Goal: Contribute content: Add original content to the website for others to see

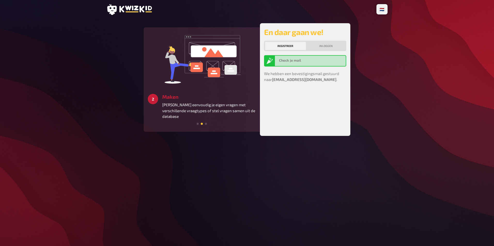
click at [435, 14] on div "🇩🇪 Deutsch 🇬🇧 English 🇳🇱 Nederlands 3 Starten Creëer een bijzondere quiz-ervari…" at bounding box center [247, 123] width 494 height 246
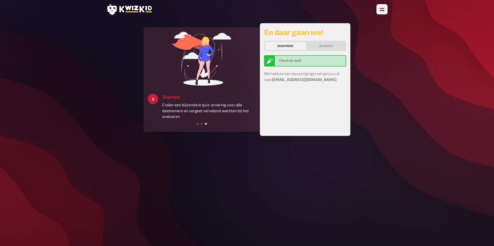
click at [130, 6] on icon at bounding box center [135, 9] width 33 height 7
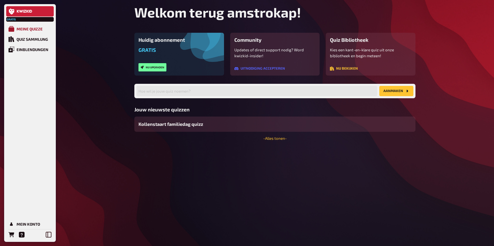
click at [38, 28] on div "Meine Quizze" at bounding box center [30, 29] width 26 height 5
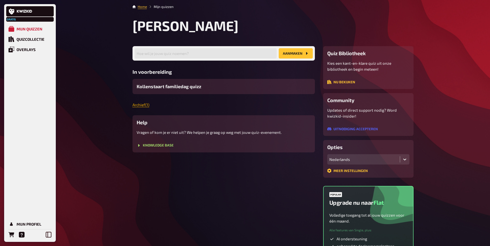
click at [143, 104] on link "Archief ( 1 )" at bounding box center [140, 105] width 17 height 5
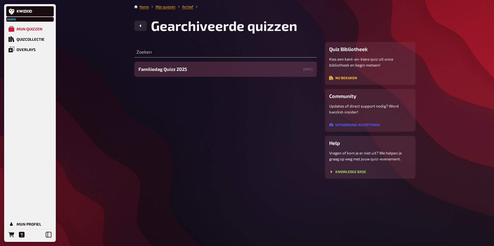
click at [178, 70] on span "Familiedag Quizz 2025" at bounding box center [162, 69] width 49 height 7
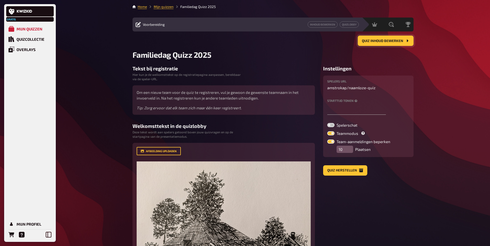
click at [387, 42] on span "Quiz inhoud bewerken" at bounding box center [382, 41] width 41 height 4
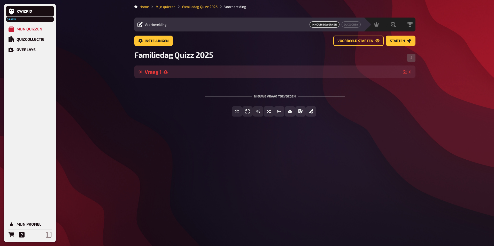
click at [163, 72] on div "Vraag 1" at bounding box center [273, 72] width 256 height 6
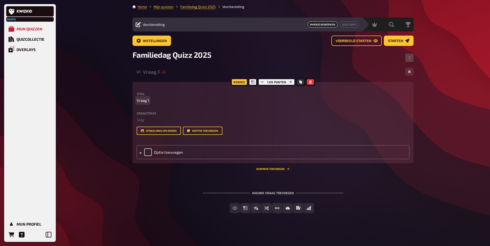
click at [145, 102] on span "Vraag 1" at bounding box center [143, 101] width 12 height 6
drag, startPoint x: 136, startPoint y: 100, endPoint x: 161, endPoint y: 100, distance: 24.3
click at [161, 100] on p "Vraag 1" at bounding box center [273, 101] width 273 height 6
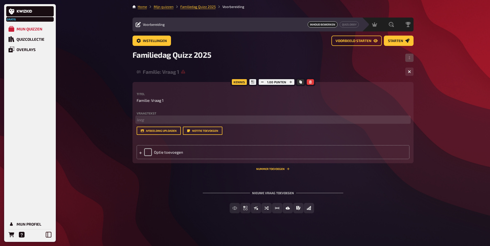
click at [143, 118] on p "﻿ leeg" at bounding box center [273, 120] width 273 height 6
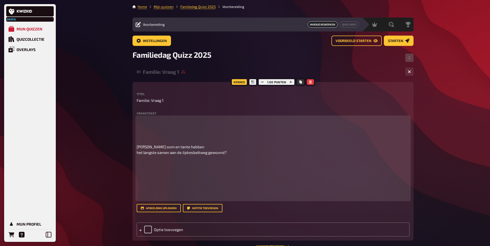
click at [171, 131] on p at bounding box center [273, 128] width 273 height 23
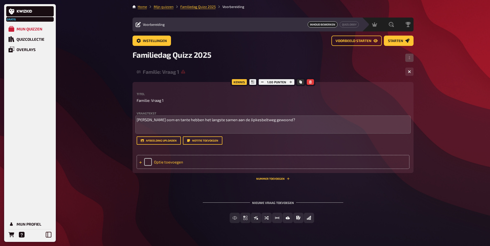
click at [141, 163] on icon at bounding box center [140, 162] width 3 height 3
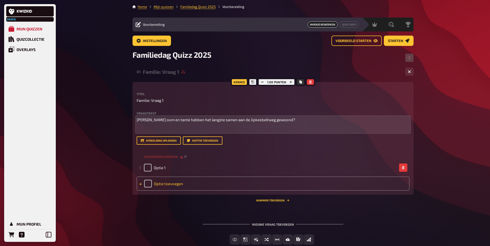
click at [140, 185] on icon at bounding box center [140, 184] width 3 height 3
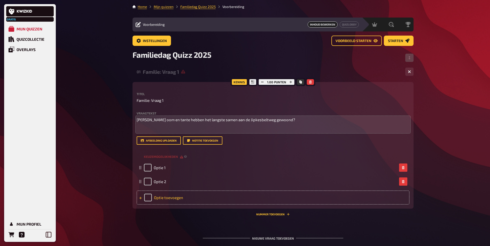
click at [139, 197] on icon at bounding box center [140, 198] width 3 height 3
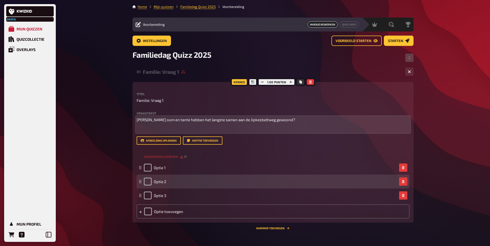
drag, startPoint x: 139, startPoint y: 211, endPoint x: 159, endPoint y: 178, distance: 38.4
click at [140, 211] on icon at bounding box center [140, 212] width 3 height 3
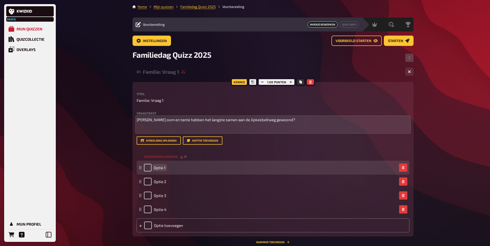
click at [167, 168] on div "Optie 1" at bounding box center [270, 168] width 253 height 8
click at [146, 168] on input "checkbox" at bounding box center [148, 168] width 8 height 8
checkbox input "true"
click at [160, 168] on span "Optie 1" at bounding box center [160, 168] width 12 height 5
click at [148, 166] on div "Optie 1" at bounding box center [155, 168] width 22 height 8
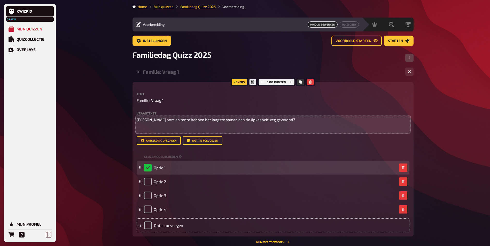
click at [149, 169] on div "Optie 1" at bounding box center [155, 168] width 22 height 8
click at [159, 167] on span "Optie 1" at bounding box center [160, 168] width 12 height 5
paste span
click at [159, 166] on span "OpMarie en Jantie 1" at bounding box center [171, 168] width 34 height 5
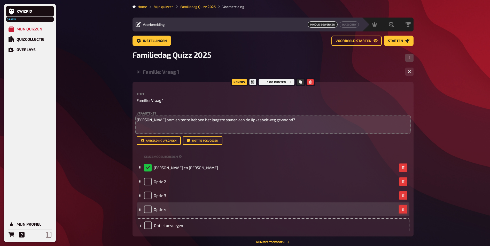
click at [402, 210] on icon "button" at bounding box center [403, 209] width 2 height 3
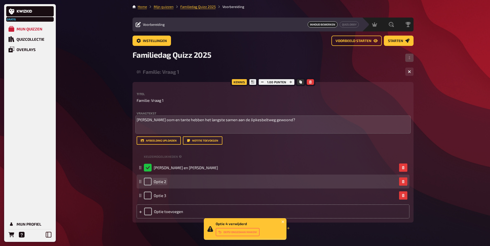
click at [160, 181] on span "Optie 2" at bounding box center [160, 181] width 12 height 5
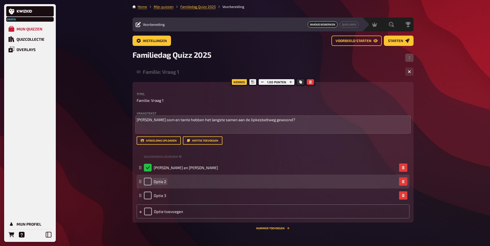
paste span
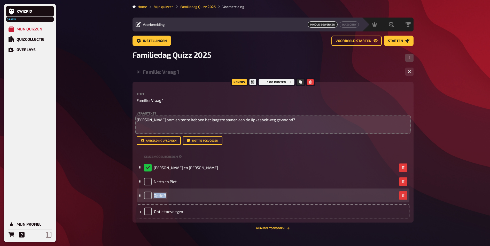
drag, startPoint x: 154, startPoint y: 195, endPoint x: 168, endPoint y: 195, distance: 13.9
click at [168, 195] on div "Optie 3" at bounding box center [270, 196] width 253 height 8
paste span
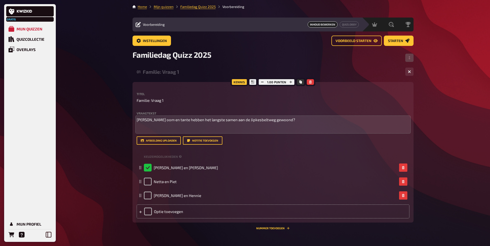
click at [299, 147] on div "Titel Familie: Vraag 1 Vraagtekst Welke oom en tante hebben het langste samen a…" at bounding box center [273, 155] width 273 height 126
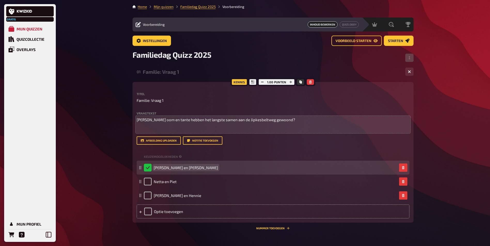
click at [178, 168] on div "Marie en Jantie" at bounding box center [270, 168] width 253 height 8
click at [174, 166] on span "Marie en Jant" at bounding box center [175, 168] width 42 height 5
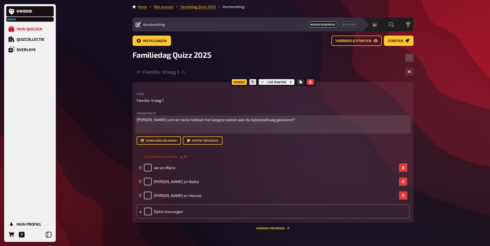
click at [293, 119] on p "Welke oom en tante hebben het langste samen aan de Jipkesbeltweg gewoond?" at bounding box center [273, 120] width 273 height 6
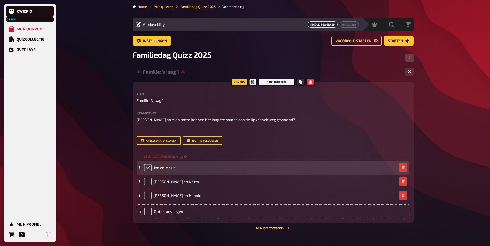
click at [147, 169] on input "checkbox" at bounding box center [148, 168] width 8 height 8
checkbox input "true"
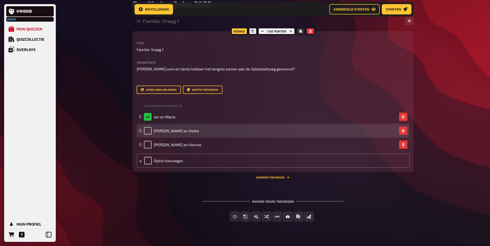
scroll to position [56, 0]
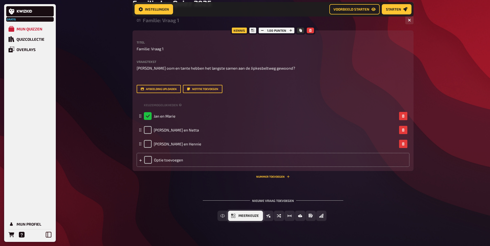
click at [248, 215] on span "Meerkeuze" at bounding box center [248, 216] width 20 height 4
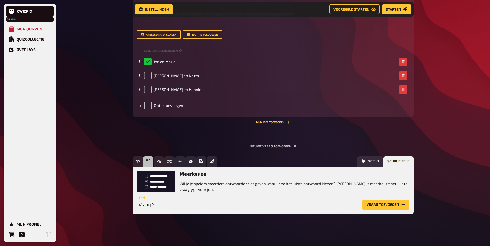
scroll to position [111, 0]
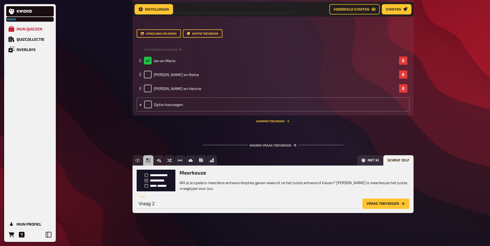
click at [381, 203] on button "Vraag toevoegen" at bounding box center [385, 204] width 47 height 10
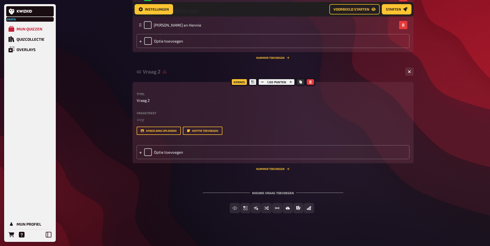
scroll to position [175, 0]
click at [170, 109] on div "Titel Vraag 2 Vraagtekst ﻿ leeg Sleep hier om te uploaden Afbeelding uploaden N…" at bounding box center [273, 113] width 273 height 43
click at [137, 112] on label "Vraagtekst" at bounding box center [273, 112] width 273 height 3
drag, startPoint x: 145, startPoint y: 108, endPoint x: 141, endPoint y: 114, distance: 7.3
click at [145, 110] on div "Titel Vraag 2 Vraagtekst ﻿ leeg Sleep hier om te uploaden Afbeelding uploaden N…" at bounding box center [273, 113] width 273 height 43
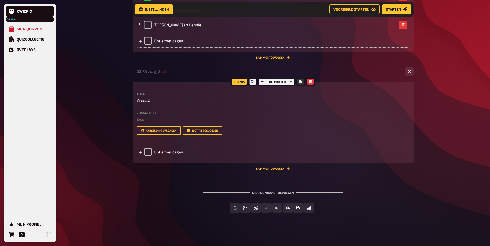
click at [138, 113] on label "Vraagtekst" at bounding box center [273, 112] width 273 height 3
click at [137, 112] on label "Vraagtekst" at bounding box center [273, 112] width 273 height 3
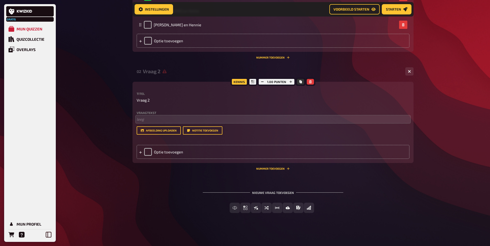
drag, startPoint x: 169, startPoint y: 114, endPoint x: 145, endPoint y: 116, distance: 24.2
click at [169, 114] on label "Vraagtekst" at bounding box center [273, 112] width 273 height 3
click at [143, 118] on p "﻿ leeg" at bounding box center [273, 119] width 273 height 6
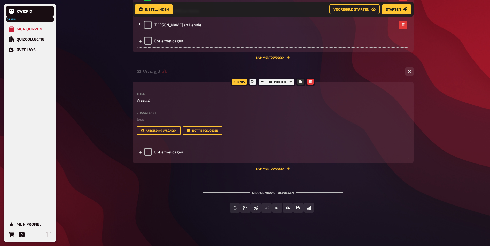
click at [134, 119] on div "Kennis 1.00 punten Titel Vraag 2 Vraagtekst ﻿ leeg Sleep hier om te uploaden Af…" at bounding box center [272, 122] width 281 height 81
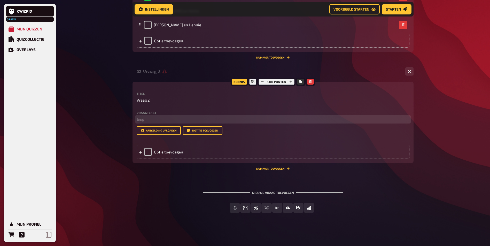
drag, startPoint x: 142, startPoint y: 121, endPoint x: 146, endPoint y: 124, distance: 5.5
click at [142, 121] on p "﻿ leeg" at bounding box center [273, 119] width 273 height 6
drag, startPoint x: 144, startPoint y: 119, endPoint x: 137, endPoint y: 119, distance: 7.2
click at [135, 119] on div "Kennis 1.00 punten Titel Vraag 2 Vraagtekst ﻿ leeg Sleep hier om te uploaden Af…" at bounding box center [272, 122] width 281 height 81
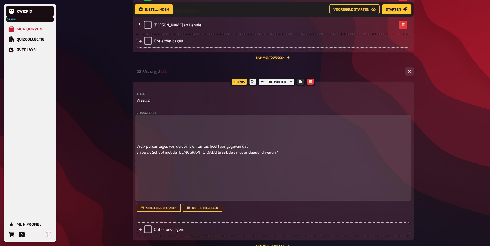
drag, startPoint x: 146, startPoint y: 123, endPoint x: 160, endPoint y: 124, distance: 14.2
click at [153, 123] on p at bounding box center [273, 127] width 273 height 23
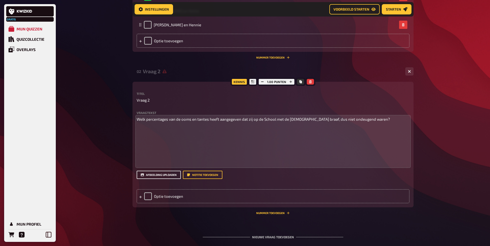
click at [159, 176] on button "Afbeelding uploaden" at bounding box center [159, 175] width 44 height 8
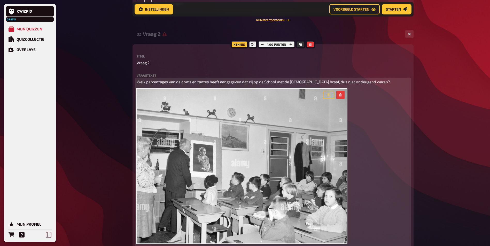
scroll to position [227, 0]
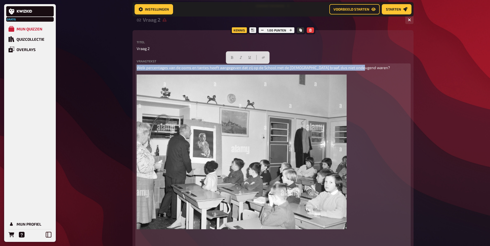
drag, startPoint x: 365, startPoint y: 68, endPoint x: 135, endPoint y: 67, distance: 230.3
click at [135, 67] on div "Kennis 1.00 punten Titel Vraag 2 Vraagtekst Welk percentages van de ooms en tan…" at bounding box center [272, 171] width 281 height 282
click at [233, 57] on icon "button" at bounding box center [232, 57] width 3 height 3
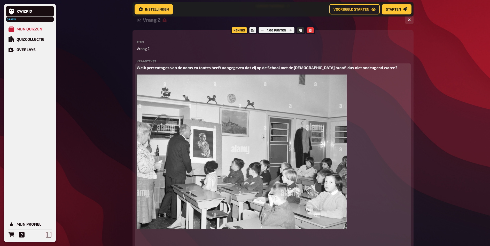
drag, startPoint x: 405, startPoint y: 112, endPoint x: 387, endPoint y: 105, distance: 20.0
click at [401, 111] on div "Welk percentages van de ooms en tantes heeft aangegeven dat zij op de School me…" at bounding box center [273, 168] width 273 height 207
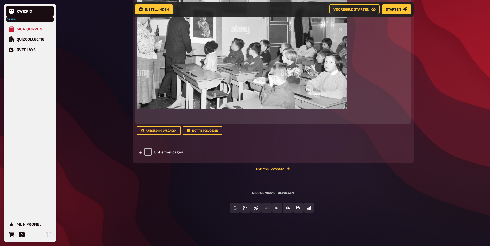
scroll to position [341, 0]
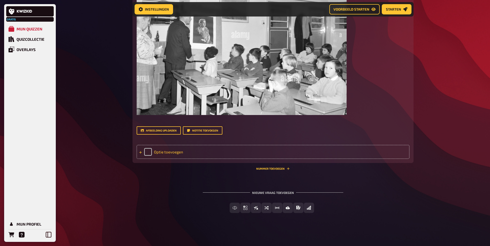
click at [140, 154] on icon at bounding box center [140, 152] width 3 height 3
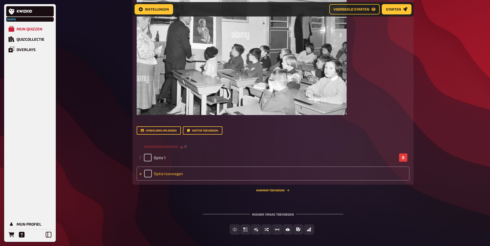
click at [139, 175] on icon at bounding box center [140, 174] width 3 height 3
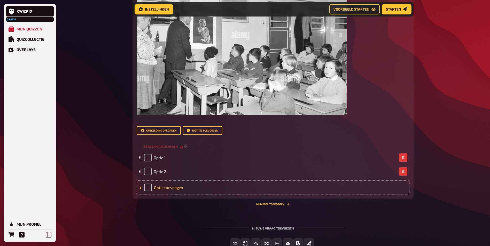
click at [140, 188] on icon at bounding box center [140, 188] width 3 height 3
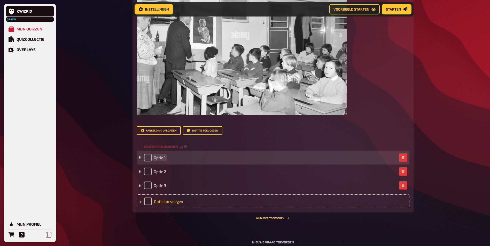
click at [168, 157] on div "Optie 1" at bounding box center [270, 158] width 253 height 8
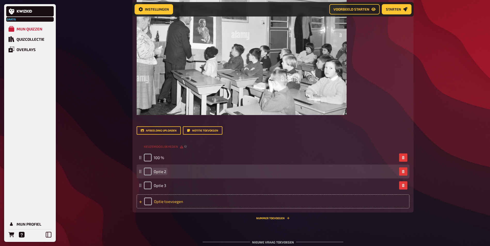
click at [161, 173] on span "Optie 2" at bounding box center [160, 171] width 12 height 5
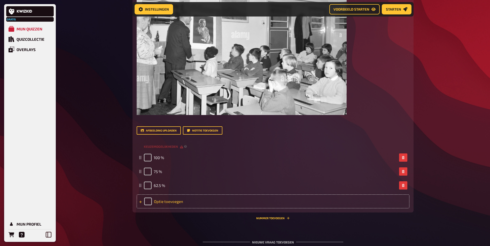
click at [144, 201] on div "Optie toevoegen" at bounding box center [273, 202] width 273 height 14
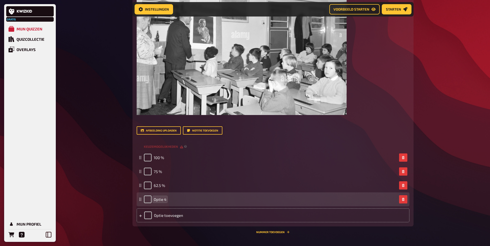
click at [163, 199] on span "Optie 4" at bounding box center [160, 199] width 13 height 5
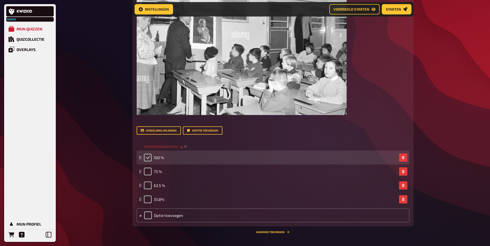
click at [146, 159] on input "checkbox" at bounding box center [148, 158] width 8 height 8
checkbox input "true"
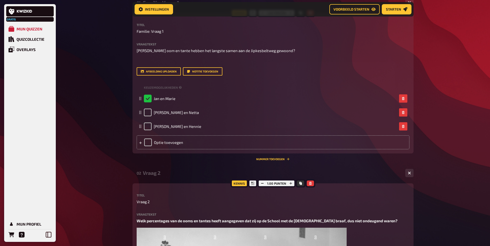
scroll to position [57, 0]
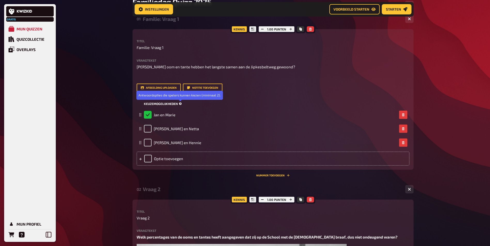
click at [180, 103] on icon at bounding box center [180, 104] width 3 height 3
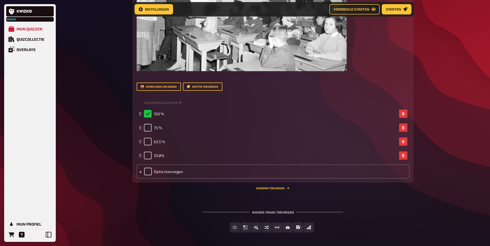
scroll to position [405, 0]
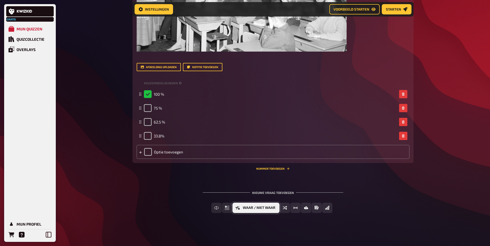
click at [255, 207] on span "Waar / Niet waar" at bounding box center [259, 208] width 33 height 4
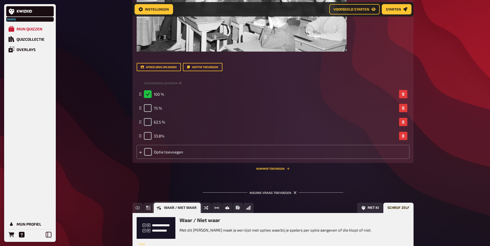
scroll to position [452, 0]
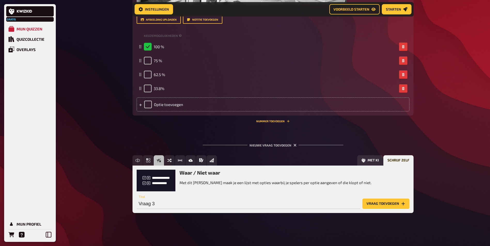
click at [385, 203] on button "Vraag toevoegen" at bounding box center [385, 204] width 47 height 10
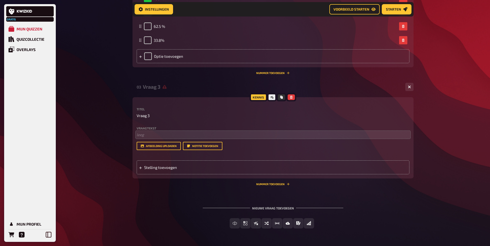
scroll to position [516, 0]
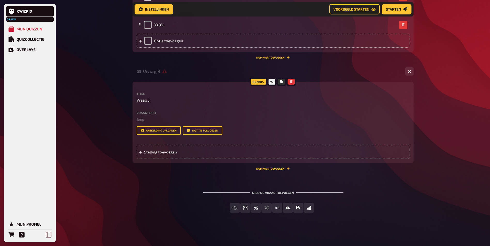
click at [148, 113] on label "Vraagtekst" at bounding box center [273, 112] width 273 height 3
click at [151, 111] on div "Titel Vraag 3 Vraagtekst ﻿ leeg Sleep hier om te uploaden Afbeelding uploaden N…" at bounding box center [273, 113] width 273 height 43
click at [138, 113] on label "Vraagtekst" at bounding box center [273, 112] width 273 height 3
drag, startPoint x: 137, startPoint y: 112, endPoint x: 164, endPoint y: 113, distance: 27.4
click at [164, 113] on label "Vraagtekst" at bounding box center [273, 112] width 273 height 3
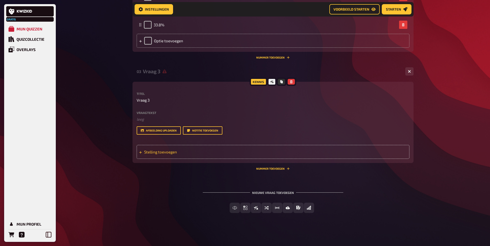
click at [170, 151] on span "Stelling toevoegen" at bounding box center [184, 152] width 80 height 5
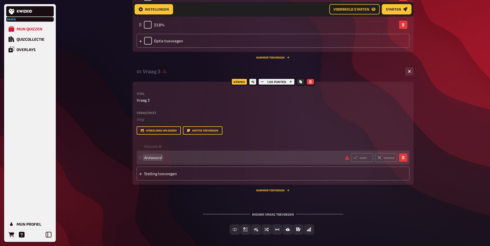
click at [159, 159] on span "Antwoord" at bounding box center [242, 157] width 197 height 5
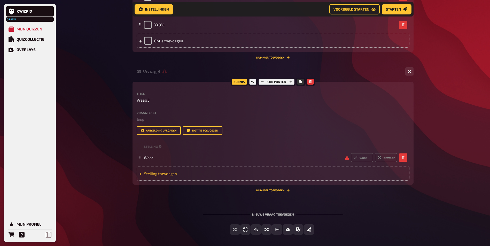
drag, startPoint x: 171, startPoint y: 175, endPoint x: 167, endPoint y: 173, distance: 5.0
click at [170, 175] on span "Stelling toevoegen" at bounding box center [184, 173] width 80 height 5
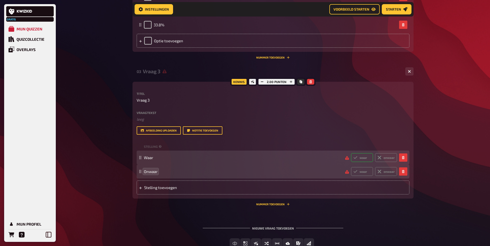
click at [363, 156] on label "waar" at bounding box center [362, 157] width 22 height 9
click at [351, 153] on input "waar" at bounding box center [351, 153] width 0 height 0
radio input "true"
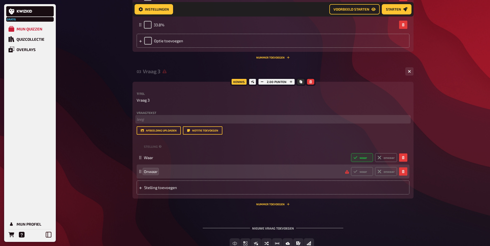
click at [148, 118] on p "﻿ leeg" at bounding box center [273, 119] width 273 height 6
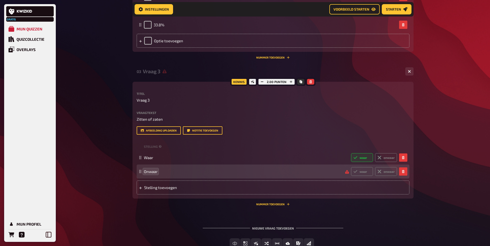
click at [178, 115] on div "Vraagtekst Zitten of zaten Sleep hier om te uploaden" at bounding box center [273, 116] width 273 height 11
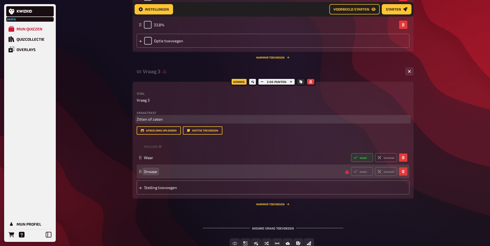
click at [182, 120] on p "Zitten of zaten" at bounding box center [273, 119] width 273 height 6
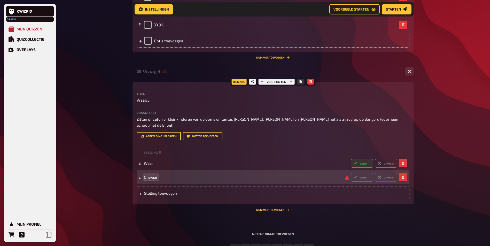
click at [392, 177] on label "onwaar" at bounding box center [386, 177] width 22 height 9
click at [351, 173] on input "onwaar" at bounding box center [351, 173] width 0 height 0
radio input "true"
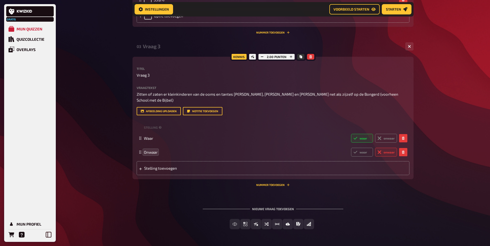
scroll to position [557, 0]
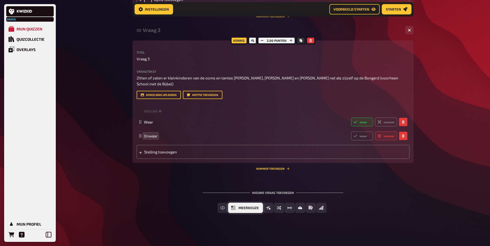
click at [239, 207] on span "Meerkeuze" at bounding box center [248, 209] width 20 height 4
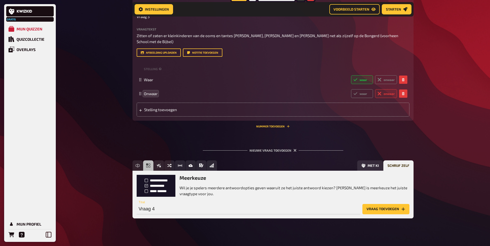
scroll to position [605, 0]
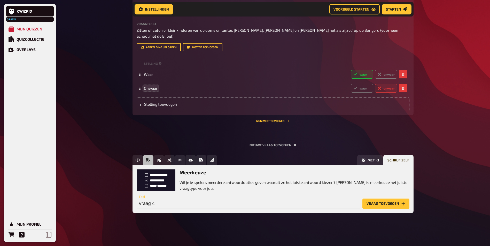
click at [389, 204] on button "Vraag toevoegen" at bounding box center [385, 204] width 47 height 10
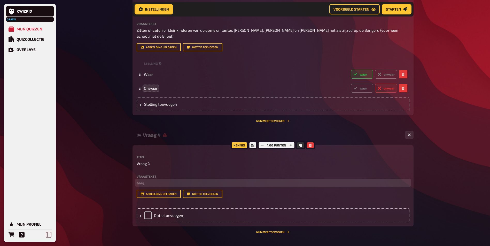
click at [145, 184] on p "﻿ leeg" at bounding box center [273, 183] width 273 height 6
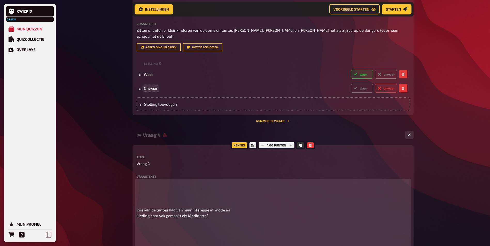
click at [154, 192] on p at bounding box center [273, 191] width 273 height 23
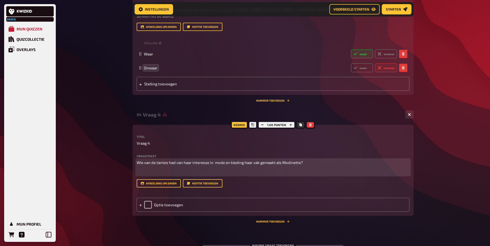
scroll to position [678, 0]
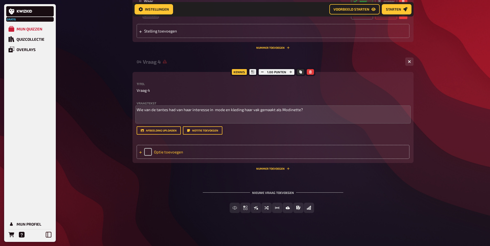
click at [138, 152] on div "Optie toevoegen" at bounding box center [273, 152] width 273 height 14
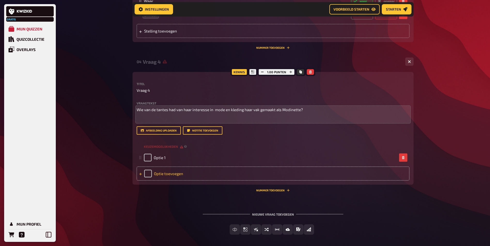
click at [139, 173] on icon at bounding box center [140, 174] width 3 height 3
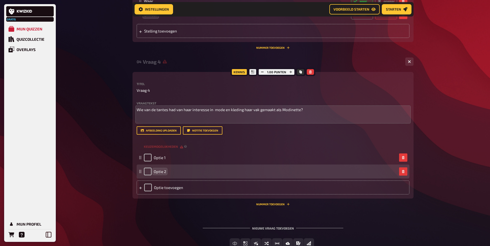
drag, startPoint x: 140, startPoint y: 189, endPoint x: 166, endPoint y: 172, distance: 30.8
click at [141, 188] on icon at bounding box center [140, 188] width 3 height 3
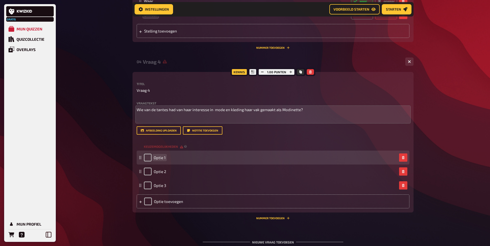
click at [158, 157] on span "Optie 1" at bounding box center [160, 157] width 12 height 5
paste span
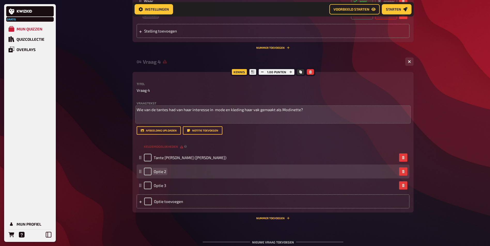
click at [159, 171] on span "Optie 2" at bounding box center [160, 171] width 12 height 5
paste span
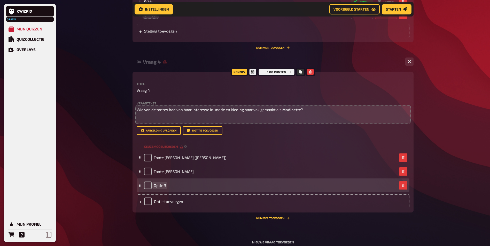
click at [163, 187] on span "Optie 3" at bounding box center [160, 185] width 12 height 5
click at [159, 185] on span "Optie 3" at bounding box center [160, 185] width 12 height 5
paste span
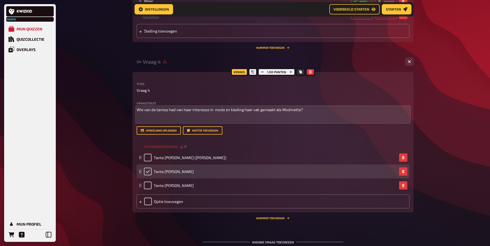
click at [147, 169] on input "checkbox" at bounding box center [148, 172] width 8 height 8
checkbox input "true"
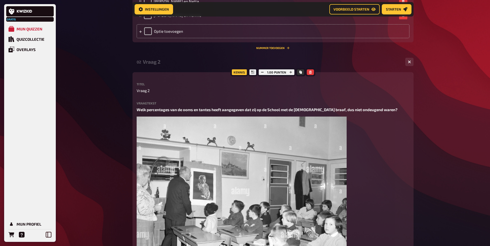
scroll to position [185, 0]
click at [137, 91] on span "Vraag 2" at bounding box center [143, 91] width 13 height 6
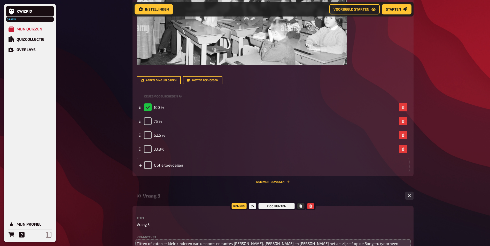
scroll to position [521, 0]
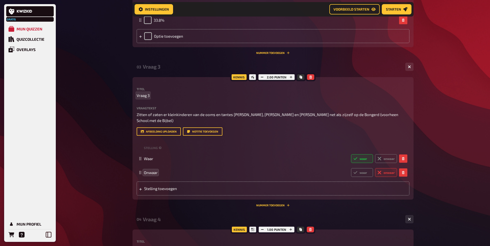
click at [138, 96] on span "Vraag 3" at bounding box center [143, 96] width 13 height 6
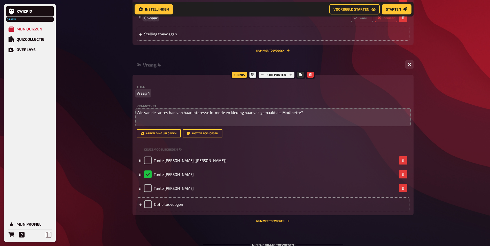
click at [137, 94] on span "Vraag 4" at bounding box center [143, 93] width 13 height 6
click at [217, 106] on label "Vraagtekst" at bounding box center [273, 106] width 273 height 3
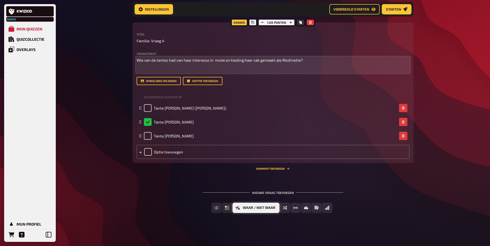
click at [260, 207] on span "Waar / Niet waar" at bounding box center [259, 208] width 33 height 4
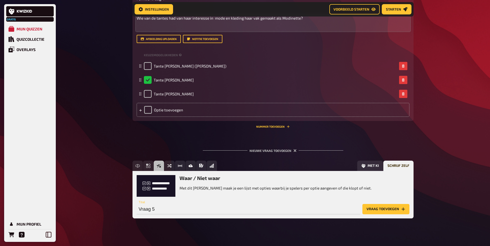
scroll to position [775, 0]
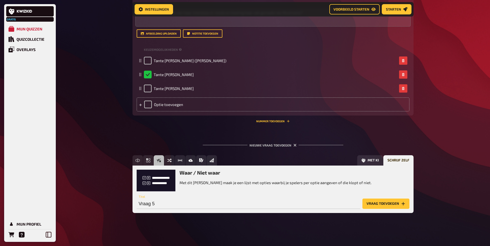
click at [391, 201] on button "Vraag toevoegen" at bounding box center [385, 204] width 47 height 10
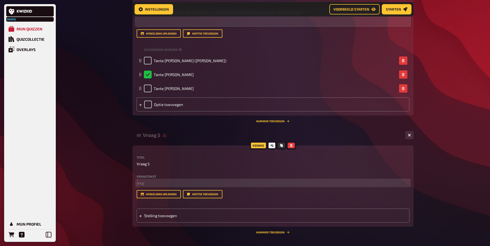
click at [144, 184] on p "﻿ leeg" at bounding box center [273, 183] width 273 height 6
paste div
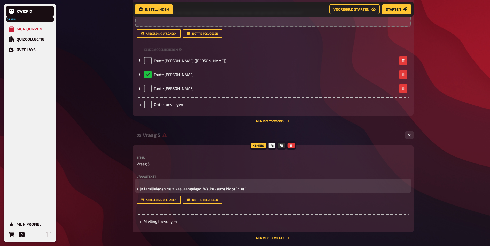
click at [172, 182] on p "Er zijn familieleden muzikaal aangelegd. Welke keuze klopt "niet"" at bounding box center [273, 186] width 273 height 12
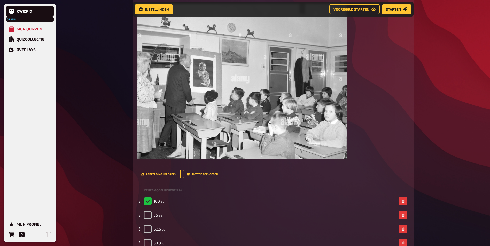
scroll to position [257, 0]
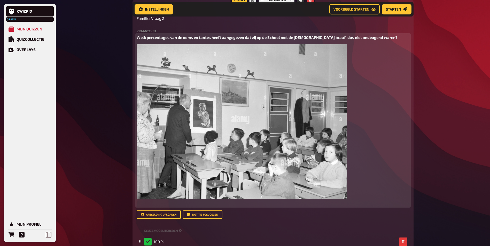
click at [304, 121] on img at bounding box center [242, 121] width 210 height 155
click at [338, 53] on button "button" at bounding box center [340, 50] width 8 height 8
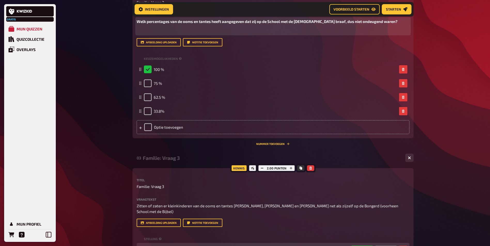
scroll to position [360, 0]
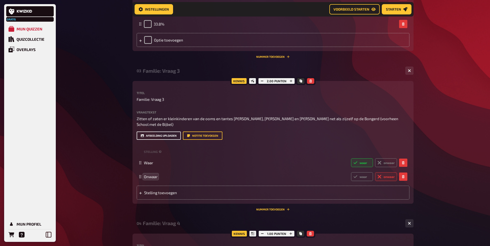
click at [160, 136] on button "Afbeelding uploaden" at bounding box center [159, 136] width 44 height 8
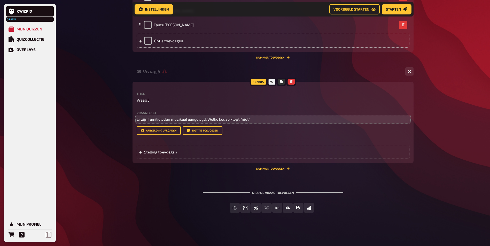
scroll to position [897, 0]
click at [145, 117] on span "Er zijn familieleden muzikaal aangelegd. Welke keuze klopt "niet"" at bounding box center [193, 119] width 113 height 5
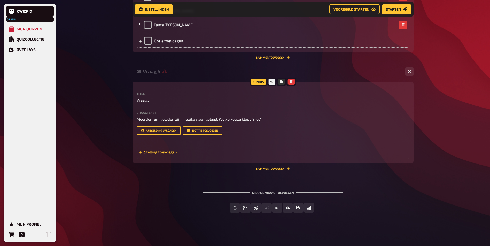
click at [152, 152] on span "Stelling toevoegen" at bounding box center [184, 152] width 80 height 5
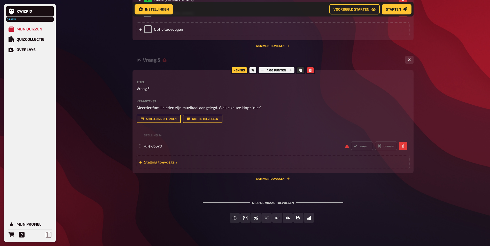
click at [153, 164] on span "Stelling toevoegen" at bounding box center [184, 162] width 80 height 5
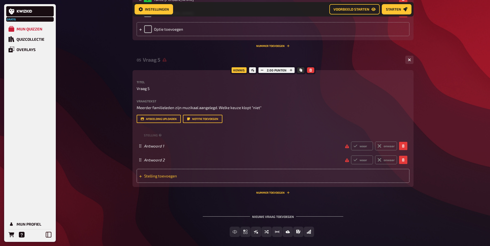
click at [154, 178] on span "Stelling toevoegen" at bounding box center [184, 176] width 80 height 5
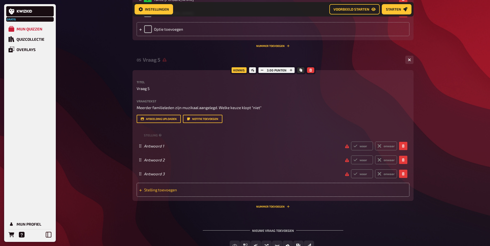
drag, startPoint x: 154, startPoint y: 186, endPoint x: 161, endPoint y: 204, distance: 20.0
click at [160, 197] on div "Stelling toevoegen" at bounding box center [273, 190] width 273 height 14
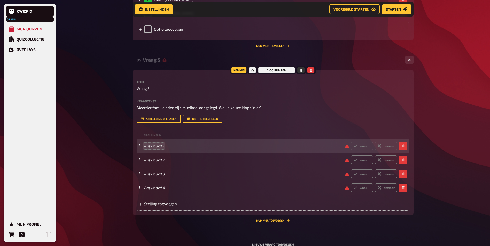
click at [144, 153] on div "Antwoord 1 waar onwaar" at bounding box center [273, 146] width 273 height 14
paste span
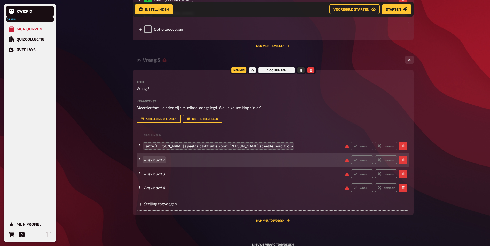
drag, startPoint x: 150, startPoint y: 174, endPoint x: 149, endPoint y: 172, distance: 2.7
click at [149, 164] on div "Antwoord 2 waar onwaar" at bounding box center [270, 160] width 253 height 9
paste span
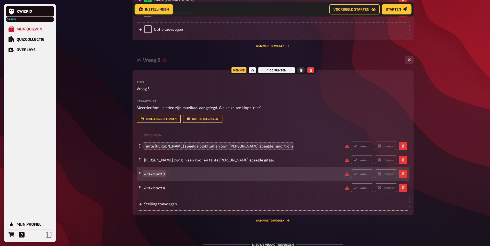
click at [148, 178] on div "Antwoord 3 waar onwaar" at bounding box center [270, 174] width 253 height 9
paste span
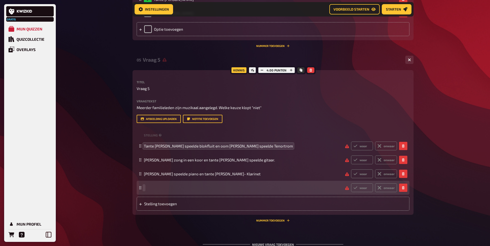
paste span
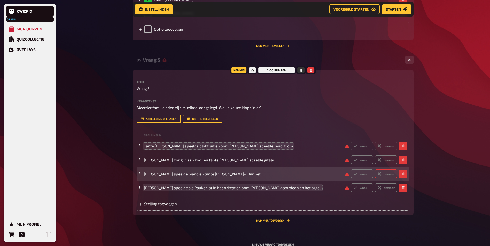
click at [390, 178] on label "onwaar" at bounding box center [386, 174] width 22 height 9
click at [351, 170] on input "onwaar" at bounding box center [351, 169] width 0 height 0
radio input "true"
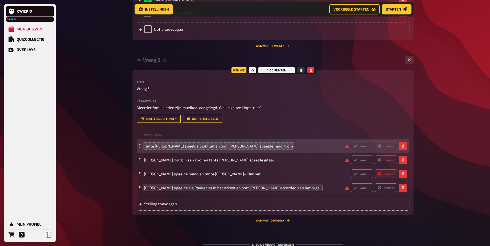
click at [361, 151] on label "waar" at bounding box center [362, 146] width 22 height 9
click at [351, 142] on input "waar" at bounding box center [351, 141] width 0 height 0
radio input "true"
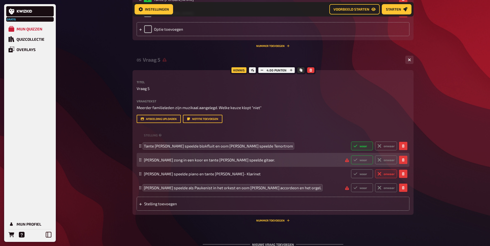
click at [357, 164] on label "waar" at bounding box center [362, 160] width 22 height 9
click at [351, 156] on input "waar" at bounding box center [351, 155] width 0 height 0
radio input "true"
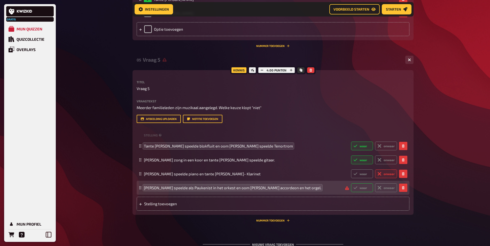
drag, startPoint x: 363, startPoint y: 197, endPoint x: 367, endPoint y: 183, distance: 14.6
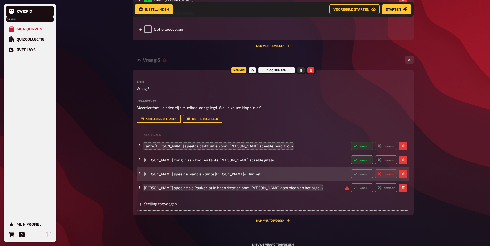
click at [363, 192] on label "waar" at bounding box center [362, 188] width 22 height 9
click at [351, 184] on input "waar" at bounding box center [351, 183] width 0 height 0
radio input "true"
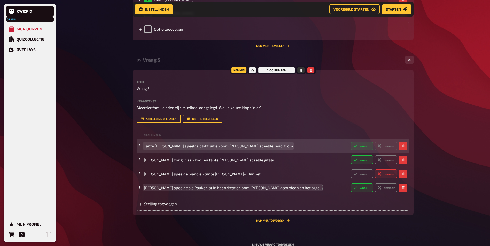
drag, startPoint x: 289, startPoint y: 164, endPoint x: 285, endPoint y: 160, distance: 5.1
click at [288, 153] on div "Tante Hermien Van de Beek speelde blokfluit en oom Sybrand Kollenstaart speelde…" at bounding box center [273, 146] width 273 height 14
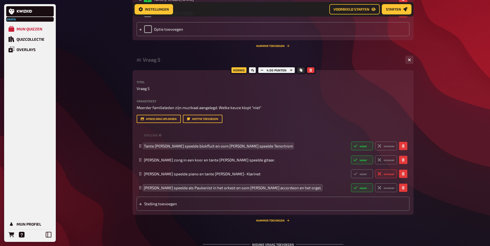
click at [284, 148] on span "Tante Hermien Van de Beek speelde blokfluit en oom Sybrand Kollenstaart speelde…" at bounding box center [218, 146] width 149 height 5
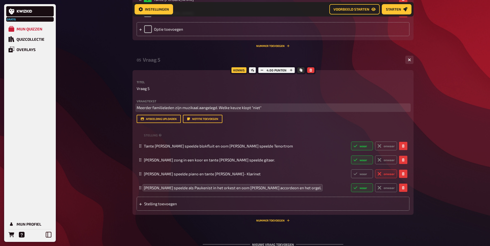
click at [202, 111] on p "Meerder familieleden zijn muzikaal aangelegd. Welke keuze klopt "niet"" at bounding box center [273, 108] width 273 height 6
drag, startPoint x: 220, startPoint y: 114, endPoint x: 258, endPoint y: 112, distance: 38.8
click at [258, 110] on span "Meerder familieleden zijn muzikaal aangelegd. Welke keuze klopt "niet"" at bounding box center [199, 107] width 125 height 5
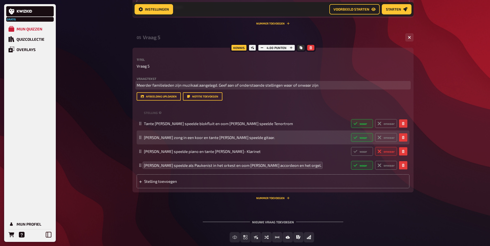
scroll to position [948, 0]
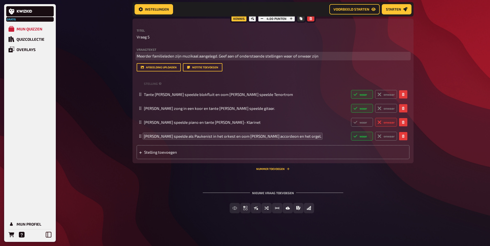
click at [151, 58] on span "Meerder familieleden zijn muzikaal aangelegd. Geef aan of onderstaande stelling…" at bounding box center [228, 56] width 182 height 5
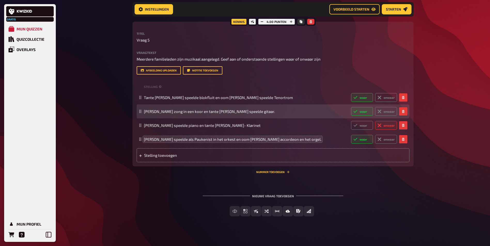
scroll to position [960, 0]
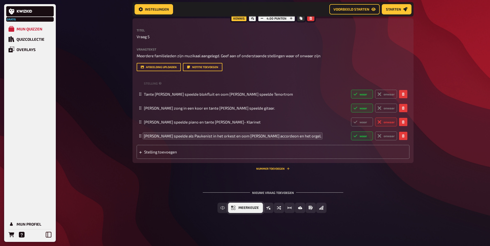
click at [248, 206] on button "Meerkeuze" at bounding box center [245, 208] width 35 height 10
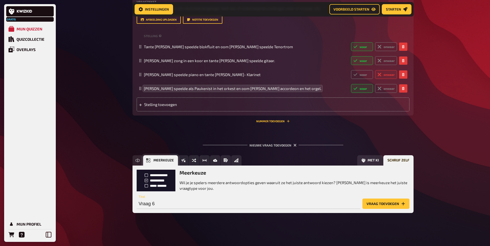
scroll to position [1008, 0]
drag, startPoint x: 383, startPoint y: 204, endPoint x: 380, endPoint y: 203, distance: 3.2
click at [382, 204] on button "Vraag toevoegen" at bounding box center [385, 204] width 47 height 10
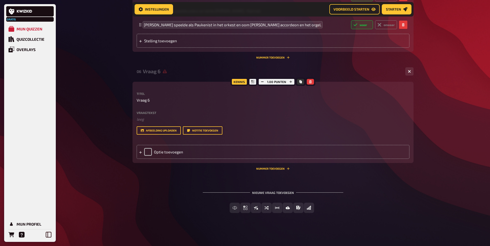
scroll to position [1072, 0]
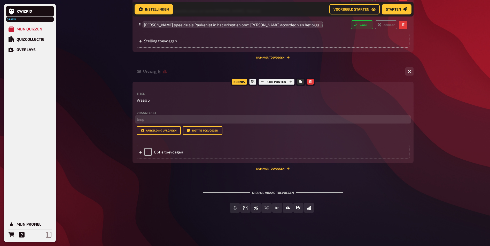
drag, startPoint x: 145, startPoint y: 121, endPoint x: 142, endPoint y: 119, distance: 3.7
click at [143, 121] on p "﻿ leeg" at bounding box center [273, 119] width 273 height 6
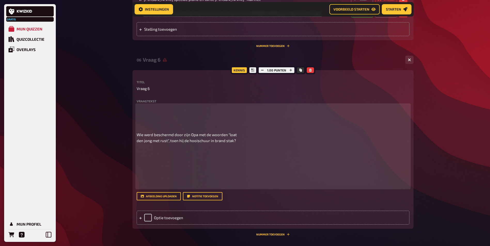
click at [172, 127] on p at bounding box center [273, 116] width 273 height 23
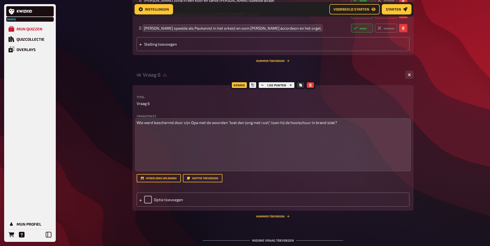
scroll to position [994, 0]
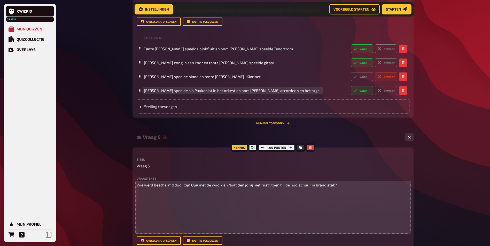
click at [263, 93] on span "Oom Sybrand speelde als Paukenist in het orkest en oom Jan van der Beek accorde…" at bounding box center [232, 90] width 177 height 5
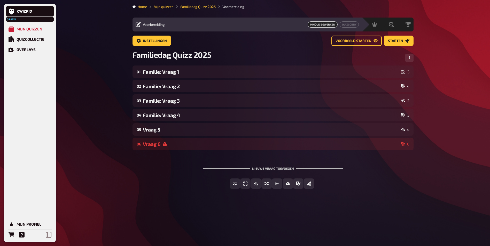
scroll to position [0, 0]
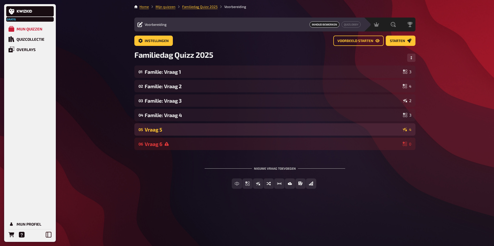
click at [164, 127] on div "Vraag 5" at bounding box center [273, 130] width 256 height 6
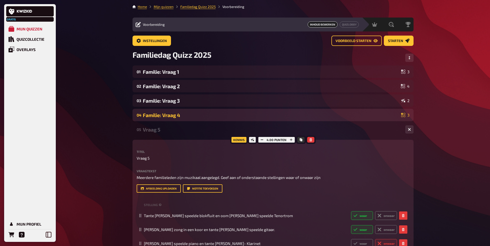
click at [162, 115] on div "Familie: Vraag 4" at bounding box center [271, 115] width 256 height 6
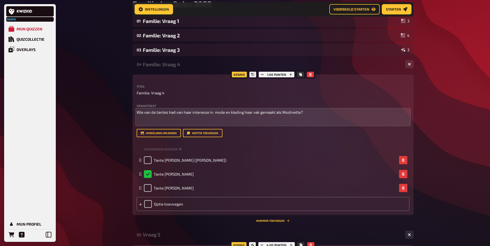
scroll to position [56, 0]
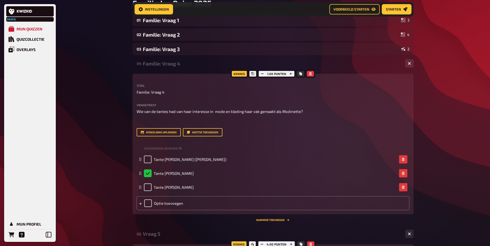
click at [181, 64] on div "Familie: Vraag 4" at bounding box center [272, 64] width 258 height 6
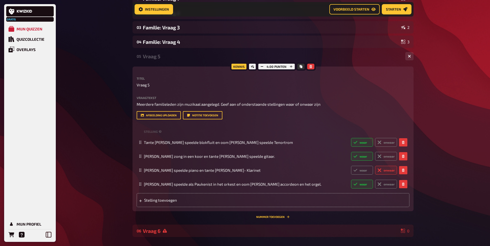
scroll to position [107, 0]
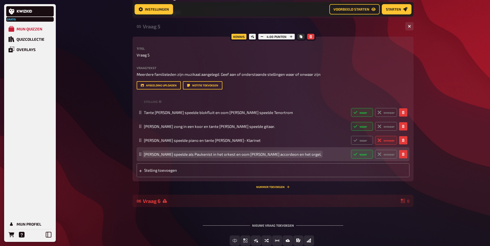
click at [250, 157] on span "Oom Sybrand speelde als Paukenist in het orkest en oom Jan van der Beek accorde…" at bounding box center [232, 154] width 177 height 5
click at [249, 157] on span "Oom Sybrand speelde als Paukenist in het orkest en oom Jan van der Beek accorde…" at bounding box center [232, 154] width 177 height 5
drag, startPoint x: 249, startPoint y: 166, endPoint x: 257, endPoint y: 166, distance: 8.0
click at [262, 157] on span "Oom Sybrand speelde als Paukenist in het orkest en oom Jan van der Beek accorde…" at bounding box center [232, 154] width 177 height 5
drag, startPoint x: 273, startPoint y: 165, endPoint x: 249, endPoint y: 166, distance: 23.5
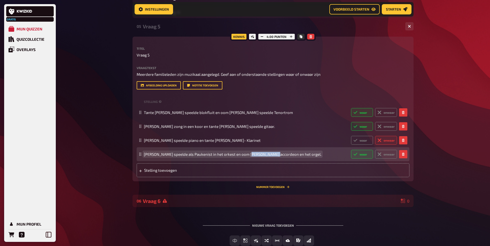
click at [249, 157] on span "Oom Sybrand speelde als Paukenist in het orkest en oom Janr Be van deek accorde…" at bounding box center [232, 154] width 177 height 5
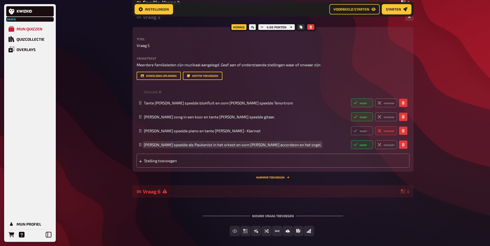
scroll to position [152, 0]
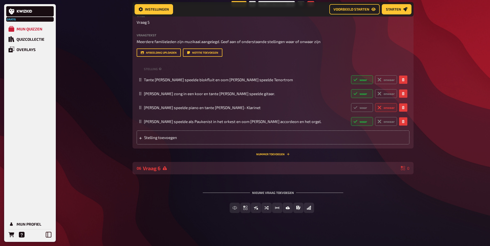
click at [206, 169] on div "Vraag 6" at bounding box center [271, 169] width 256 height 6
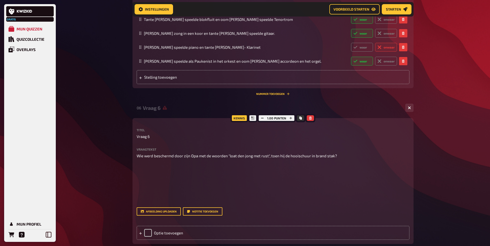
scroll to position [203, 0]
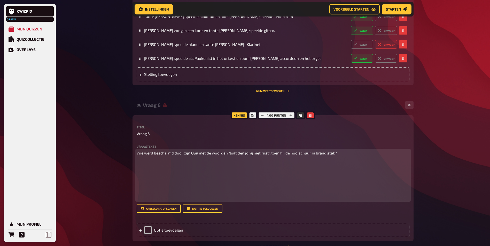
click at [349, 156] on p "Wie werd beschermd door zijn Opa met de woorden "loat den jong met rust", toen …" at bounding box center [273, 153] width 273 height 6
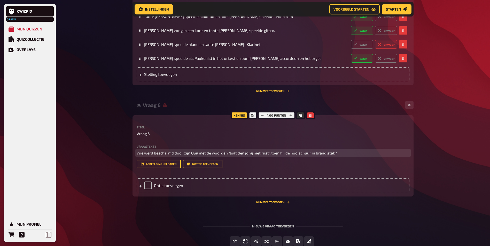
click at [197, 155] on span "Wie werd beschermd door zijn Opa met de woorden "loat den jong met rust", toen …" at bounding box center [237, 153] width 200 height 5
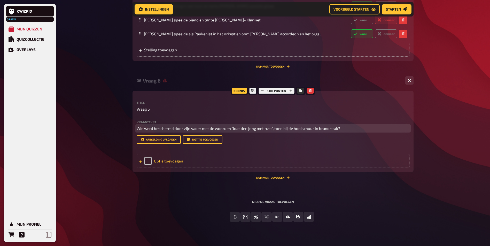
scroll to position [229, 0]
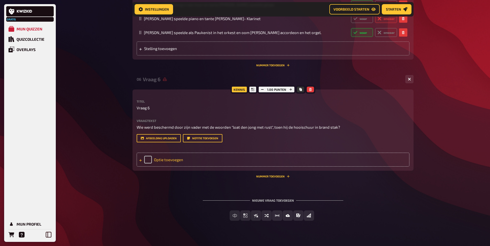
click at [166, 167] on div "Optie toevoegen" at bounding box center [273, 160] width 273 height 14
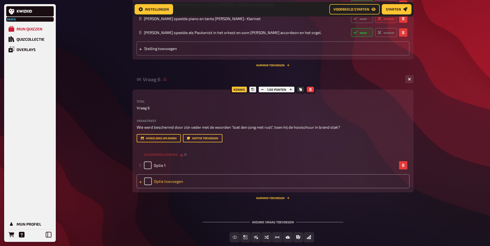
click at [166, 188] on div "Optie toevoegen" at bounding box center [273, 182] width 273 height 14
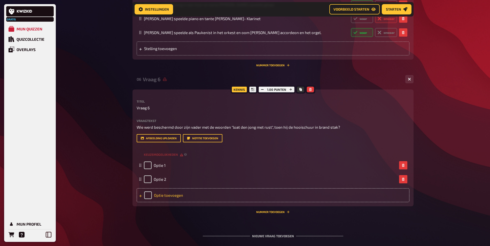
click at [169, 202] on div "Optie toevoegen" at bounding box center [273, 195] width 273 height 14
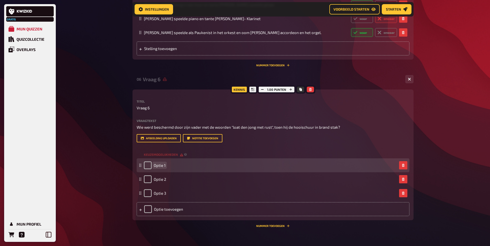
click at [158, 168] on span "Optie 1" at bounding box center [160, 165] width 12 height 5
click at [157, 168] on span "Optie 1" at bounding box center [160, 165] width 12 height 5
paste span
click at [155, 168] on span "OOom Gerrit Kollenstaartptie 1" at bounding box center [175, 165] width 43 height 5
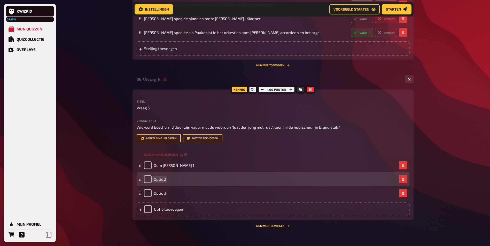
click at [154, 182] on span "Optie 2" at bounding box center [160, 179] width 12 height 5
click at [161, 182] on span "Optie 2" at bounding box center [160, 179] width 12 height 5
paste span
drag, startPoint x: 160, startPoint y: 191, endPoint x: 155, endPoint y: 191, distance: 4.7
click at [155, 182] on span "OptiOom Jan Kollenstaarte 2" at bounding box center [178, 179] width 49 height 5
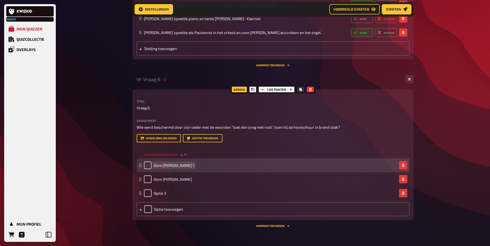
click at [194, 168] on span "Oom Gerrit Kollenstaartptie 1" at bounding box center [174, 165] width 41 height 5
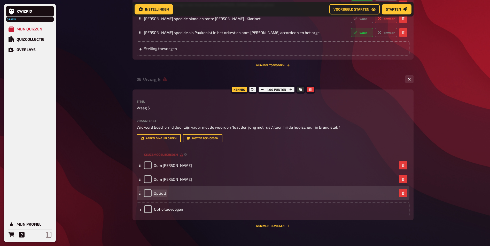
click at [169, 197] on div "Optie 3" at bounding box center [270, 194] width 253 height 8
paste span
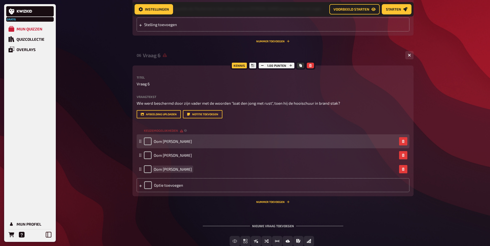
scroll to position [255, 0]
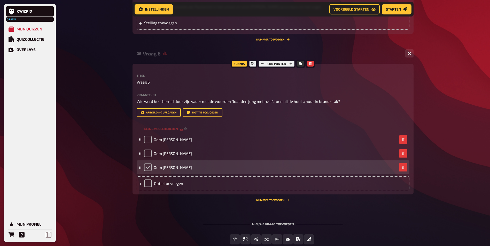
click at [148, 171] on input "checkbox" at bounding box center [148, 168] width 8 height 8
checkbox input "true"
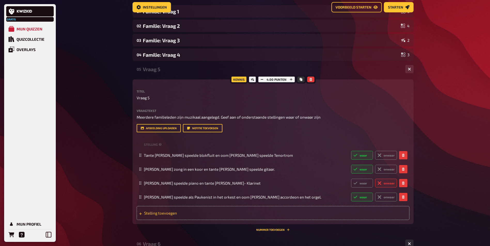
scroll to position [14, 0]
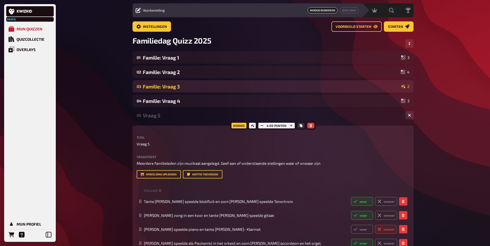
click at [155, 85] on div "Familie: Vraag 3" at bounding box center [271, 87] width 256 height 6
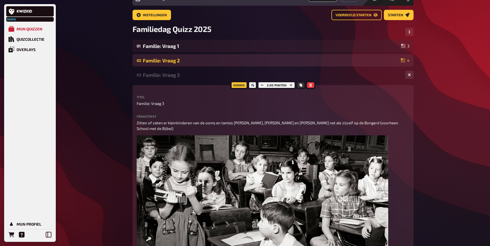
scroll to position [0, 0]
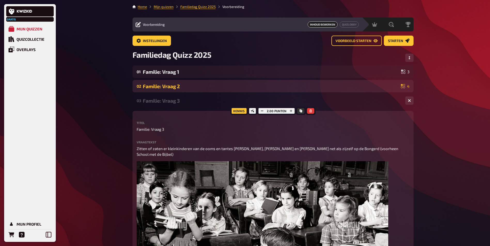
click at [158, 82] on div "02 Familie: Vraag 2 4" at bounding box center [272, 86] width 281 height 12
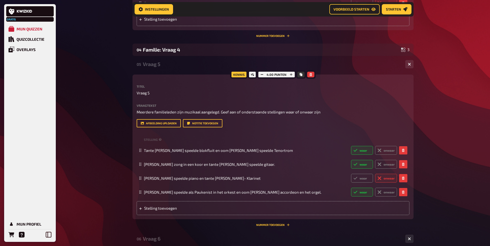
scroll to position [551, 0]
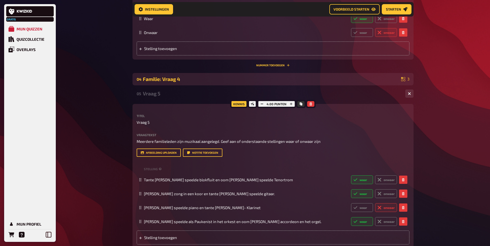
click at [172, 78] on div "Familie: Vraag 4" at bounding box center [271, 79] width 256 height 6
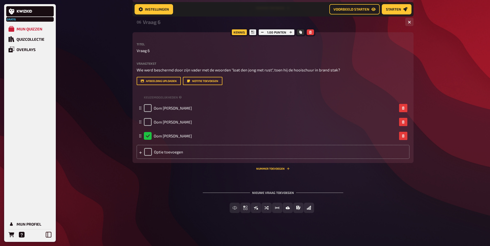
scroll to position [965, 0]
click at [246, 205] on button "Meerkeuze" at bounding box center [245, 208] width 35 height 10
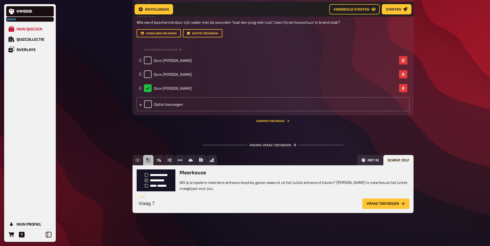
scroll to position [1013, 0]
click at [389, 202] on button "Vraag toevoegen" at bounding box center [385, 204] width 47 height 10
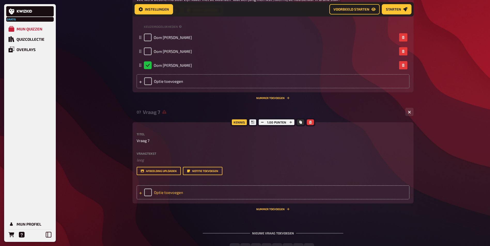
scroll to position [1064, 0]
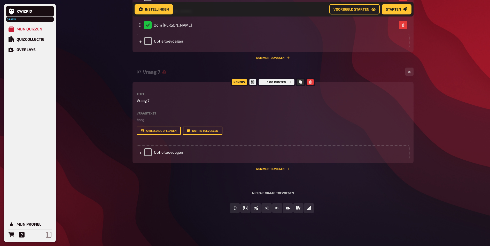
drag, startPoint x: 147, startPoint y: 123, endPoint x: 145, endPoint y: 126, distance: 3.5
click at [147, 123] on div "Titel Vraag 7 Vraagtekst ﻿ leeg Sleep hier om te uploaden Afbeelding uploaden N…" at bounding box center [273, 113] width 273 height 43
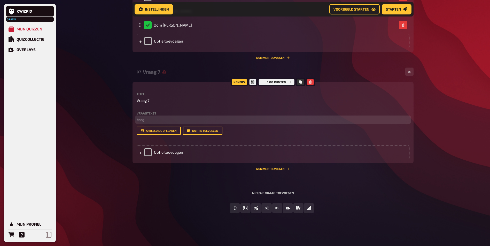
drag, startPoint x: 140, startPoint y: 132, endPoint x: 146, endPoint y: 126, distance: 7.9
click at [140, 123] on p "﻿ leeg" at bounding box center [273, 120] width 273 height 6
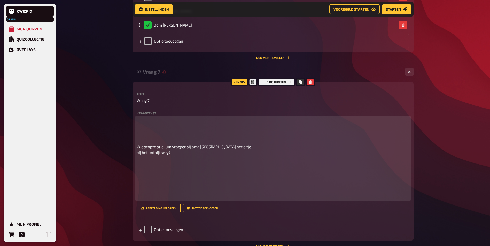
click at [155, 140] on p at bounding box center [273, 128] width 273 height 23
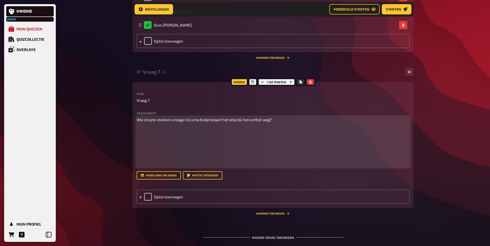
click at [297, 135] on div "Wie stopte stiekem vroeger bij oma Kollenstaart het eitje bij het ontbijt weg?" at bounding box center [273, 142] width 273 height 50
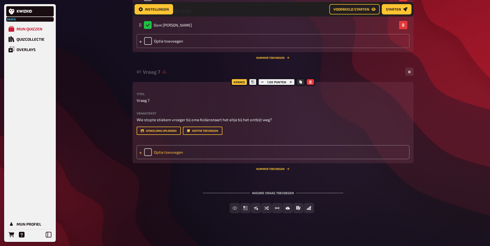
click at [164, 159] on div "Optie toevoegen" at bounding box center [273, 152] width 273 height 14
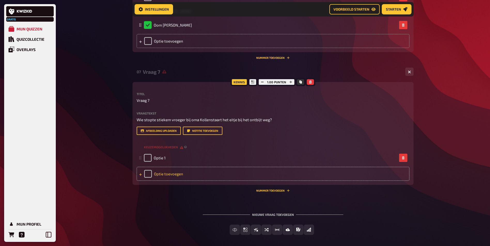
click at [164, 181] on div "Optie toevoegen" at bounding box center [273, 174] width 273 height 14
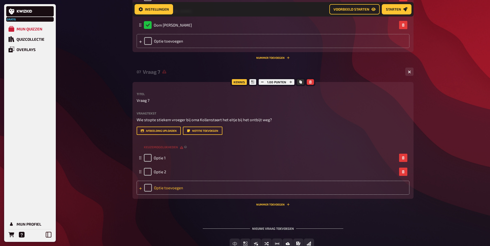
click at [165, 195] on div "Optie toevoegen" at bounding box center [273, 188] width 273 height 14
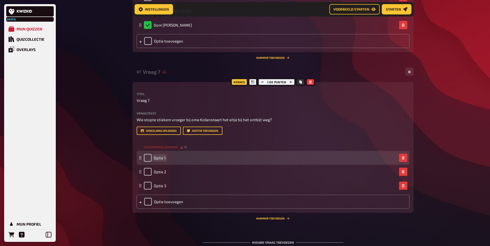
click at [161, 160] on span "Optie 1" at bounding box center [160, 158] width 12 height 5
paste span
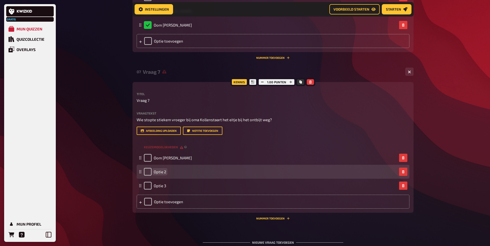
click at [159, 176] on div "Optie 2" at bounding box center [155, 172] width 22 height 8
paste span
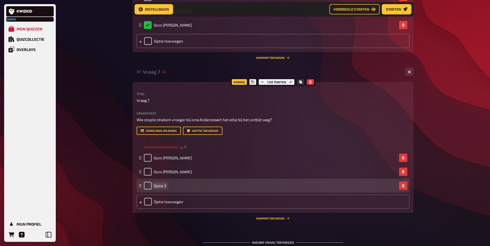
drag, startPoint x: 162, startPoint y: 205, endPoint x: 165, endPoint y: 203, distance: 3.0
click at [162, 188] on span "Optie 3" at bounding box center [160, 186] width 12 height 5
drag, startPoint x: 162, startPoint y: 203, endPoint x: 165, endPoint y: 200, distance: 4.7
click at [162, 188] on span "Optie 3" at bounding box center [160, 186] width 12 height 5
paste span
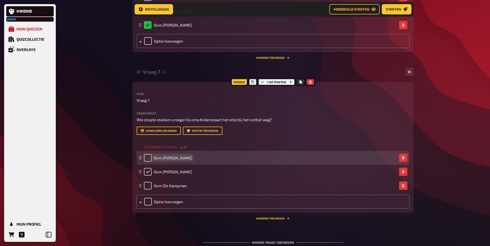
drag, startPoint x: 147, startPoint y: 191, endPoint x: 180, endPoint y: 174, distance: 37.0
click at [146, 176] on input "checkbox" at bounding box center [148, 172] width 8 height 8
checkbox input "true"
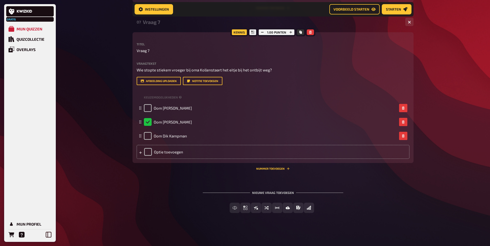
scroll to position [1132, 0]
click at [257, 207] on span "Waar / Niet waar" at bounding box center [259, 209] width 33 height 4
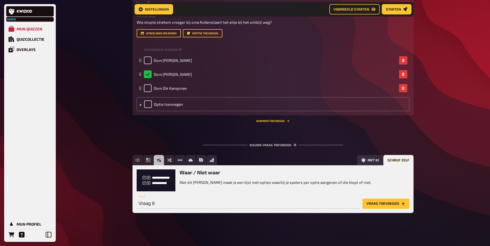
scroll to position [1179, 0]
drag, startPoint x: 282, startPoint y: 182, endPoint x: 346, endPoint y: 184, distance: 63.8
click at [346, 184] on p "Met dit vraagtype maak je een lijst met opties waarbij je spelers per optie aan…" at bounding box center [275, 183] width 192 height 6
drag, startPoint x: 346, startPoint y: 184, endPoint x: 383, endPoint y: 206, distance: 42.6
click at [383, 206] on button "Vraag toevoegen" at bounding box center [385, 204] width 47 height 10
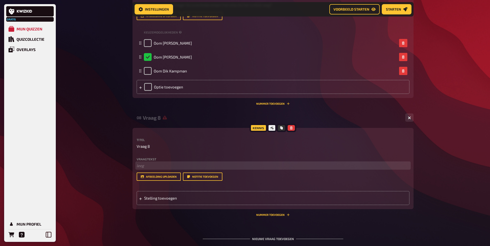
click at [150, 169] on p "﻿ leeg" at bounding box center [273, 166] width 273 height 6
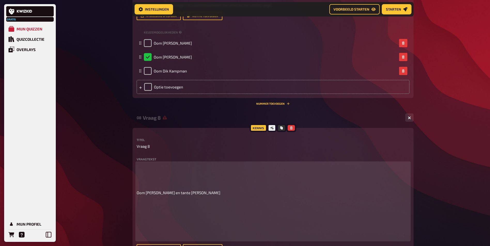
click at [151, 184] on p at bounding box center [273, 174] width 273 height 23
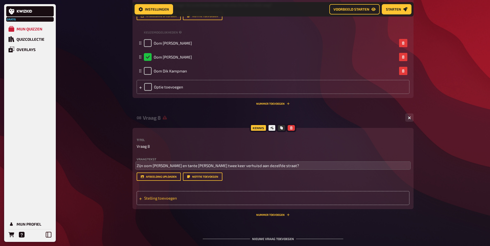
click at [179, 201] on span "Stelling toevoegen" at bounding box center [184, 198] width 80 height 5
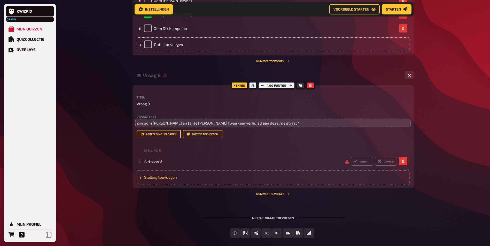
scroll to position [1231, 0]
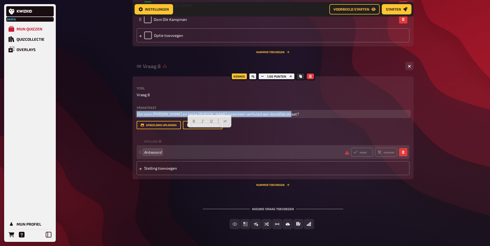
drag, startPoint x: 137, startPoint y: 131, endPoint x: 292, endPoint y: 133, distance: 154.4
click at [292, 117] on p "Zijn oom Henk en tante Henny Kollenstaart twee keer verhuisd aan dezelfde straa…" at bounding box center [273, 114] width 273 height 6
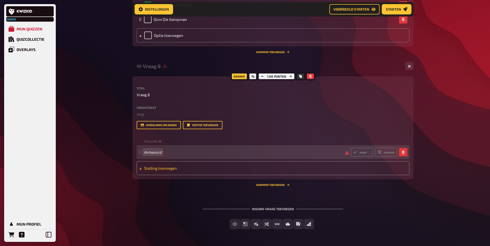
click at [163, 171] on span "Stelling toevoegen" at bounding box center [184, 168] width 80 height 5
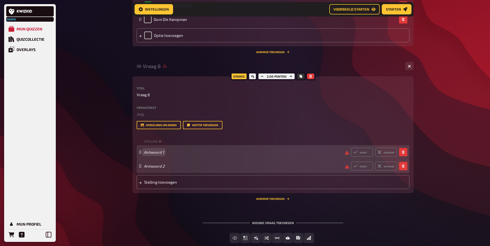
click at [400, 170] on button "button" at bounding box center [403, 166] width 8 height 8
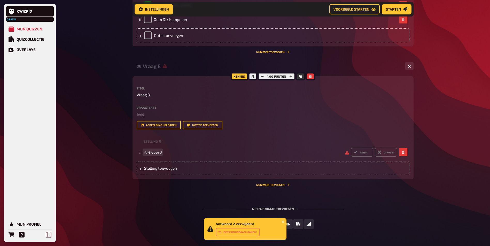
drag, startPoint x: 147, startPoint y: 172, endPoint x: 150, endPoint y: 169, distance: 4.2
click at [147, 157] on div "Antwoord waar onwaar" at bounding box center [270, 152] width 253 height 9
paste span
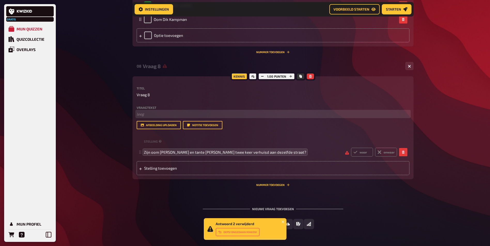
click at [150, 117] on p "﻿ leeg" at bounding box center [273, 114] width 273 height 6
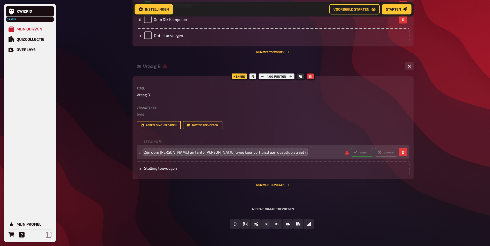
click at [364, 157] on label "waar" at bounding box center [362, 152] width 22 height 9
click at [351, 148] on input "waar" at bounding box center [351, 148] width 0 height 0
radio input "true"
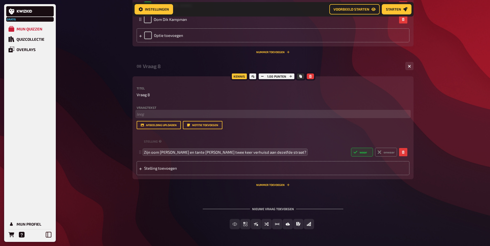
click at [152, 117] on p "﻿ leeg" at bounding box center [273, 114] width 273 height 6
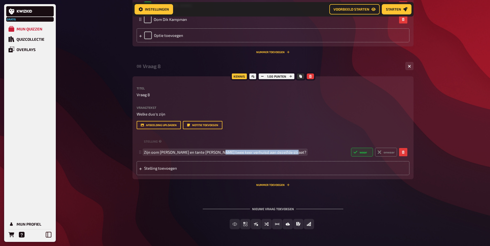
drag, startPoint x: 218, startPoint y: 169, endPoint x: 296, endPoint y: 171, distance: 78.2
click at [297, 155] on span "Zijn oom Henk en tante Henny Kollenstaart twee keer verhuisd aan dezelfde straa…" at bounding box center [245, 152] width 203 height 5
copy span "twee keer verhuisd aan dezelfde straat?"
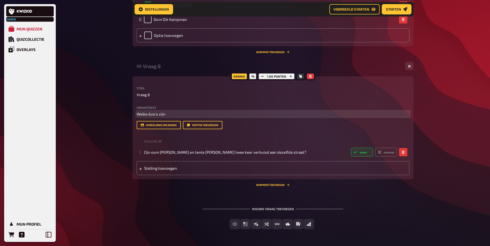
click at [171, 117] on p "Welke duo's zijn" at bounding box center [273, 114] width 273 height 6
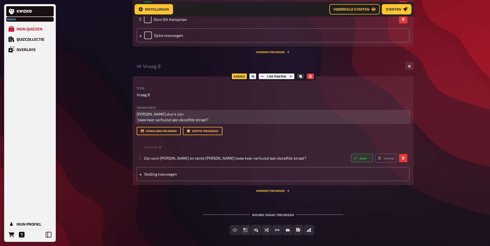
click at [171, 123] on p "Welke duo's zijn twee keer verhuisd aan dezelfde straat?" at bounding box center [273, 117] width 273 height 12
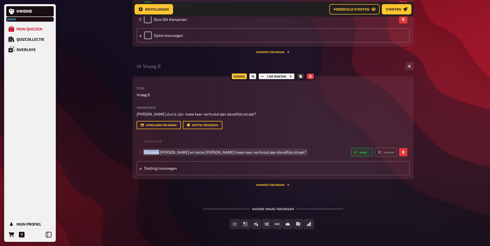
drag, startPoint x: 159, startPoint y: 170, endPoint x: 126, endPoint y: 169, distance: 33.1
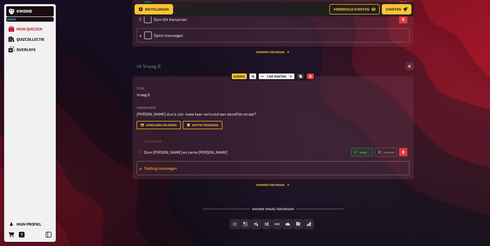
click at [152, 171] on span "Stelling toevoegen" at bounding box center [184, 168] width 80 height 5
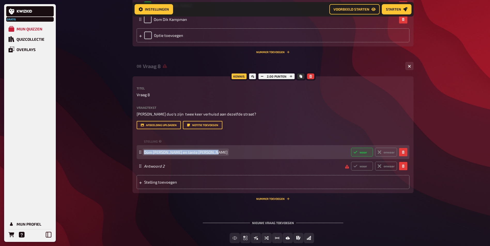
drag, startPoint x: 145, startPoint y: 169, endPoint x: 221, endPoint y: 167, distance: 76.7
click at [221, 157] on div "Oom Henk en tante Henny Kollenstaart waar onwaar" at bounding box center [270, 152] width 253 height 9
copy span "Oom Henk en tante Henny Kollenstaart"
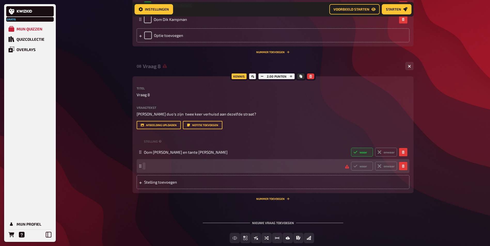
paste span
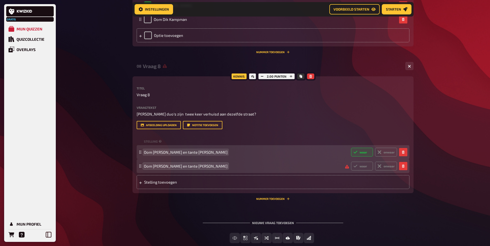
click at [149, 155] on span "Oom Henk en tante Henny Kollenstaart" at bounding box center [186, 152] width 84 height 5
drag, startPoint x: 145, startPoint y: 170, endPoint x: 224, endPoint y: 166, distance: 79.1
click at [224, 157] on div "Oom Henk en tante Henny Kollenstaart waar onwaar" at bounding box center [270, 152] width 253 height 9
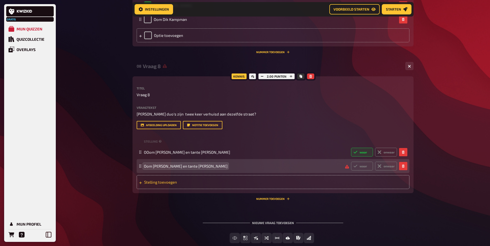
click at [163, 189] on div "Stelling toevoegen" at bounding box center [273, 182] width 273 height 14
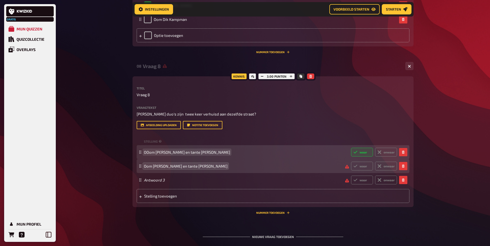
click at [145, 155] on span "OOom Piet en tante Betta Hofman" at bounding box center [187, 152] width 86 height 5
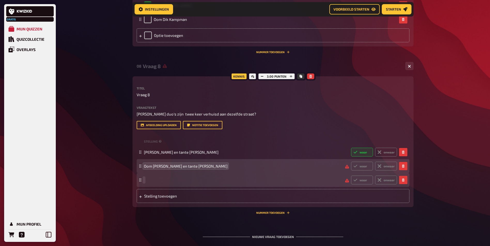
paste span
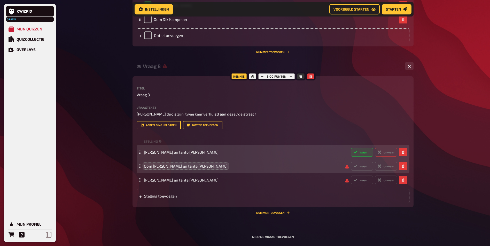
click at [389, 157] on label "onwaar" at bounding box center [386, 152] width 22 height 9
click at [351, 148] on input "onwaar" at bounding box center [351, 148] width 0 height 0
radio input "true"
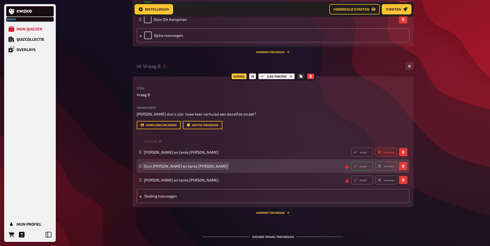
click at [361, 171] on label "waar" at bounding box center [362, 166] width 22 height 9
click at [351, 162] on input "waar" at bounding box center [351, 162] width 0 height 0
radio input "true"
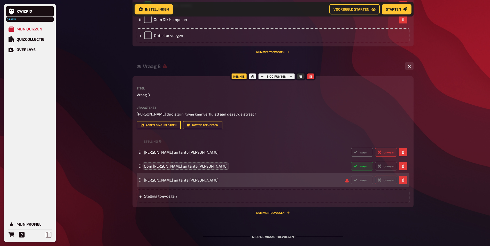
click at [386, 185] on label "onwaar" at bounding box center [386, 180] width 22 height 9
click at [351, 176] on input "onwaar" at bounding box center [351, 176] width 0 height 0
radio input "true"
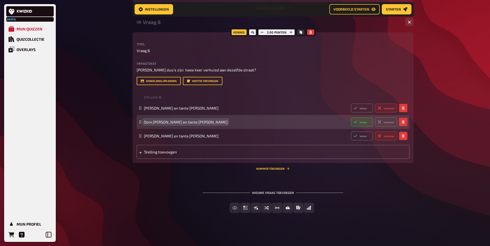
scroll to position [1293, 0]
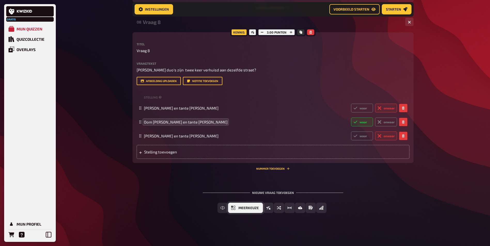
click at [230, 207] on button "Meerkeuze" at bounding box center [245, 208] width 35 height 10
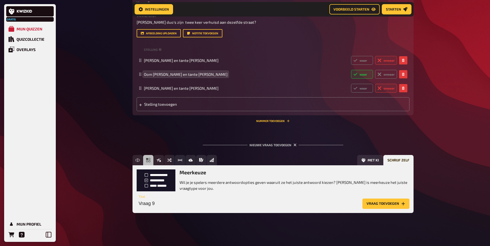
scroll to position [1340, 0]
click at [383, 204] on button "Vraag toevoegen" at bounding box center [385, 204] width 47 height 10
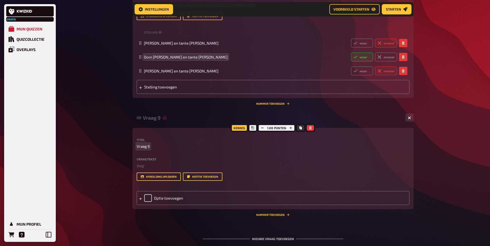
click at [146, 149] on span "Vraag 9" at bounding box center [143, 147] width 13 height 6
click at [143, 161] on label "Vraagtekst" at bounding box center [273, 159] width 273 height 3
drag, startPoint x: 136, startPoint y: 177, endPoint x: 154, endPoint y: 177, distance: 17.3
click at [154, 161] on label "Vraagtekst" at bounding box center [273, 159] width 273 height 3
click at [157, 161] on label "Vraagtekst" at bounding box center [273, 159] width 273 height 3
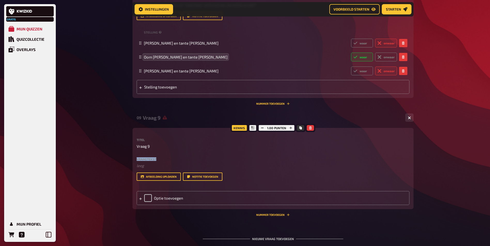
drag, startPoint x: 159, startPoint y: 177, endPoint x: 132, endPoint y: 178, distance: 26.6
click at [132, 178] on div "Kennis 1.00 punten Titel Vraag 9 Vraagtekst ﻿ leeg Sleep hier om te uploaden Af…" at bounding box center [272, 168] width 281 height 81
click at [149, 169] on div "Vraagtekst ﻿ leeg Sleep hier om te uploaden" at bounding box center [273, 163] width 273 height 11
drag, startPoint x: 149, startPoint y: 178, endPoint x: 138, endPoint y: 176, distance: 10.8
click at [138, 161] on label "Vraagtekst" at bounding box center [273, 159] width 273 height 3
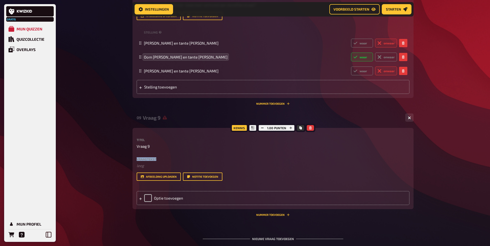
drag, startPoint x: 138, startPoint y: 176, endPoint x: 161, endPoint y: 175, distance: 23.2
click at [161, 175] on div "Kennis 1.00 punten Titel Vraag 9 Vraagtekst ﻿ leeg Sleep hier om te uploaden Af…" at bounding box center [272, 168] width 281 height 81
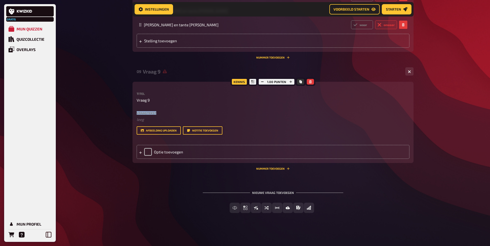
scroll to position [1404, 0]
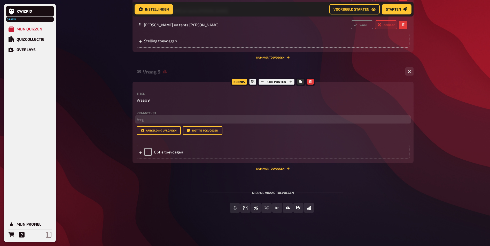
click at [144, 119] on p "﻿ leeg" at bounding box center [273, 120] width 273 height 6
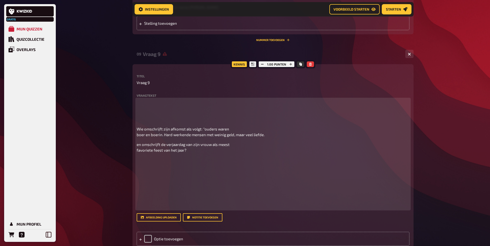
click at [154, 122] on p at bounding box center [273, 110] width 273 height 23
click at [158, 118] on p at bounding box center [273, 110] width 273 height 23
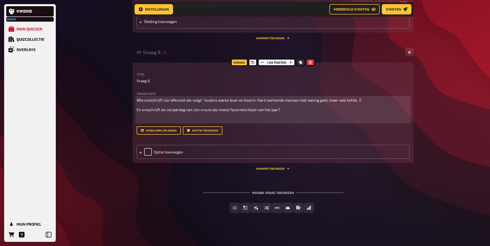
scroll to position [1423, 0]
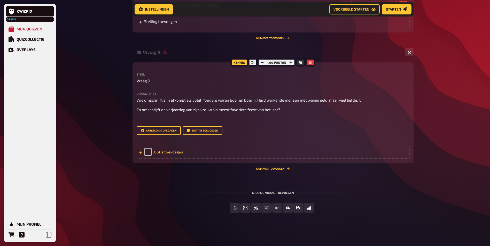
click at [169, 153] on div "Optie toevoegen" at bounding box center [273, 152] width 273 height 14
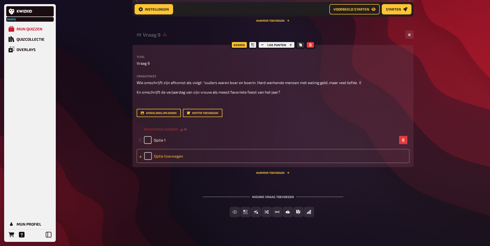
click at [163, 163] on div "Optie toevoegen" at bounding box center [273, 156] width 273 height 14
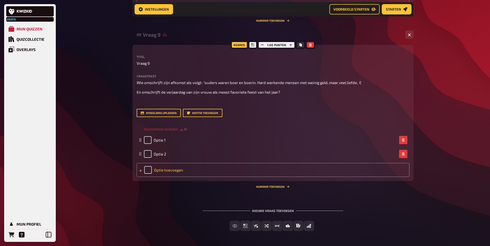
click at [171, 177] on div "Optie toevoegen" at bounding box center [273, 170] width 273 height 14
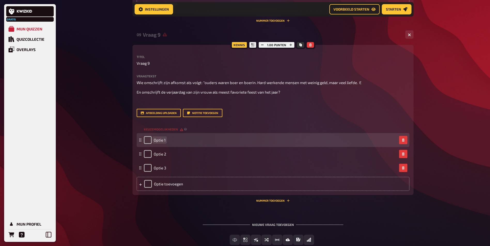
click at [157, 143] on span "Optie 1" at bounding box center [160, 140] width 12 height 5
paste span
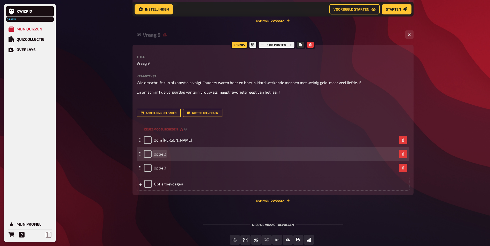
drag, startPoint x: 161, startPoint y: 175, endPoint x: 193, endPoint y: 171, distance: 32.1
click at [162, 158] on div "Optie 2" at bounding box center [155, 154] width 22 height 8
click at [160, 156] on span "Optie 2" at bounding box center [160, 154] width 12 height 5
paste span
click at [155, 156] on span "OptOom Gerrit Kollenstaartie 2" at bounding box center [178, 154] width 48 height 5
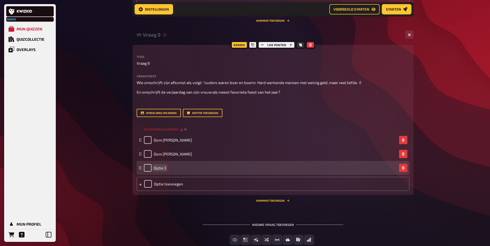
click at [168, 172] on div "Optie 3" at bounding box center [270, 168] width 253 height 8
drag, startPoint x: 162, startPoint y: 185, endPoint x: 158, endPoint y: 186, distance: 3.8
click at [162, 170] on span "Optie 3" at bounding box center [160, 168] width 12 height 5
drag, startPoint x: 154, startPoint y: 185, endPoint x: 173, endPoint y: 187, distance: 19.2
click at [173, 172] on div "Optie 3" at bounding box center [270, 168] width 253 height 8
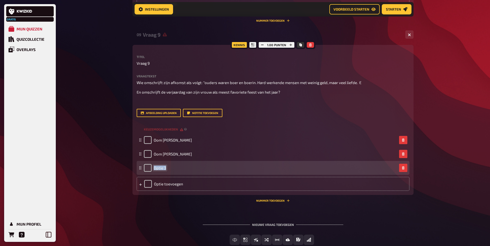
paste span
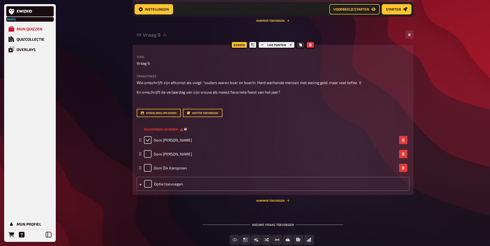
drag, startPoint x: 148, startPoint y: 157, endPoint x: 174, endPoint y: 149, distance: 26.7
click at [149, 144] on input "checkbox" at bounding box center [148, 140] width 8 height 8
checkbox input "true"
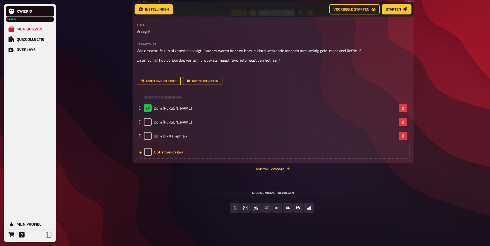
scroll to position [1473, 0]
click at [257, 208] on span "Waar / Niet waar" at bounding box center [259, 209] width 33 height 4
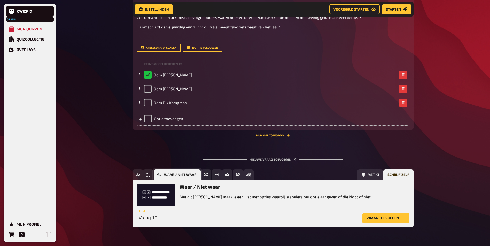
scroll to position [1520, 0]
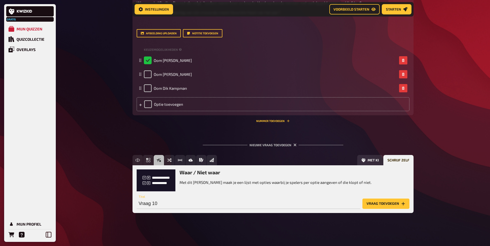
click at [381, 204] on button "Vraag toevoegen" at bounding box center [385, 204] width 47 height 10
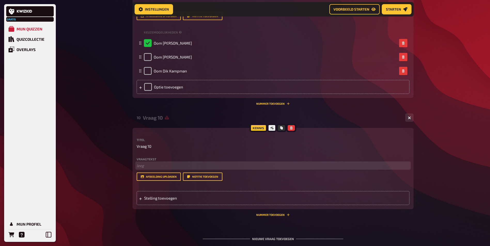
click at [157, 169] on p "﻿ leeg" at bounding box center [273, 166] width 273 height 6
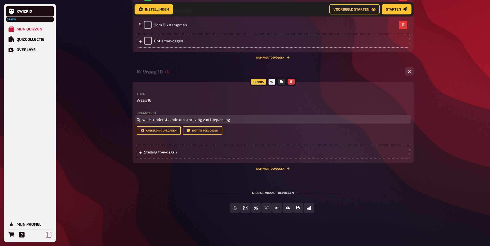
scroll to position [1584, 0]
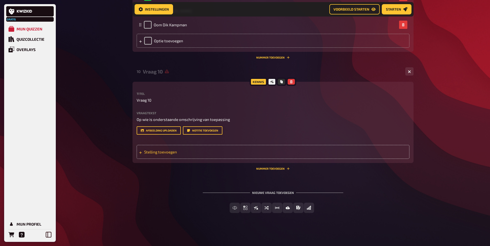
click at [165, 152] on span "Stelling toevoegen" at bounding box center [184, 152] width 80 height 5
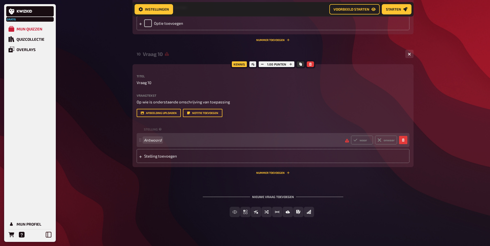
click at [174, 143] on span "Antwoord" at bounding box center [242, 140] width 197 height 5
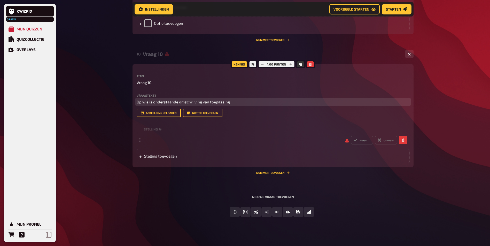
click at [236, 105] on p "Op wie is onderstaande omschrijving van toepassing" at bounding box center [273, 102] width 273 height 6
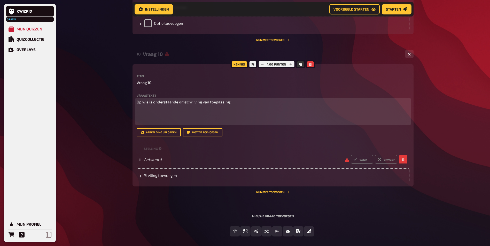
click at [144, 115] on p "﻿" at bounding box center [273, 112] width 273 height 6
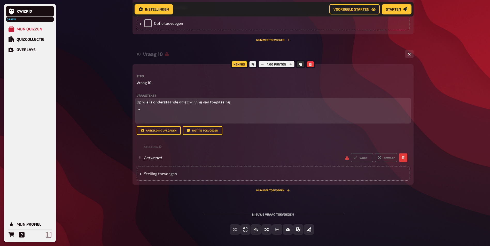
click at [168, 113] on li "﻿" at bounding box center [276, 110] width 266 height 6
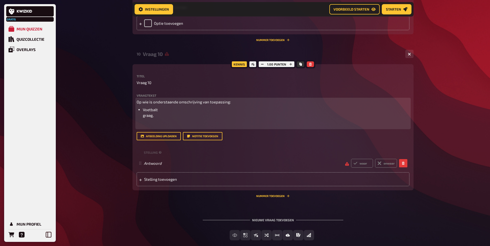
click at [194, 119] on li "Voetbalt graag," at bounding box center [276, 113] width 266 height 12
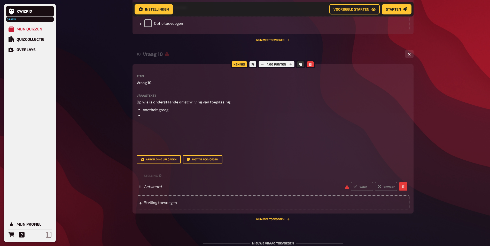
drag, startPoint x: 90, startPoint y: 150, endPoint x: 107, endPoint y: 151, distance: 16.9
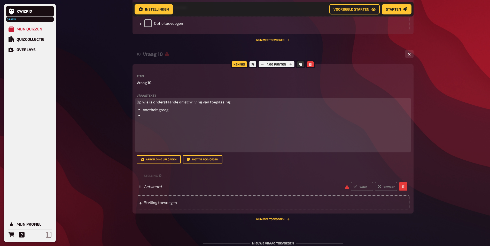
drag, startPoint x: 149, startPoint y: 128, endPoint x: 153, endPoint y: 132, distance: 5.5
click at [149, 112] on span "Voetbalt graag," at bounding box center [156, 109] width 26 height 5
click at [154, 134] on li at bounding box center [276, 127] width 266 height 29
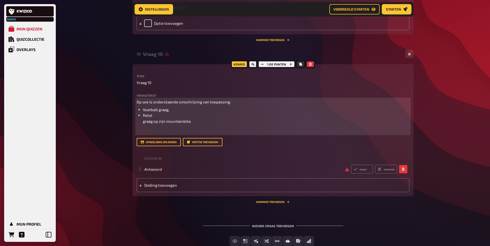
click at [174, 124] on li "fietst graag op zijn mountainbike" at bounding box center [276, 119] width 266 height 12
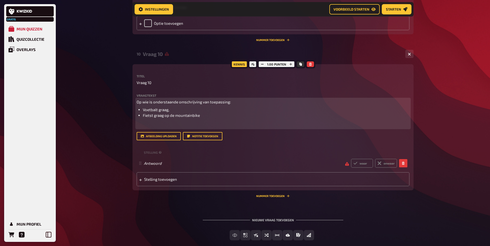
click at [218, 119] on li "Fietst graag op de mountainbike" at bounding box center [276, 116] width 266 height 6
click at [209, 119] on li "Fietst graag op de mountainbike" at bounding box center [276, 116] width 266 height 6
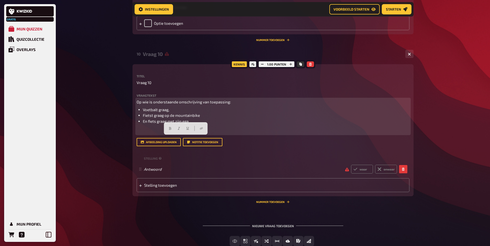
drag, startPoint x: 187, startPoint y: 139, endPoint x: 202, endPoint y: 153, distance: 20.9
click at [202, 124] on li "En fiets graag met zijn ega" at bounding box center [276, 122] width 266 height 6
click at [199, 124] on li "En fiets graag met zijn ega" at bounding box center [276, 122] width 266 height 6
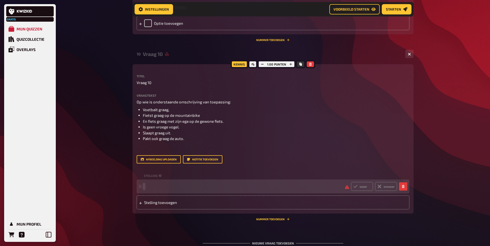
paste span
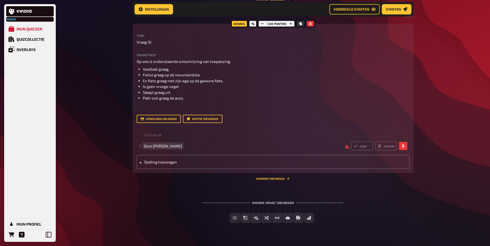
scroll to position [1658, 0]
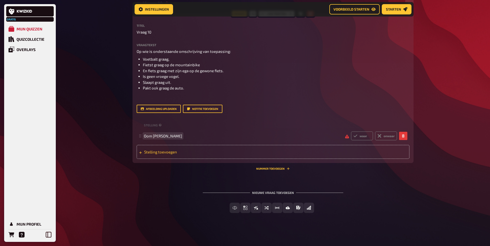
click at [168, 154] on span "Stelling toevoegen" at bounding box center [184, 152] width 80 height 5
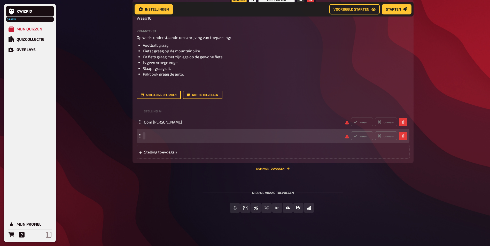
click at [164, 138] on span at bounding box center [242, 136] width 197 height 5
paste span
drag, startPoint x: 159, startPoint y: 167, endPoint x: 227, endPoint y: 147, distance: 71.4
click at [158, 154] on span "Stelling toevoegen" at bounding box center [184, 152] width 80 height 5
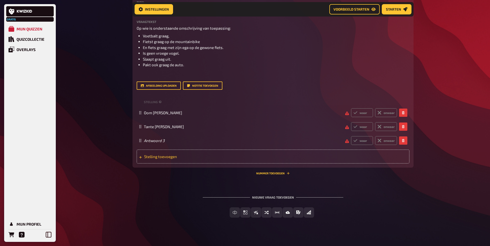
click at [171, 159] on span "Stelling toevoegen" at bounding box center [184, 156] width 80 height 5
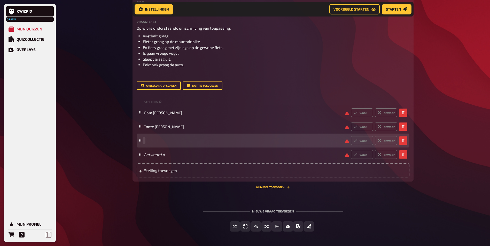
paste span
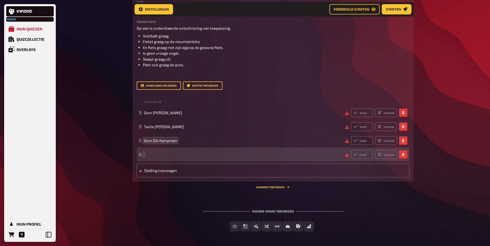
paste span
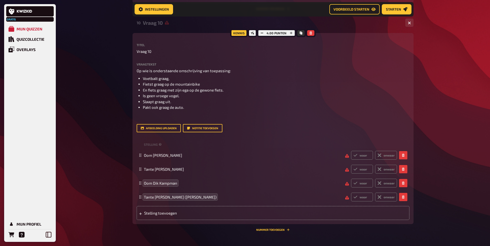
scroll to position [1571, 0]
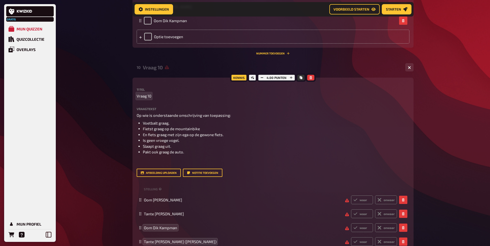
click at [135, 112] on div "Kennis 4.00 punten Titel Vraag 10 Vraagtekst Op wie is onderstaande omschrijvin…" at bounding box center [272, 173] width 281 height 191
click at [137, 99] on span "Vraag 10" at bounding box center [144, 96] width 15 height 6
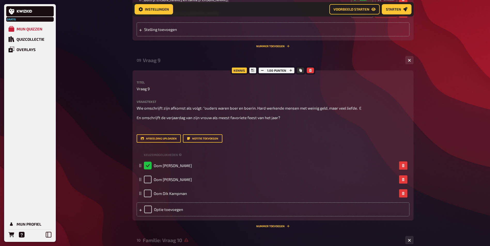
scroll to position [1390, 0]
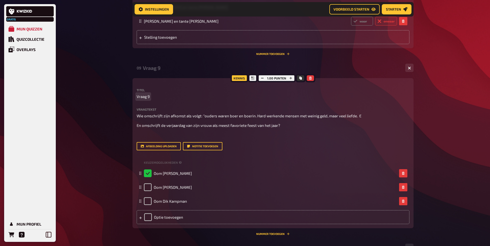
click at [136, 115] on div "Kennis 1.00 punten Titel Vraag 9 Vraagtekst Wie omschrijft zijn afkomst als vol…" at bounding box center [272, 153] width 281 height 150
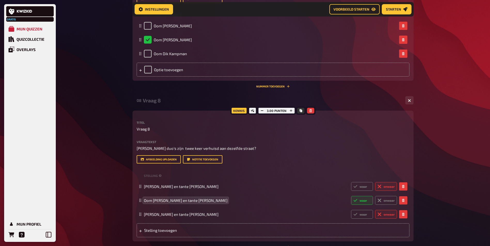
scroll to position [1183, 0]
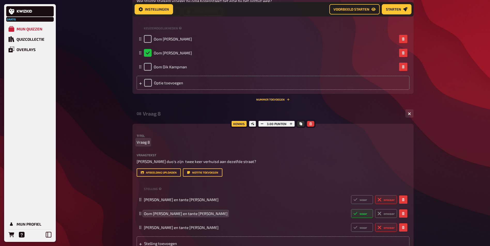
click at [137, 145] on span "Vraag 8" at bounding box center [143, 142] width 13 height 6
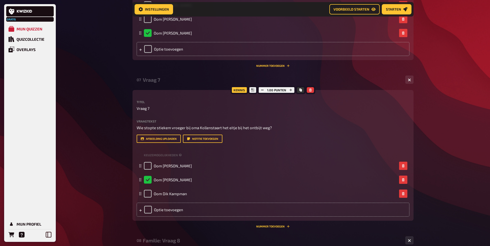
scroll to position [1054, 0]
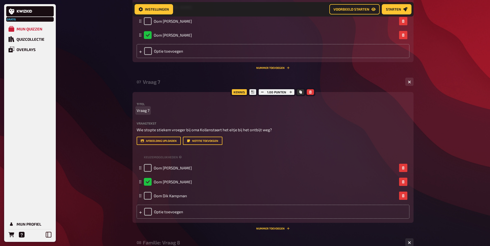
click at [137, 114] on span "Vraag 7" at bounding box center [143, 111] width 13 height 6
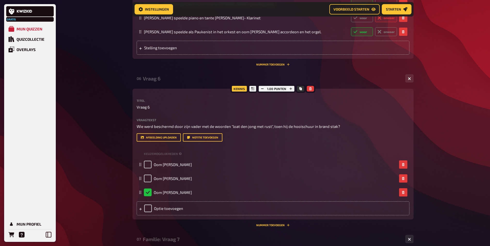
scroll to position [873, 0]
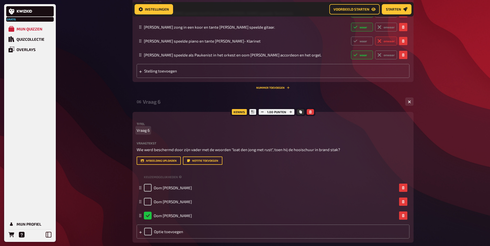
click at [137, 133] on span "Vraag 6" at bounding box center [143, 131] width 13 height 6
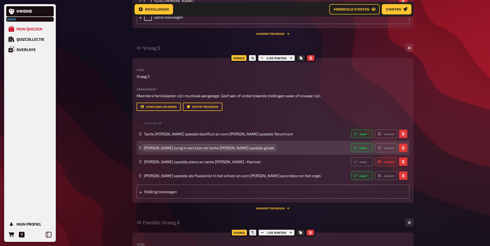
scroll to position [693, 0]
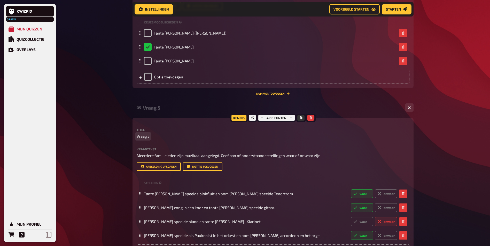
click at [138, 136] on span "Vraag 5" at bounding box center [143, 136] width 13 height 6
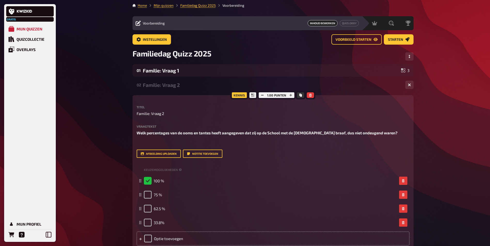
scroll to position [0, 0]
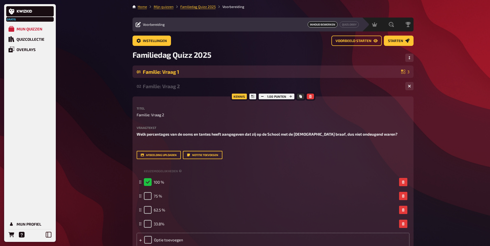
click at [163, 70] on div "Familie: Vraag 1" at bounding box center [271, 72] width 256 height 6
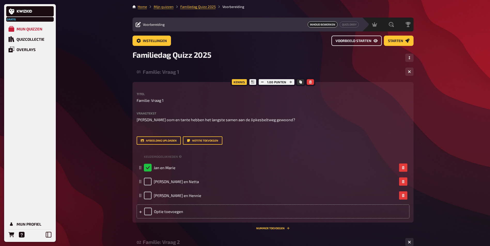
click at [361, 39] on span "Voorbeeld starten" at bounding box center [353, 41] width 36 height 4
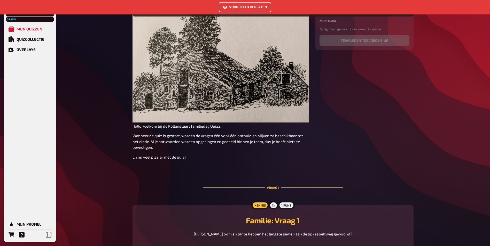
scroll to position [163, 0]
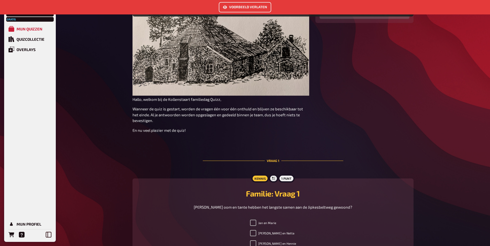
click at [162, 117] on p "Wanneer de quiz is gestart, worden de vragen één voor één onthuld en blijven ze…" at bounding box center [220, 115] width 177 height 18
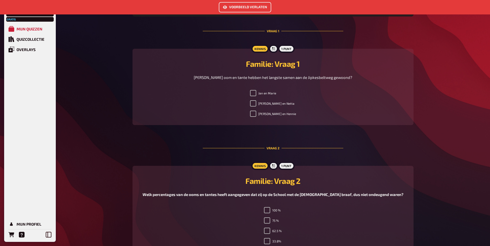
scroll to position [292, 0]
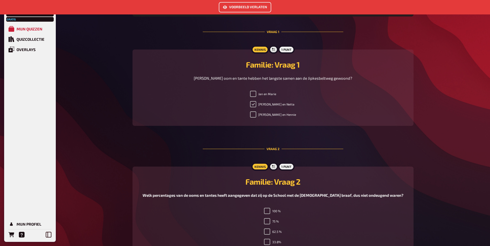
click at [256, 104] on input "Piet en Netta" at bounding box center [253, 104] width 6 height 6
checkbox input "false"
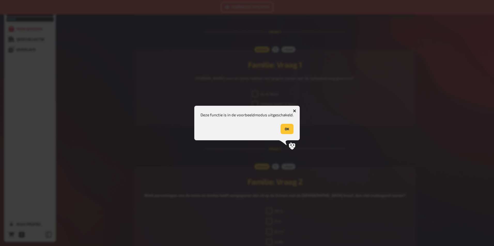
click at [287, 127] on button "OK" at bounding box center [286, 129] width 13 height 10
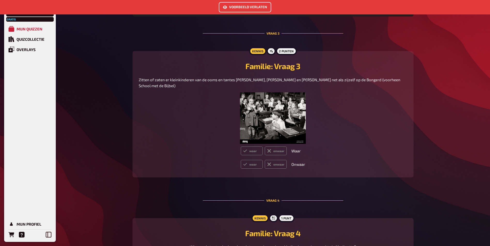
scroll to position [550, 0]
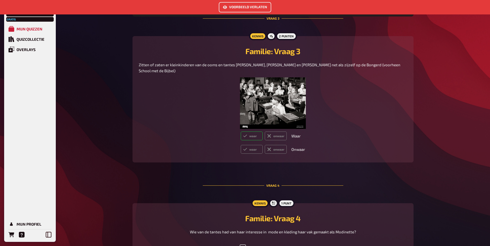
click at [253, 137] on label "waar" at bounding box center [252, 136] width 22 height 9
click at [241, 132] on input "waar" at bounding box center [240, 131] width 0 height 0
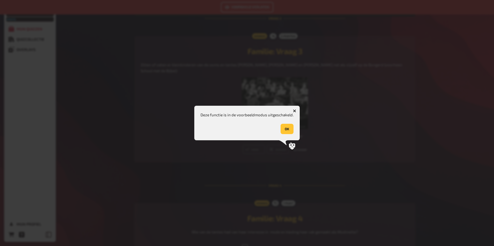
drag, startPoint x: 293, startPoint y: 107, endPoint x: 293, endPoint y: 110, distance: 3.4
click at [293, 108] on button "button" at bounding box center [294, 111] width 8 height 8
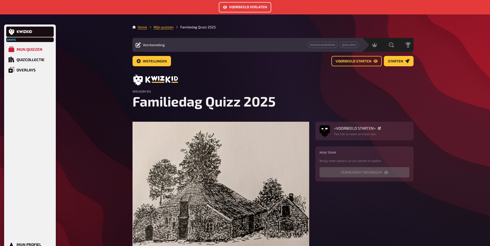
scroll to position [0, 0]
click at [319, 45] on button "Inhoud bewerken" at bounding box center [323, 45] width 30 height 6
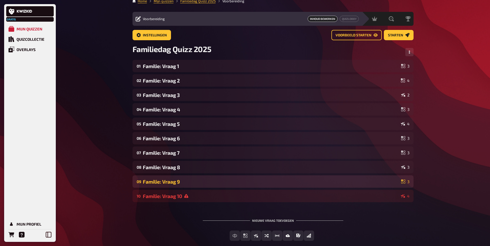
scroll to position [34, 0]
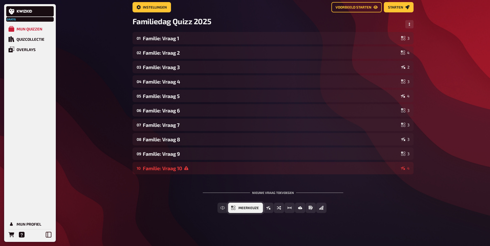
click at [237, 203] on button "Meerkeuze" at bounding box center [245, 208] width 35 height 10
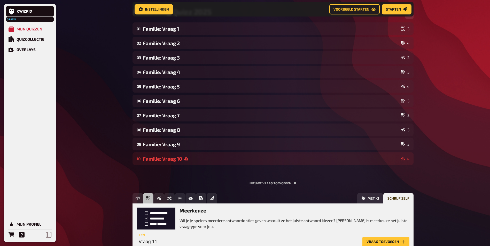
scroll to position [81, 0]
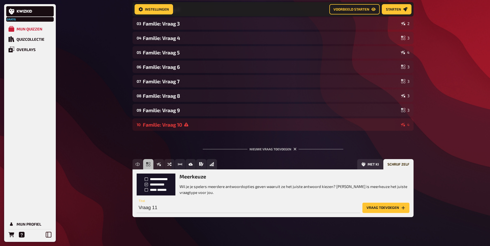
drag, startPoint x: 390, startPoint y: 207, endPoint x: 380, endPoint y: 201, distance: 11.4
click at [390, 206] on button "Vraag toevoegen" at bounding box center [385, 208] width 47 height 10
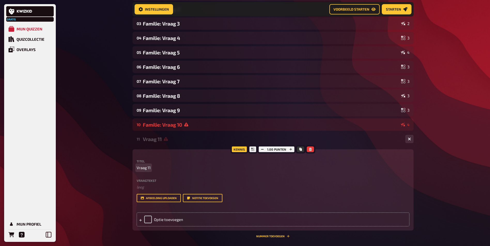
click at [137, 168] on span "Vraag 11" at bounding box center [144, 168] width 14 height 6
click at [140, 178] on div "Titel Kinderen: Vraag 11 Vraagtekst ﻿ leeg Sleep hier om te uploaden Afbeelding…" at bounding box center [273, 181] width 273 height 43
drag, startPoint x: 140, startPoint y: 178, endPoint x: 137, endPoint y: 182, distance: 4.8
click at [137, 182] on label "Vraagtekst" at bounding box center [273, 180] width 273 height 3
click at [143, 182] on label "Vraagtekst" at bounding box center [273, 180] width 273 height 3
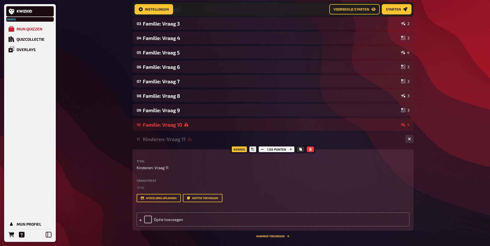
click at [139, 180] on label "Vraagtekst" at bounding box center [273, 180] width 273 height 3
drag, startPoint x: 138, startPoint y: 180, endPoint x: 159, endPoint y: 182, distance: 21.0
click at [159, 182] on label "Vraagtekst" at bounding box center [273, 180] width 273 height 3
drag, startPoint x: 142, startPoint y: 181, endPoint x: 138, endPoint y: 180, distance: 4.2
click at [141, 181] on label "Vraagtekst" at bounding box center [273, 180] width 273 height 3
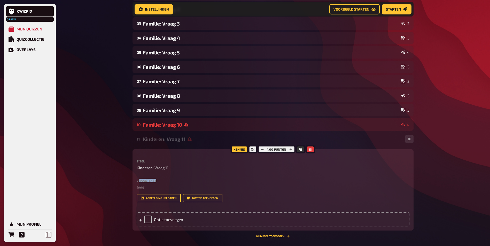
click at [138, 180] on label "Vraagtekst" at bounding box center [273, 180] width 273 height 3
drag, startPoint x: 136, startPoint y: 182, endPoint x: 156, endPoint y: 178, distance: 20.9
click at [156, 178] on div "Kennis 1.00 punten Titel Kinderen: Vraag 11 Vraagtekst ﻿ leeg Sleep hier om te …" at bounding box center [272, 189] width 281 height 81
click at [150, 188] on p "﻿ leeg" at bounding box center [273, 187] width 273 height 6
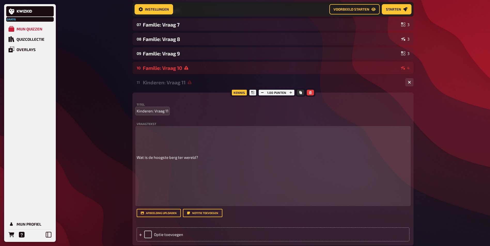
scroll to position [159, 0]
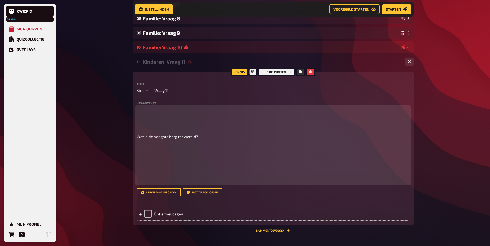
click at [157, 109] on p at bounding box center [273, 118] width 273 height 23
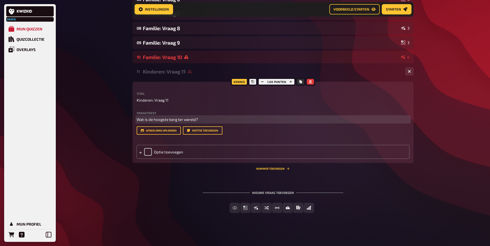
scroll to position [149, 0]
click at [161, 151] on div "Optie toevoegen" at bounding box center [273, 152] width 273 height 14
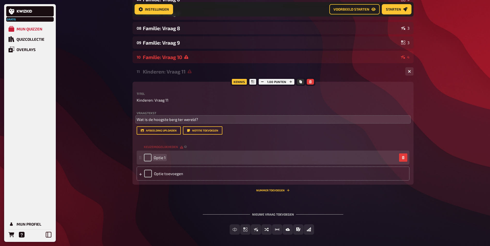
click at [158, 159] on span "Optie 1" at bounding box center [160, 157] width 12 height 5
drag, startPoint x: 166, startPoint y: 159, endPoint x: 144, endPoint y: 159, distance: 22.0
click at [144, 159] on div "Optie 1" at bounding box center [270, 158] width 253 height 8
drag, startPoint x: 152, startPoint y: 160, endPoint x: 169, endPoint y: 161, distance: 17.1
click at [169, 161] on div "Optie 1" at bounding box center [270, 158] width 253 height 8
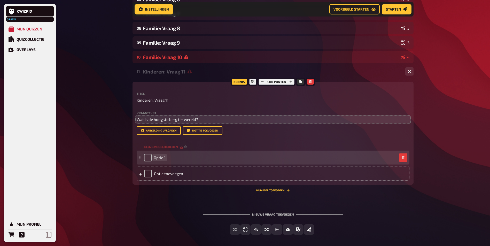
drag, startPoint x: 169, startPoint y: 161, endPoint x: 162, endPoint y: 157, distance: 8.3
click at [162, 157] on span "Optie 1" at bounding box center [160, 157] width 12 height 5
paste span
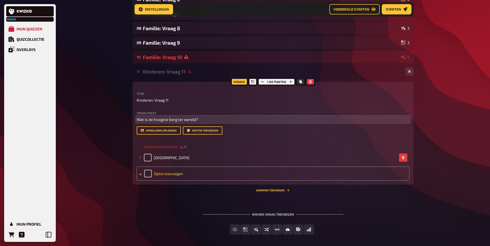
click at [163, 175] on div "Optie toevoegen" at bounding box center [273, 174] width 273 height 14
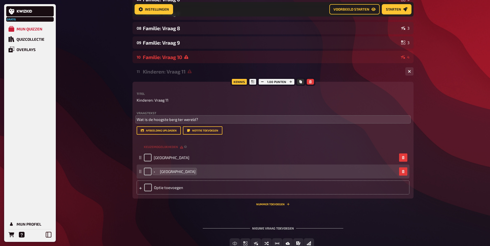
click at [161, 173] on span "• Mont Blanc" at bounding box center [175, 171] width 42 height 5
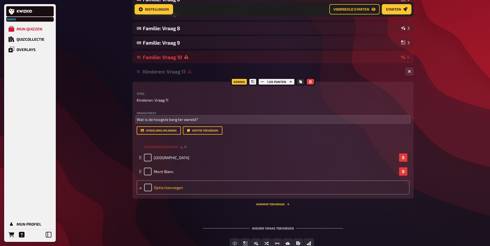
click at [164, 187] on div "Optie toevoegen" at bounding box center [273, 188] width 273 height 14
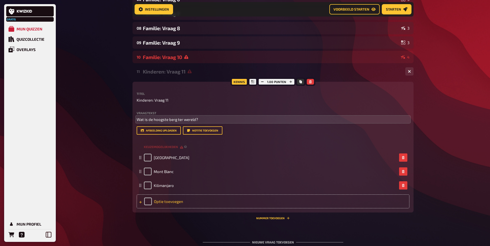
click at [172, 202] on div "Optie toevoegen" at bounding box center [273, 202] width 273 height 14
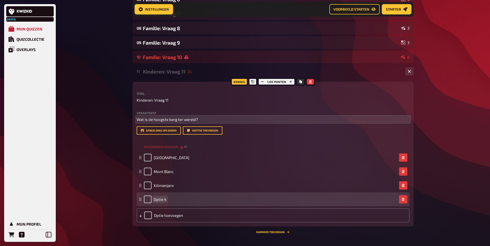
click at [155, 198] on span "Optie 4" at bounding box center [160, 199] width 13 height 5
paste span
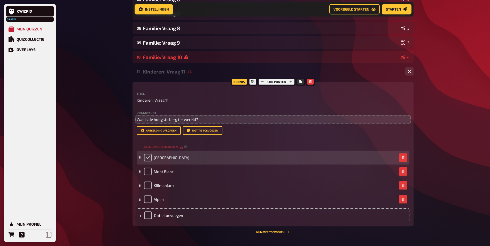
click at [147, 157] on input "checkbox" at bounding box center [148, 158] width 8 height 8
checkbox input "true"
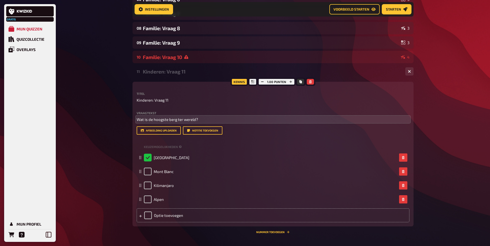
click at [277, 235] on div "11 Kinderen: Vraag 11 4 Kennis 1.00 punten Titel Kinderen: Vraag 11 Vraagtekst …" at bounding box center [272, 151] width 281 height 173
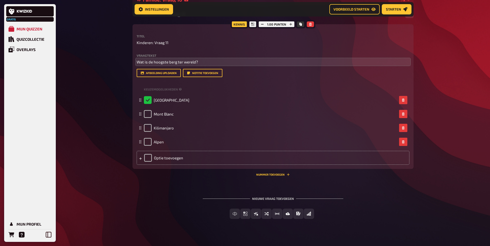
scroll to position [212, 0]
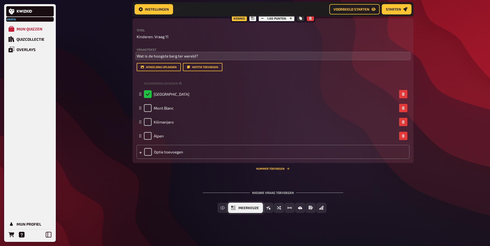
click at [257, 207] on span "Meerkeuze" at bounding box center [248, 209] width 20 height 4
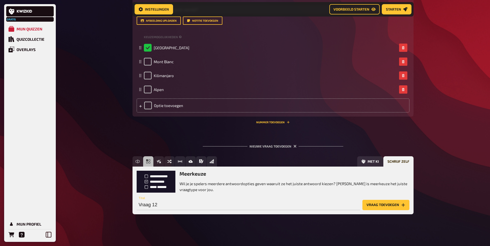
scroll to position [260, 0]
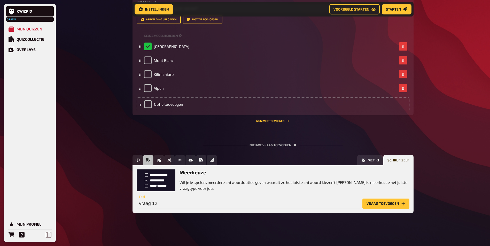
drag, startPoint x: 390, startPoint y: 202, endPoint x: 388, endPoint y: 201, distance: 2.7
click at [388, 202] on button "Vraag toevoegen" at bounding box center [385, 204] width 47 height 10
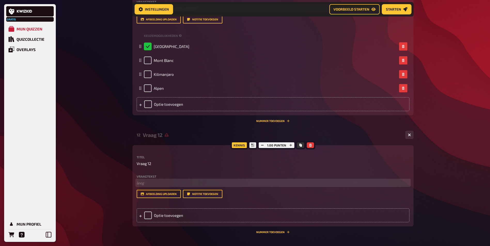
click at [146, 184] on p "﻿ leeg" at bounding box center [273, 183] width 273 height 6
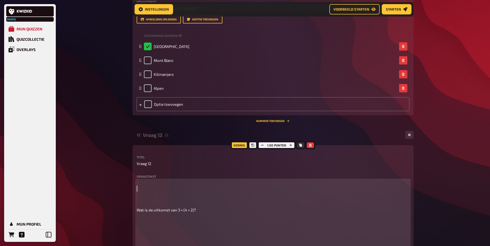
drag, startPoint x: 154, startPoint y: 192, endPoint x: 160, endPoint y: 186, distance: 8.6
click at [159, 187] on p at bounding box center [273, 191] width 273 height 23
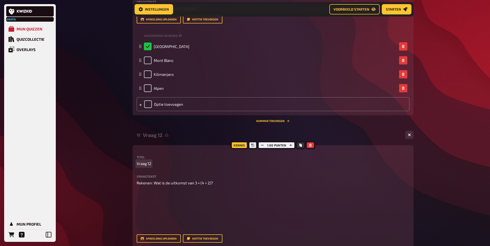
click at [135, 161] on div "Kennis 1.00 punten Titel Vraag 12 Vraagtekst Rekenen: Wat is de uitkomst van 3 …" at bounding box center [272, 208] width 281 height 126
click at [137, 163] on span "Vraag 12" at bounding box center [144, 164] width 14 height 6
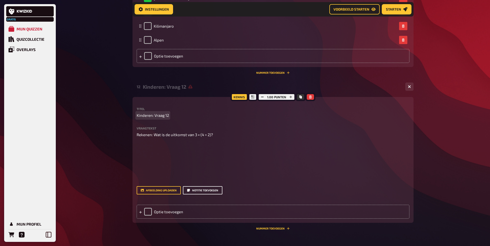
scroll to position [338, 0]
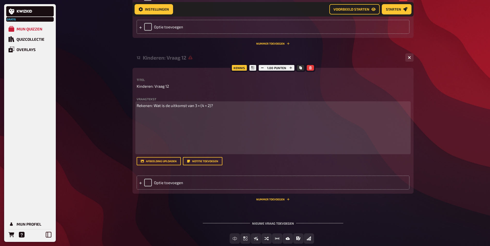
click at [225, 125] on p at bounding box center [273, 132] width 273 height 41
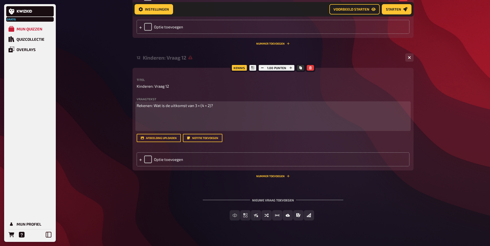
click at [227, 109] on p "Rekenen: Wat is de uitkomst van 3 × (4 + 2)?" at bounding box center [273, 106] width 273 height 6
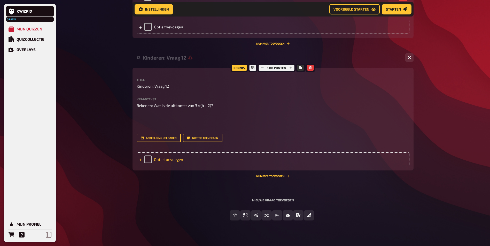
click at [176, 167] on div "Optie toevoegen" at bounding box center [273, 160] width 273 height 14
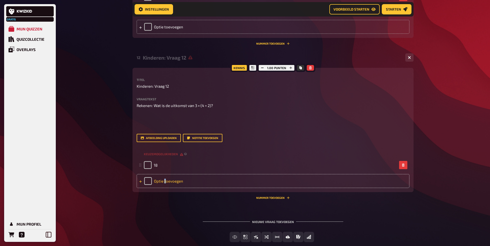
click at [165, 186] on div "Optie toevoegen" at bounding box center [273, 181] width 273 height 14
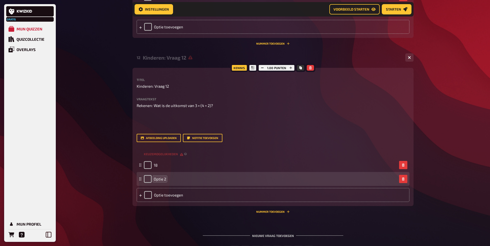
drag, startPoint x: 165, startPoint y: 186, endPoint x: 161, endPoint y: 184, distance: 4.8
click at [161, 182] on span "Optie 2" at bounding box center [160, 179] width 12 height 5
drag, startPoint x: 153, startPoint y: 184, endPoint x: 168, endPoint y: 186, distance: 15.6
click at [168, 183] on div "Optie 2" at bounding box center [270, 179] width 253 height 8
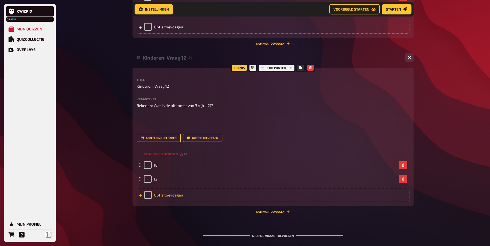
click at [165, 201] on div "Optie toevoegen" at bounding box center [273, 195] width 273 height 14
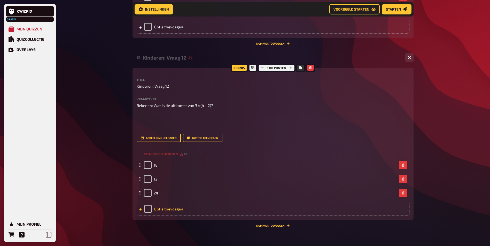
click at [164, 216] on div "Optie toevoegen" at bounding box center [273, 209] width 273 height 14
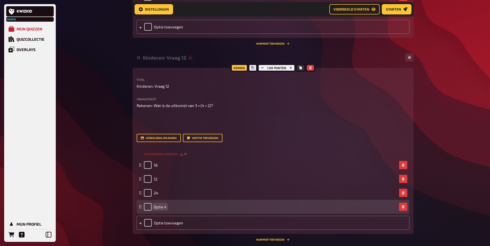
drag, startPoint x: 164, startPoint y: 216, endPoint x: 159, endPoint y: 212, distance: 6.5
click at [159, 209] on span "Optie 4" at bounding box center [160, 207] width 13 height 5
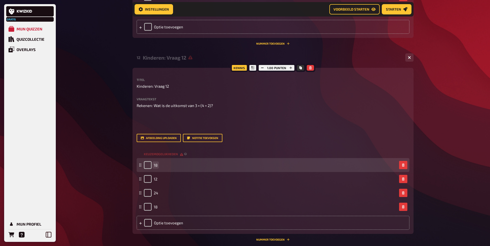
click at [157, 168] on span "18" at bounding box center [156, 165] width 4 height 5
drag, startPoint x: 158, startPoint y: 171, endPoint x: 146, endPoint y: 171, distance: 12.4
click at [146, 169] on div "18" at bounding box center [270, 165] width 253 height 8
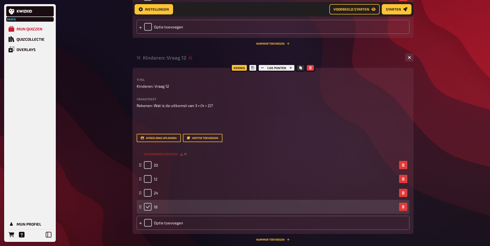
click at [147, 211] on input "checkbox" at bounding box center [148, 207] width 8 height 8
checkbox input "true"
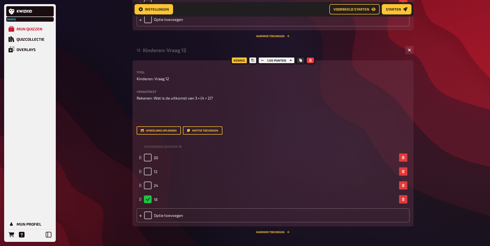
scroll to position [414, 0]
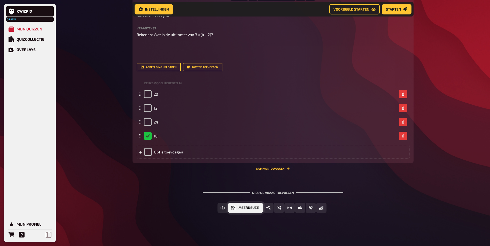
click at [241, 206] on button "Meerkeuze" at bounding box center [245, 208] width 35 height 10
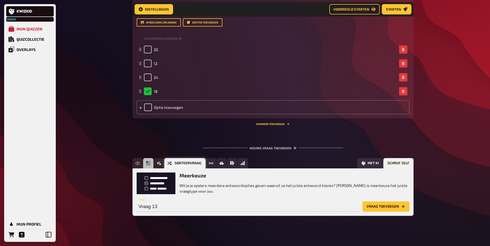
scroll to position [462, 0]
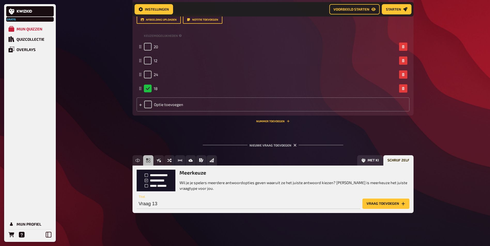
click at [385, 203] on button "Vraag toevoegen" at bounding box center [385, 204] width 47 height 10
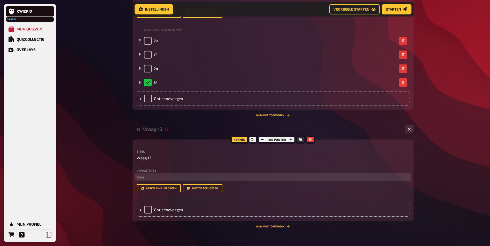
click at [141, 180] on p "﻿ leeg" at bounding box center [273, 177] width 273 height 6
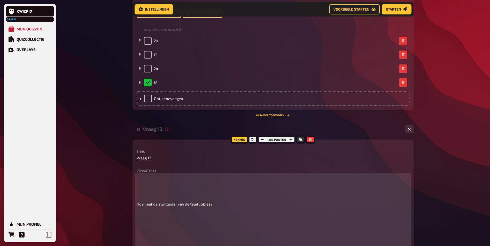
click at [144, 181] on p at bounding box center [273, 185] width 273 height 23
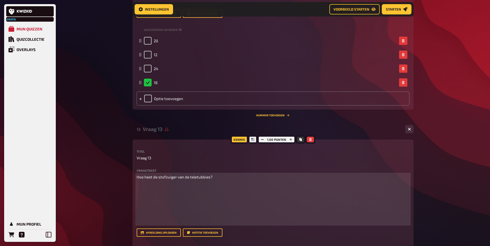
scroll to position [570, 0]
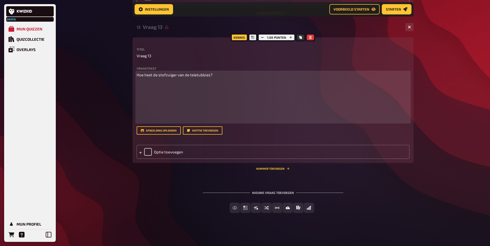
click at [218, 76] on p "Hoe heet de stofzuiger van de teletubbies?" at bounding box center [273, 75] width 273 height 6
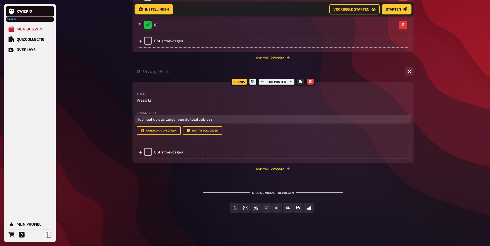
scroll to position [537, 0]
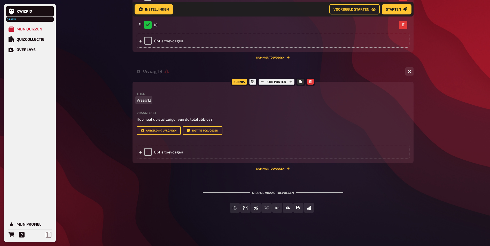
click at [136, 88] on div "Kennis 1.00 punten Titel Vraag 13 Vraagtekst Hoe heet de stofzuiger van de tele…" at bounding box center [272, 122] width 281 height 81
click at [166, 152] on div "Optie toevoegen" at bounding box center [273, 152] width 273 height 14
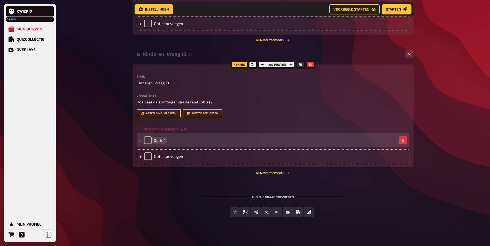
click at [159, 143] on span "Optie 1" at bounding box center [160, 140] width 12 height 5
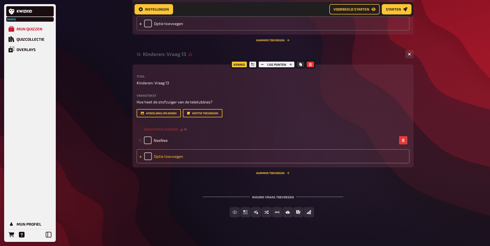
click at [170, 163] on div "Optie toevoegen" at bounding box center [273, 156] width 273 height 14
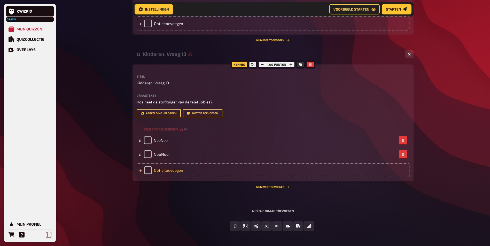
click at [172, 177] on div "Optie toevoegen" at bounding box center [273, 170] width 273 height 14
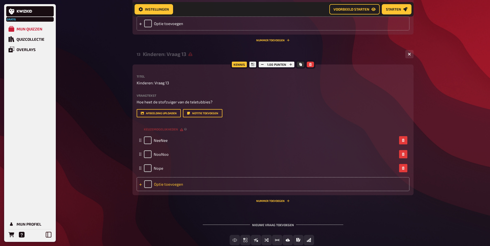
click at [172, 191] on div "Optie toevoegen" at bounding box center [273, 184] width 273 height 14
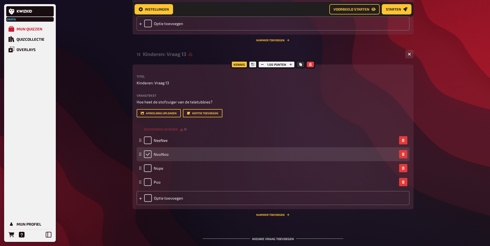
click at [149, 158] on input "checkbox" at bounding box center [148, 155] width 8 height 8
checkbox input "true"
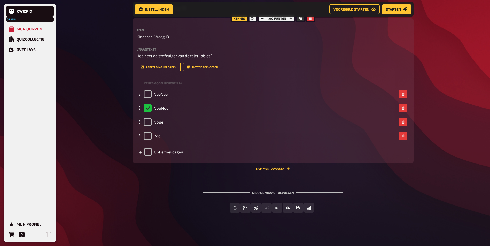
scroll to position [598, 0]
click at [268, 208] on button "Waar / Niet waar" at bounding box center [255, 208] width 47 height 10
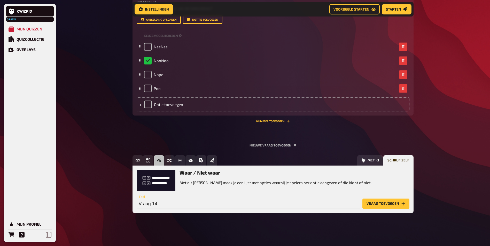
scroll to position [649, 0]
click at [384, 201] on button "Vraag toevoegen" at bounding box center [385, 204] width 47 height 10
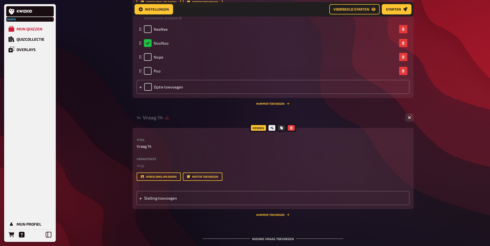
click at [140, 161] on label "Vraagtekst" at bounding box center [273, 159] width 273 height 3
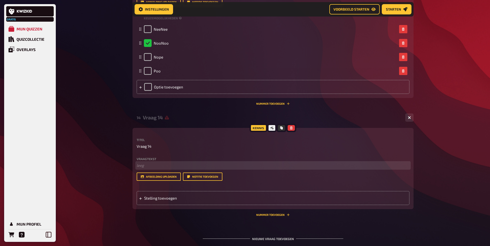
click at [140, 169] on p "﻿ leeg" at bounding box center [273, 166] width 273 height 6
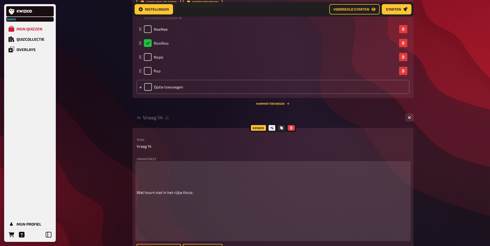
click at [146, 182] on p at bounding box center [273, 174] width 273 height 23
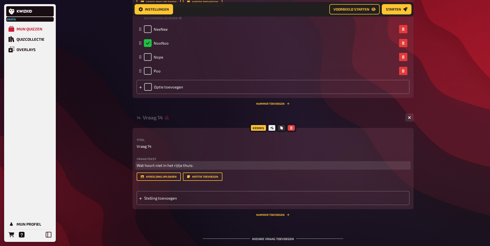
click at [144, 168] on span "Wat hoort niet in het rijtje thuis:" at bounding box center [165, 165] width 57 height 5
drag, startPoint x: 137, startPoint y: 182, endPoint x: 264, endPoint y: 181, distance: 127.3
click at [264, 169] on p "Wat hoort niet in het rijtje thuis:" at bounding box center [273, 166] width 273 height 6
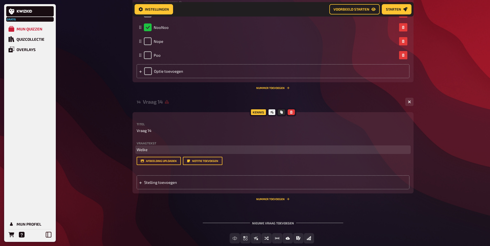
scroll to position [730, 0]
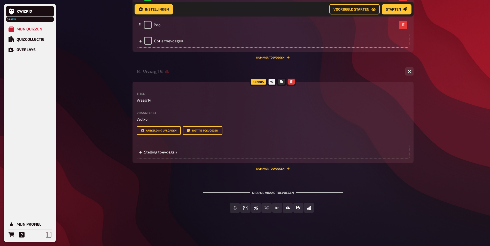
click at [292, 80] on icon "button" at bounding box center [291, 81] width 3 height 3
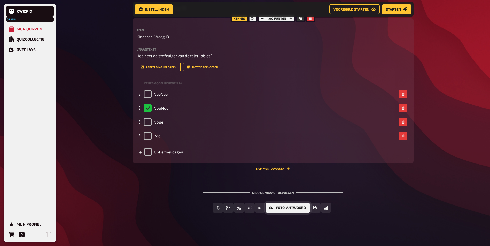
click at [299, 207] on span "Foto-antwoord" at bounding box center [291, 208] width 30 height 4
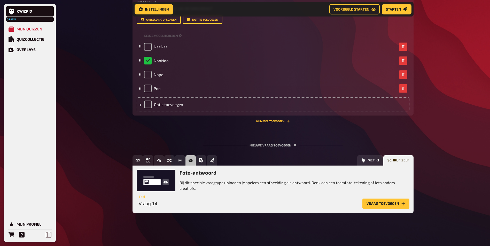
scroll to position [649, 0]
click at [165, 159] on span "Meerkeuze" at bounding box center [163, 161] width 20 height 4
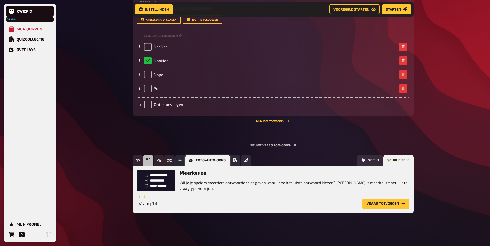
click at [192, 158] on button "Foto-antwoord" at bounding box center [207, 160] width 44 height 10
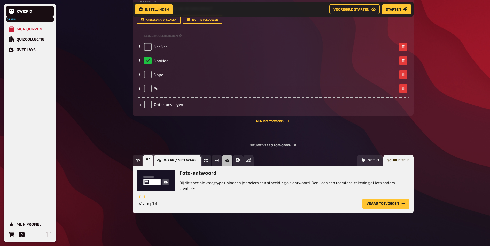
drag, startPoint x: 169, startPoint y: 159, endPoint x: 182, endPoint y: 160, distance: 12.4
click at [182, 160] on div "Open vraag Meerkeuze Waar / Niet waar Sorteervraag Schatvraag Foto-antwoord Vri…" at bounding box center [192, 160] width 121 height 10
click at [182, 160] on span "Waar / Niet waar" at bounding box center [180, 161] width 33 height 4
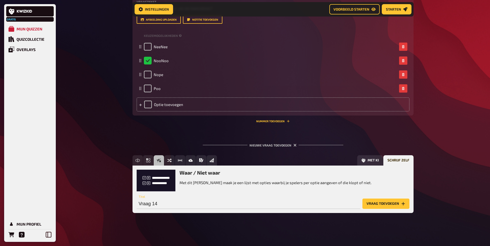
click at [377, 203] on button "Vraag toevoegen" at bounding box center [385, 204] width 47 height 10
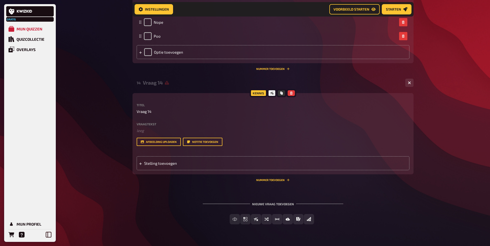
scroll to position [712, 0]
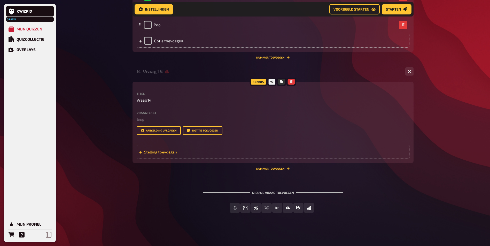
click at [161, 152] on span "Stelling toevoegen" at bounding box center [184, 152] width 80 height 5
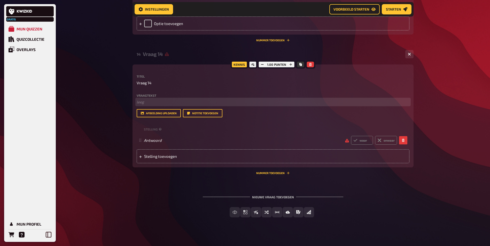
click at [148, 105] on p "﻿ leeg" at bounding box center [273, 102] width 273 height 6
click at [145, 105] on p "﻿ leeg" at bounding box center [273, 102] width 273 height 6
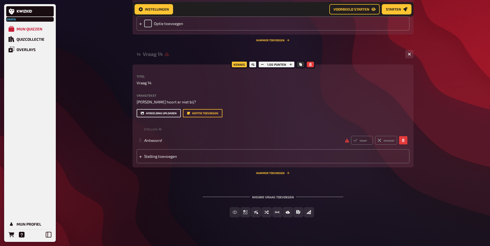
click at [170, 117] on button "Afbeelding uploaden" at bounding box center [159, 113] width 44 height 8
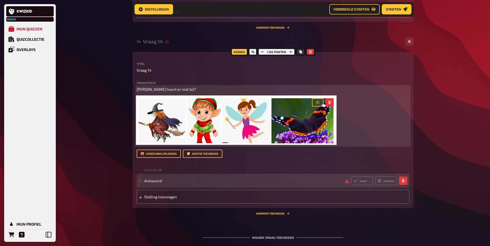
scroll to position [764, 0]
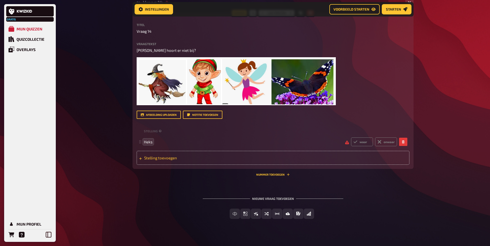
click at [160, 160] on span "Stelling toevoegen" at bounding box center [184, 158] width 80 height 5
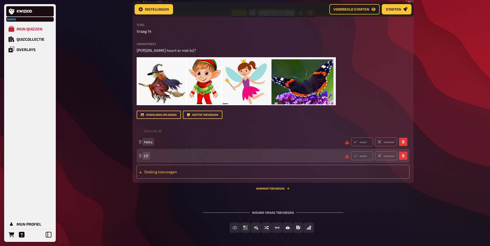
click at [166, 174] on span "Stelling toevoegen" at bounding box center [184, 172] width 80 height 5
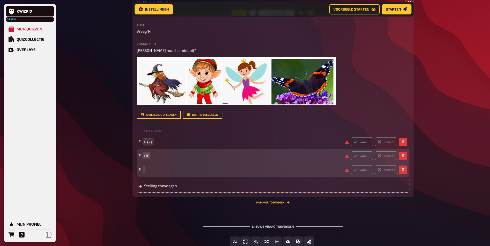
click at [167, 172] on span at bounding box center [242, 170] width 197 height 5
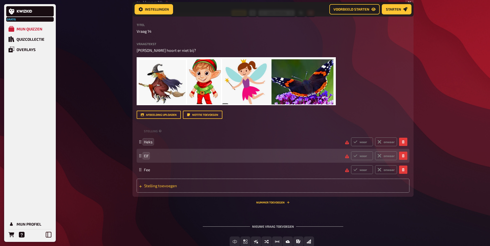
click at [173, 193] on div "Stelling toevoegen" at bounding box center [273, 186] width 273 height 14
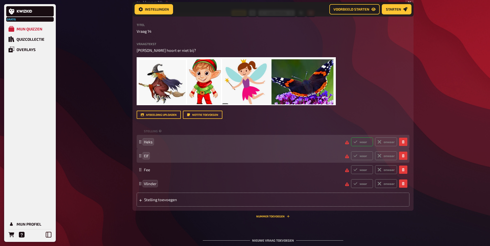
click at [359, 146] on label "waar" at bounding box center [362, 142] width 22 height 9
click at [351, 138] on input "waar" at bounding box center [351, 137] width 0 height 0
radio input "true"
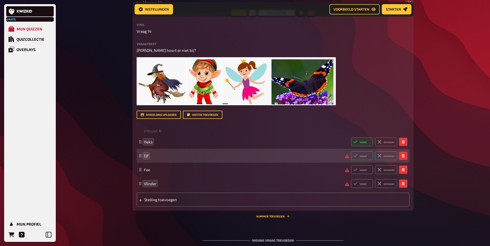
click at [359, 160] on label "waar" at bounding box center [362, 156] width 22 height 9
click at [351, 152] on input "waar" at bounding box center [351, 151] width 0 height 0
radio input "true"
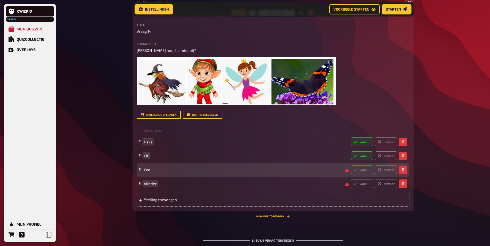
click at [364, 174] on label "waar" at bounding box center [362, 170] width 22 height 9
click at [351, 166] on input "waar" at bounding box center [351, 165] width 0 height 0
radio input "true"
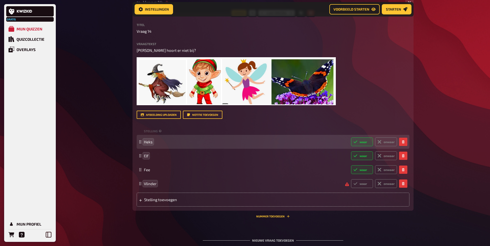
drag, startPoint x: 356, startPoint y: 154, endPoint x: 361, endPoint y: 160, distance: 8.1
click at [357, 149] on div "Heks waar onwaar" at bounding box center [273, 142] width 273 height 14
click at [362, 146] on label "waar" at bounding box center [362, 142] width 22 height 9
click at [351, 138] on input "waar" at bounding box center [351, 137] width 0 height 0
click at [384, 146] on label "onwaar" at bounding box center [386, 142] width 22 height 9
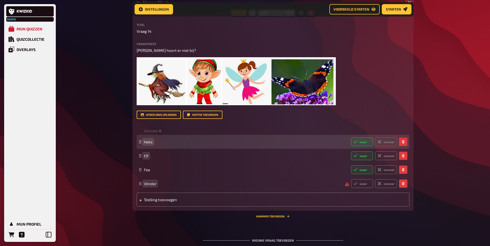
click at [351, 138] on input "onwaar" at bounding box center [351, 137] width 0 height 0
radio input "true"
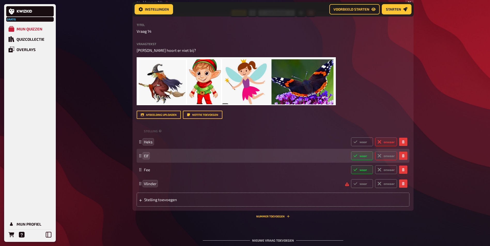
drag, startPoint x: 383, startPoint y: 171, endPoint x: 385, endPoint y: 174, distance: 4.2
click at [383, 160] on label "onwaar" at bounding box center [386, 156] width 22 height 9
click at [351, 152] on input "onwaar" at bounding box center [351, 151] width 0 height 0
radio input "true"
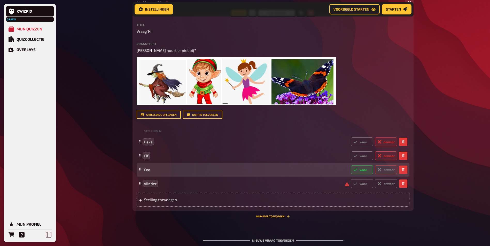
drag, startPoint x: 387, startPoint y: 185, endPoint x: 384, endPoint y: 188, distance: 3.3
click at [387, 174] on label "onwaar" at bounding box center [386, 170] width 22 height 9
click at [351, 166] on input "onwaar" at bounding box center [351, 165] width 0 height 0
radio input "true"
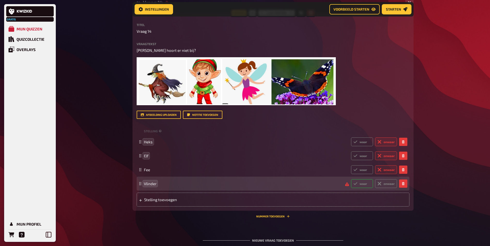
click at [359, 188] on label "waar" at bounding box center [362, 183] width 22 height 9
click at [351, 179] on input "waar" at bounding box center [351, 179] width 0 height 0
radio input "true"
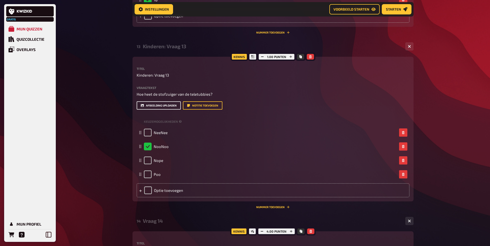
scroll to position [531, 0]
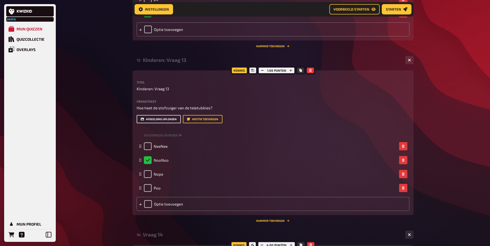
click at [164, 123] on button "Afbeelding uploaden" at bounding box center [159, 119] width 44 height 8
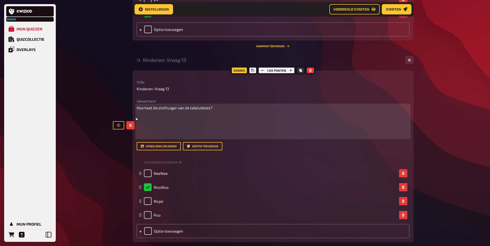
click at [137, 119] on img at bounding box center [137, 119] width 0 height 0
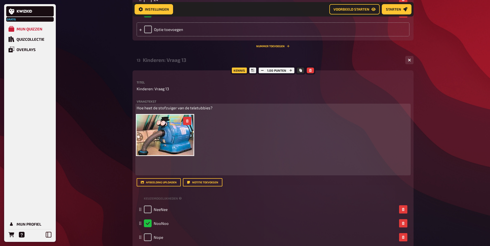
click at [190, 155] on img at bounding box center [165, 135] width 57 height 41
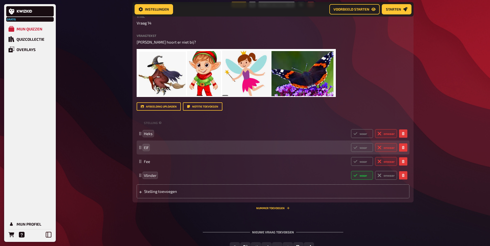
scroll to position [881, 0]
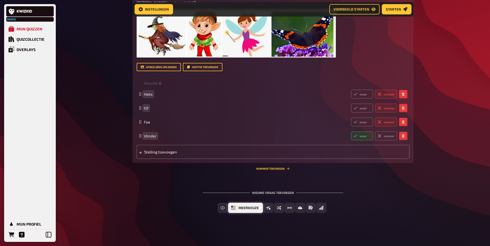
click at [245, 206] on button "Meerkeuze" at bounding box center [245, 208] width 35 height 10
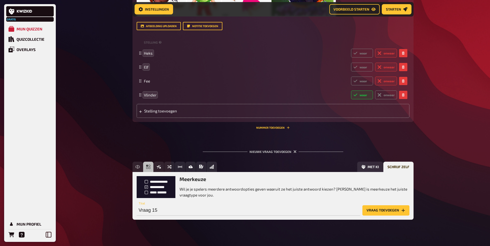
scroll to position [928, 0]
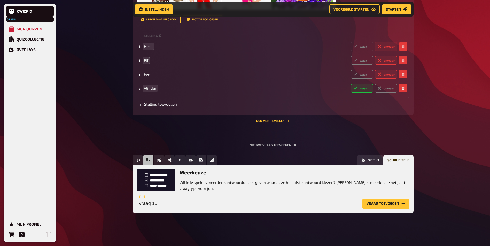
click at [393, 205] on button "Vraag toevoegen" at bounding box center [385, 204] width 47 height 10
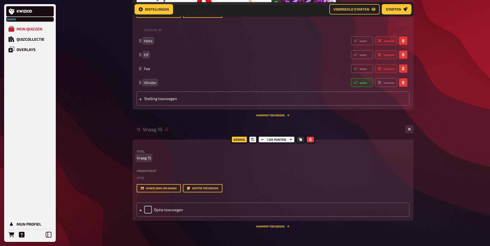
click at [137, 161] on span "Vraag 15" at bounding box center [144, 158] width 14 height 6
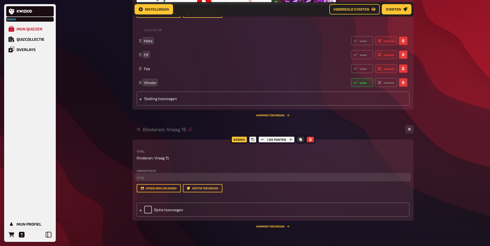
click at [144, 180] on p "﻿ leeg" at bounding box center [273, 178] width 273 height 6
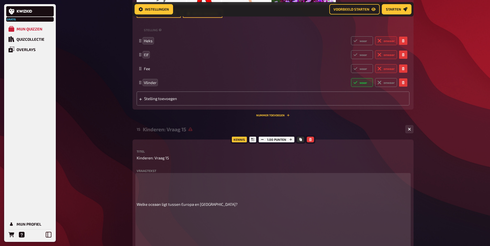
click at [154, 182] on p at bounding box center [273, 186] width 273 height 23
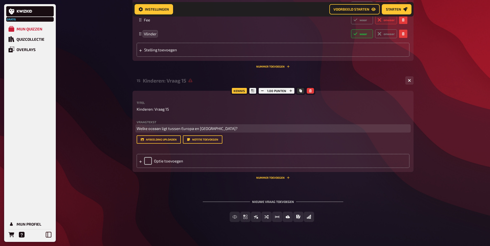
scroll to position [998, 0]
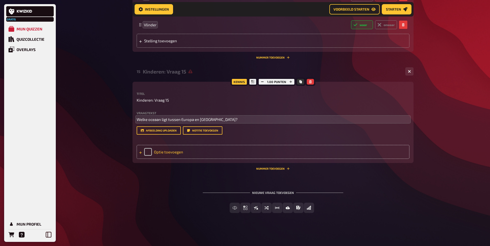
click at [155, 153] on div "Optie toevoegen" at bounding box center [273, 152] width 273 height 14
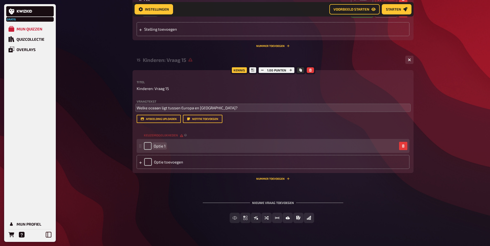
drag, startPoint x: 169, startPoint y: 159, endPoint x: 138, endPoint y: 160, distance: 31.3
click at [138, 153] on div "Optie 1" at bounding box center [273, 146] width 273 height 14
paste span
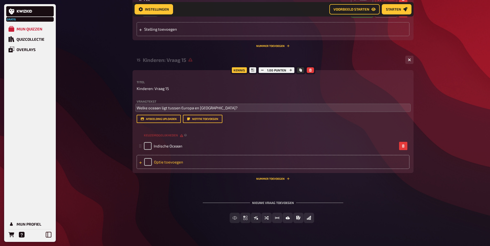
click at [175, 169] on div "Optie toevoegen" at bounding box center [273, 162] width 273 height 14
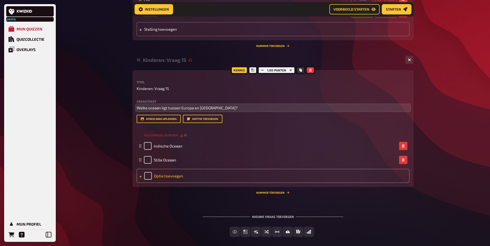
click at [175, 183] on div "Optie toevoegen" at bounding box center [273, 176] width 273 height 14
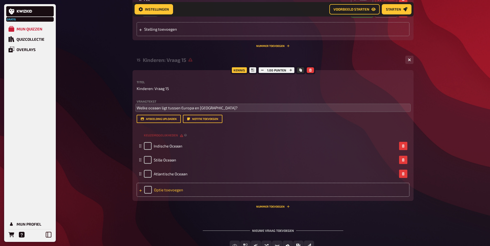
click at [174, 197] on div "Optie toevoegen" at bounding box center [273, 190] width 273 height 14
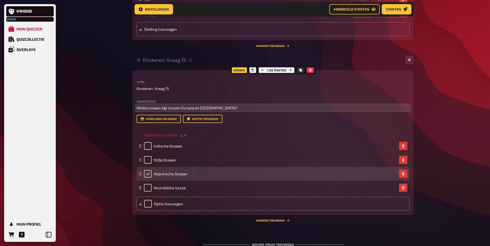
click at [147, 178] on input "checkbox" at bounding box center [148, 174] width 8 height 8
checkbox input "true"
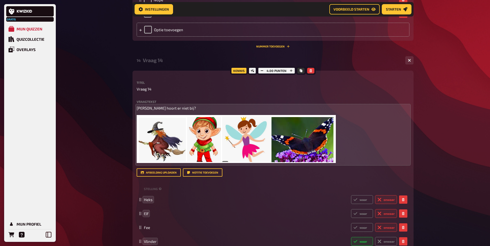
scroll to position [777, 0]
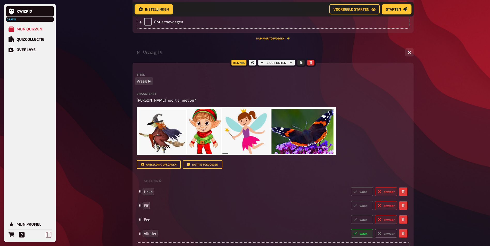
click at [136, 86] on div "Kennis 4.00 punten Titel Vraag 14 Vraagtekst Welke hoort er niet bij? ﻿ Sleep h…" at bounding box center [272, 162] width 281 height 198
click at [137, 84] on span "Vraag 14" at bounding box center [144, 81] width 15 height 6
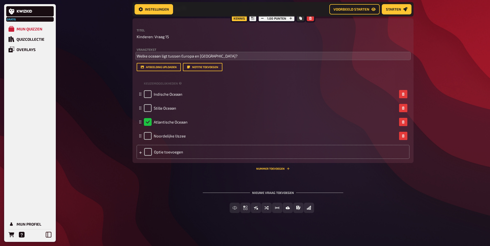
scroll to position [1061, 0]
click at [251, 207] on span "Meerkeuze" at bounding box center [248, 209] width 20 height 4
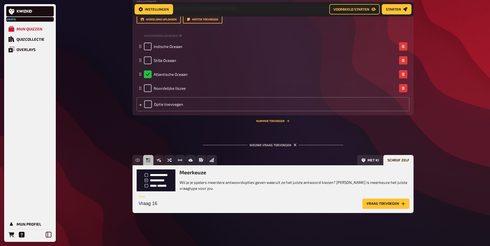
scroll to position [1109, 0]
click at [381, 206] on button "Vraag toevoegen" at bounding box center [385, 204] width 47 height 10
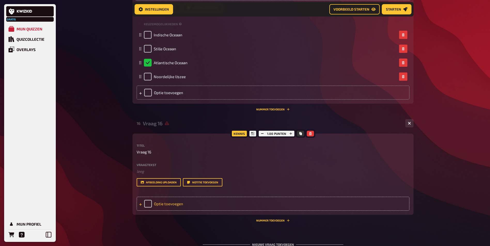
click at [163, 211] on div "Optie toevoegen" at bounding box center [273, 204] width 273 height 14
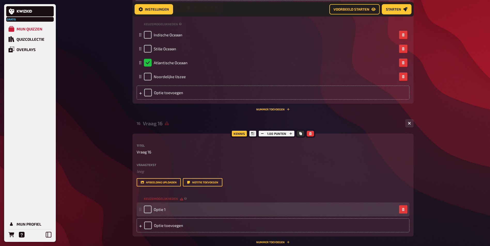
click at [140, 217] on div "Optie 1" at bounding box center [273, 210] width 273 height 14
click at [140, 211] on icon at bounding box center [140, 209] width 3 height 3
click at [147, 214] on input "checkbox" at bounding box center [148, 210] width 8 height 8
checkbox input "true"
click at [157, 212] on span "Optie 1" at bounding box center [160, 209] width 12 height 5
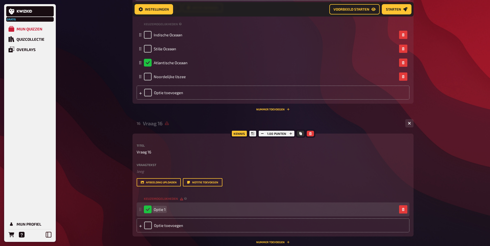
click at [163, 212] on span "Optie 1" at bounding box center [160, 209] width 12 height 5
drag, startPoint x: 154, startPoint y: 221, endPoint x: 167, endPoint y: 219, distance: 12.6
click at [167, 214] on div "Optie 1" at bounding box center [270, 210] width 253 height 8
paste span
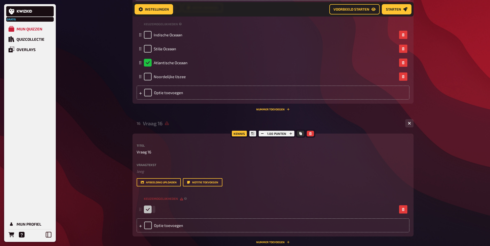
checkbox input "false"
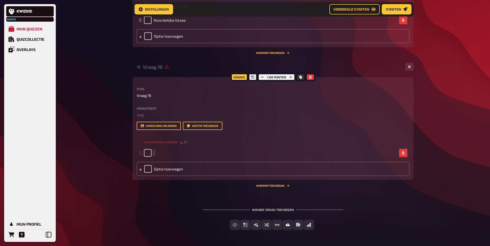
scroll to position [1194, 0]
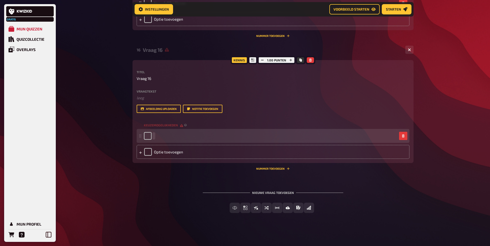
click at [155, 135] on div at bounding box center [270, 136] width 253 height 8
click at [181, 138] on div at bounding box center [270, 136] width 253 height 8
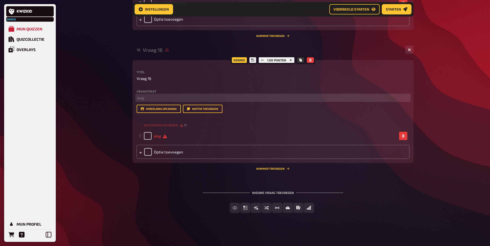
click at [142, 99] on p "﻿ leeg" at bounding box center [273, 98] width 273 height 6
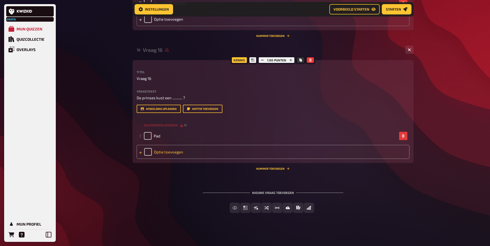
click at [166, 149] on div "Optie toevoegen" at bounding box center [273, 152] width 273 height 14
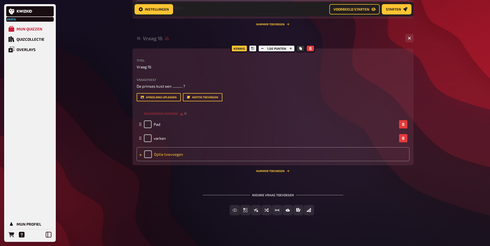
click at [165, 161] on div "Optie toevoegen" at bounding box center [273, 154] width 273 height 14
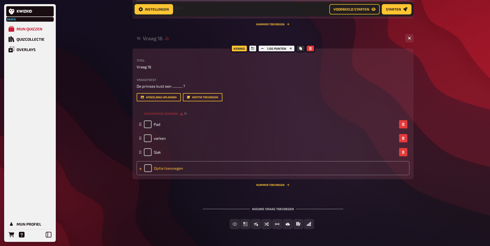
click at [167, 175] on div "Optie toevoegen" at bounding box center [273, 168] width 273 height 14
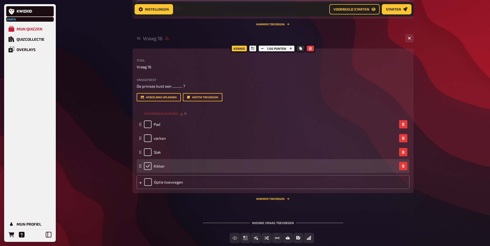
click at [146, 170] on input "checkbox" at bounding box center [148, 166] width 8 height 8
checkbox input "true"
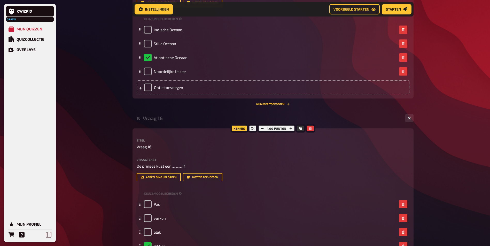
scroll to position [1065, 0]
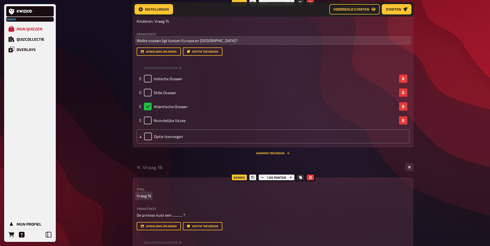
click at [137, 199] on span "Vraag 16" at bounding box center [144, 196] width 15 height 6
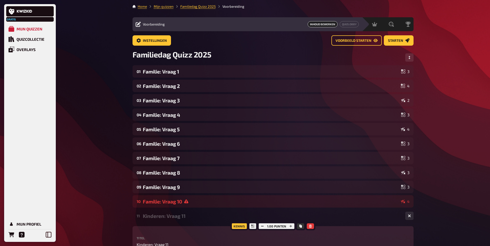
scroll to position [0, 0]
click at [366, 41] on span "Voorbeeld starten" at bounding box center [353, 41] width 36 height 4
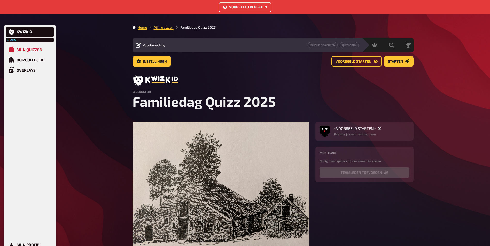
click at [254, 4] on button "Voorbeeld verlaten" at bounding box center [245, 7] width 52 height 10
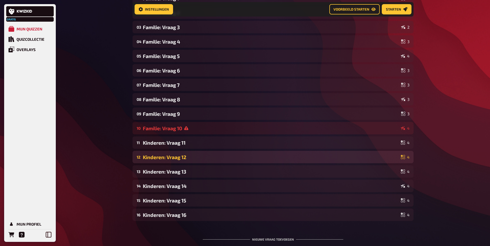
scroll to position [82, 0]
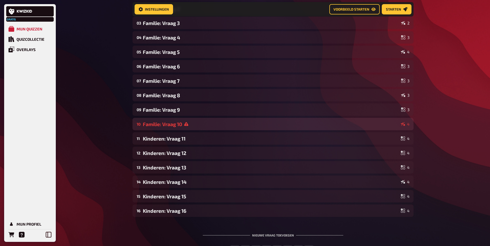
click at [247, 127] on div "Familie: Vraag 10" at bounding box center [271, 124] width 256 height 6
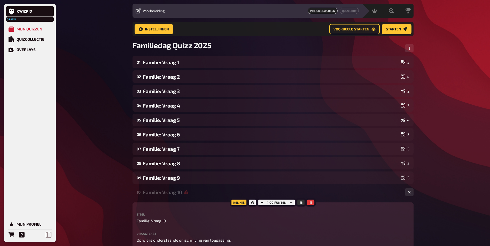
scroll to position [0, 0]
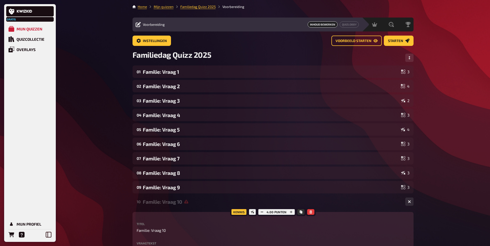
click at [24, 234] on icon "Help" at bounding box center [22, 235] width 6 height 6
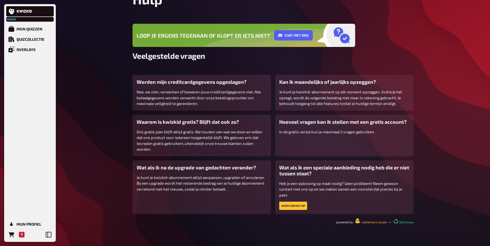
scroll to position [31, 0]
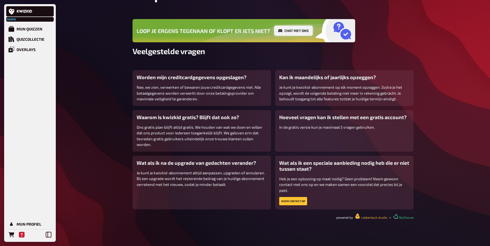
click at [301, 32] on button "Chat met ons" at bounding box center [293, 31] width 39 height 10
click at [215, 32] on span "Loop je ergens tegenaan of klopt er iets niet?" at bounding box center [203, 30] width 133 height 7
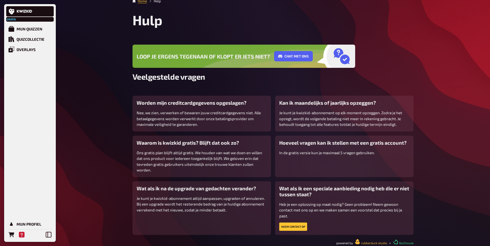
scroll to position [0, 0]
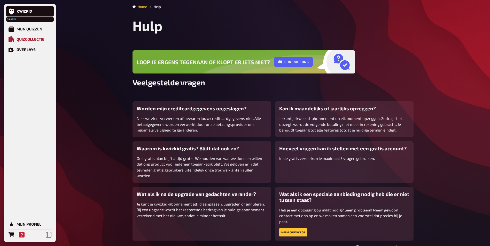
click at [25, 37] on div "Quizcollectie" at bounding box center [31, 39] width 28 height 5
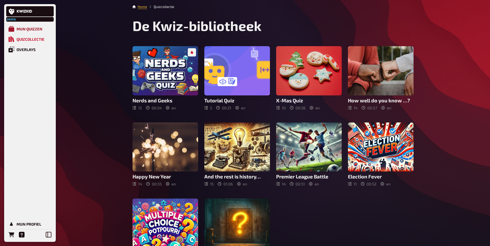
click at [33, 29] on div "Mijn quizzen" at bounding box center [30, 29] width 26 height 5
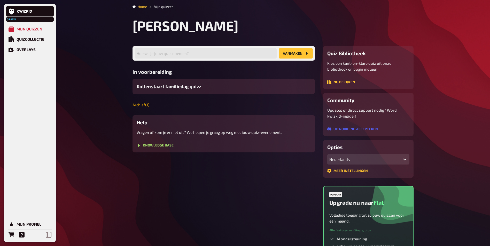
click at [143, 103] on link "Archief ( 1 )" at bounding box center [140, 105] width 17 height 5
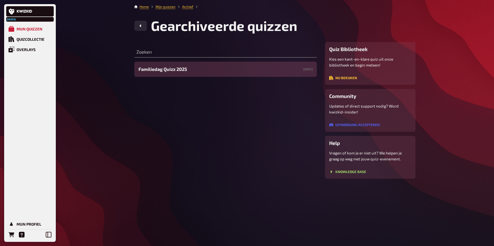
click at [188, 70] on div "Familiedag Quizz 2025 07-09-2025" at bounding box center [225, 69] width 182 height 15
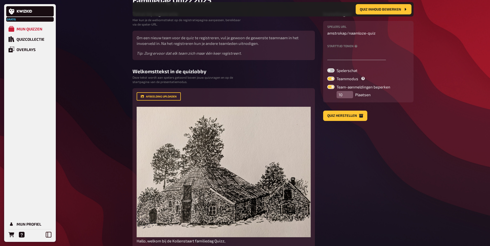
scroll to position [26, 0]
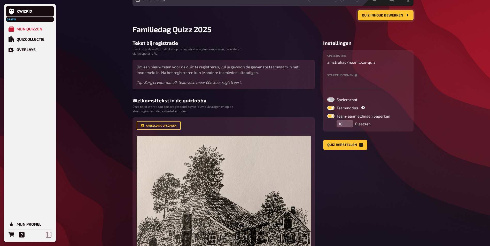
click at [389, 11] on button "Quiz inhoud bewerken" at bounding box center [386, 15] width 56 height 10
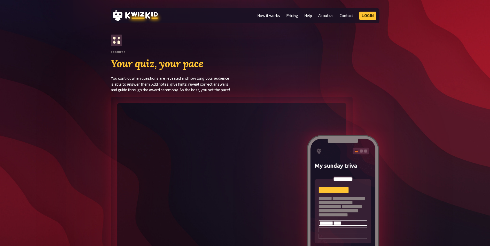
scroll to position [671, 0]
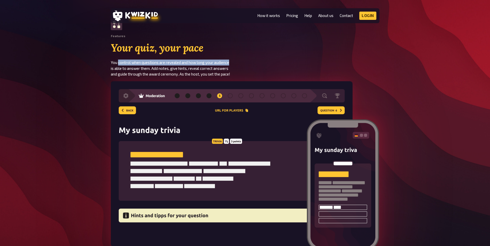
drag, startPoint x: 119, startPoint y: 63, endPoint x: 237, endPoint y: 64, distance: 118.5
click at [237, 64] on p "You control when questions are revealed and how long your audience is able to a…" at bounding box center [178, 69] width 134 height 18
click at [222, 67] on p "You control when questions are revealed and how long your audience is able to a…" at bounding box center [178, 69] width 134 height 18
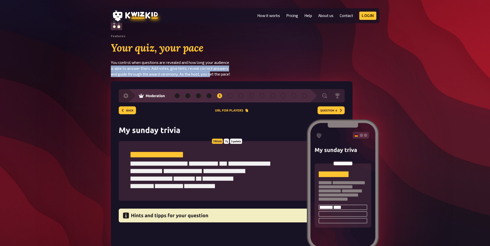
drag, startPoint x: 109, startPoint y: 68, endPoint x: 212, endPoint y: 72, distance: 103.9
click at [212, 72] on div "Features Your quiz, your pace You control when questions are revealed and how l…" at bounding box center [245, 48] width 490 height 58
drag, startPoint x: 212, startPoint y: 72, endPoint x: 238, endPoint y: 71, distance: 25.1
click at [235, 70] on p "You control when questions are revealed and how long your audience is able to a…" at bounding box center [178, 69] width 134 height 18
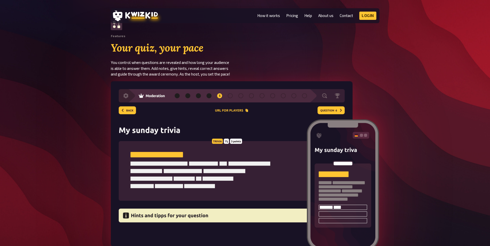
drag, startPoint x: 238, startPoint y: 72, endPoint x: 233, endPoint y: 75, distance: 5.5
click at [235, 75] on p "You control when questions are revealed and how long your audience is able to a…" at bounding box center [178, 69] width 134 height 18
click at [231, 77] on p "You control when questions are revealed and how long your audience is able to a…" at bounding box center [178, 69] width 134 height 18
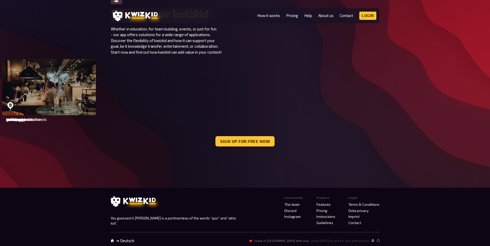
scroll to position [1539, 0]
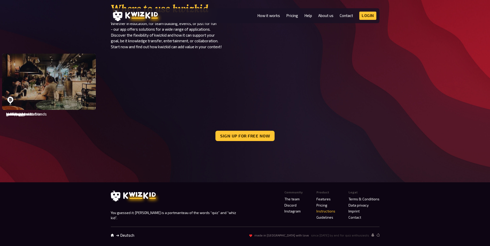
click at [331, 212] on link "Instructions" at bounding box center [325, 211] width 19 height 4
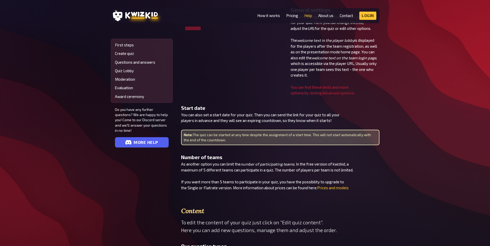
scroll to position [232, 0]
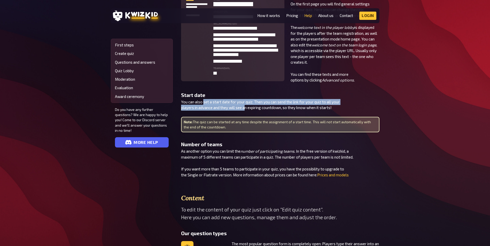
drag, startPoint x: 209, startPoint y: 105, endPoint x: 246, endPoint y: 105, distance: 36.2
click at [246, 105] on p "You can also set a start date for your quiz. Then you can send the link for you…" at bounding box center [280, 105] width 198 height 12
drag, startPoint x: 246, startPoint y: 105, endPoint x: 209, endPoint y: 108, distance: 37.0
click at [209, 108] on p "You can also set a start date for your quiz. Then you can send the link for you…" at bounding box center [280, 105] width 198 height 12
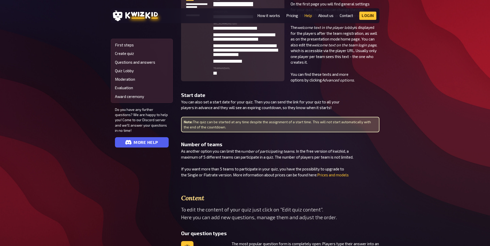
click at [211, 103] on p "You can also set a start date for your quiz. Then you can send the link for you…" at bounding box center [280, 105] width 198 height 12
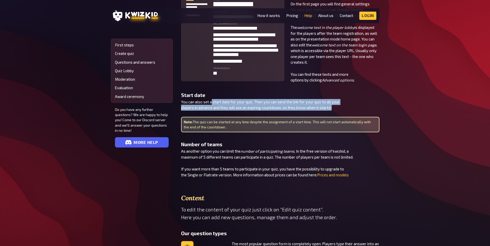
drag, startPoint x: 212, startPoint y: 103, endPoint x: 343, endPoint y: 106, distance: 131.2
click at [343, 106] on p "You can also set a start date for your quiz. Then you can send the link for you…" at bounding box center [280, 105] width 198 height 12
click at [342, 106] on p "You can also set a start date for your quiz. Then you can send the link for you…" at bounding box center [280, 105] width 198 height 12
click at [301, 102] on p "You can also set a start date for your quiz. Then you can send the link for you…" at bounding box center [280, 105] width 198 height 12
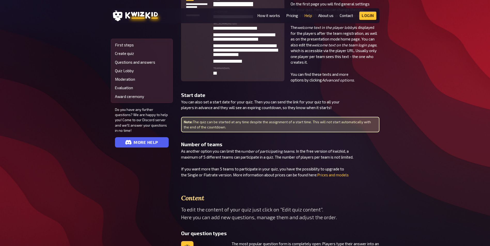
click at [249, 106] on p "You can also set a start date for your quiz. Then you can send the link for you…" at bounding box center [280, 105] width 198 height 12
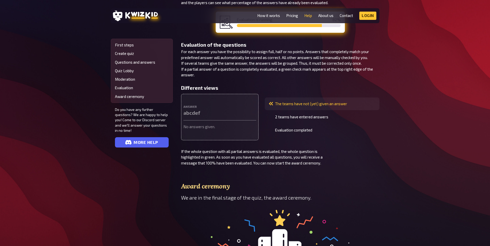
scroll to position [1291, 0]
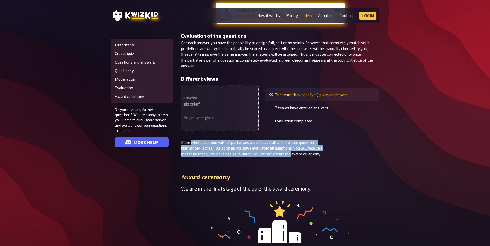
drag, startPoint x: 192, startPoint y: 143, endPoint x: 298, endPoint y: 151, distance: 106.2
click at [298, 151] on p "If the whole question with all partial answers is evaluated, the whole question…" at bounding box center [280, 149] width 198 height 18
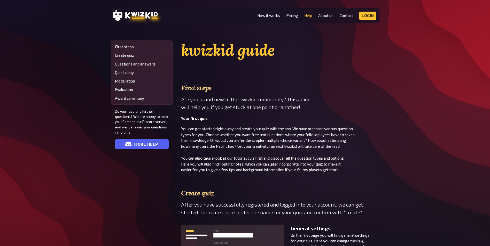
scroll to position [0, 0]
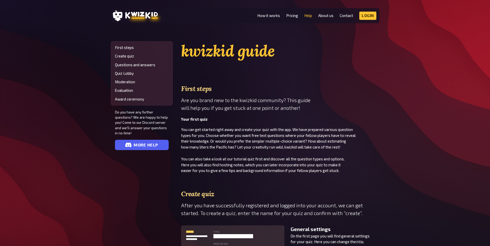
click at [270, 18] on li "How it works" at bounding box center [268, 16] width 23 height 8
click at [269, 16] on link "How it works" at bounding box center [268, 15] width 23 height 4
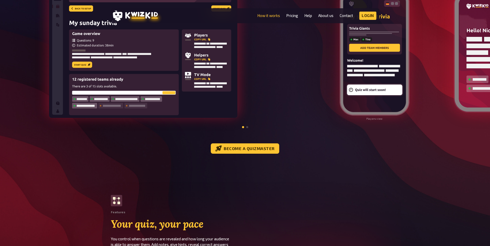
scroll to position [542, 0]
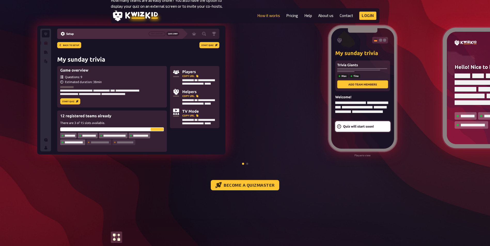
click at [269, 108] on div "Players view" at bounding box center [233, 90] width 490 height 155
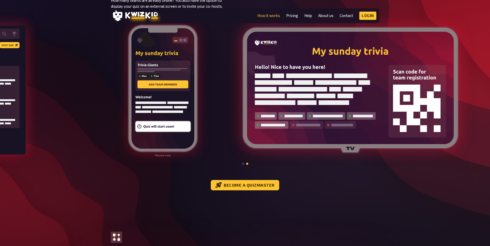
click at [242, 56] on img at bounding box center [350, 90] width 217 height 127
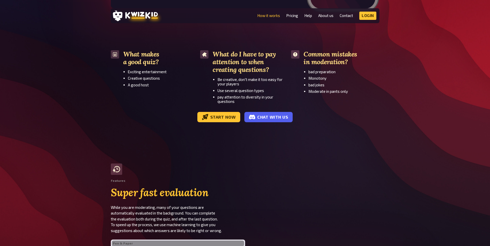
scroll to position [1007, 0]
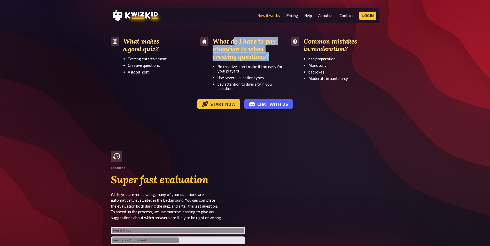
drag, startPoint x: 233, startPoint y: 40, endPoint x: 295, endPoint y: 57, distance: 63.8
click at [295, 57] on div "What makes a good quiz? Exciting entertainment Creative questions A good host W…" at bounding box center [245, 63] width 269 height 53
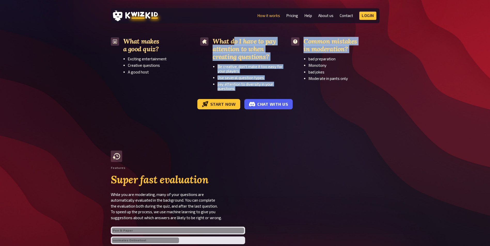
drag, startPoint x: 295, startPoint y: 57, endPoint x: 308, endPoint y: 59, distance: 13.3
click at [308, 59] on li "bad preparation" at bounding box center [343, 59] width 71 height 4
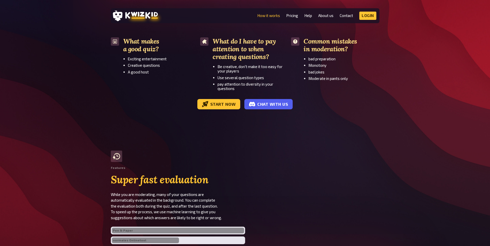
click at [330, 43] on h3 "Common mistakes in moderation?" at bounding box center [341, 44] width 76 height 15
drag, startPoint x: 311, startPoint y: 37, endPoint x: 341, endPoint y: 55, distance: 35.3
click at [341, 55] on div "Common mistakes in moderation? bad preparation Monotony bad jokes Moderate in p…" at bounding box center [341, 63] width 76 height 53
click at [341, 57] on li "bad preparation" at bounding box center [343, 59] width 71 height 4
click at [330, 65] on li "Monotony" at bounding box center [343, 65] width 71 height 4
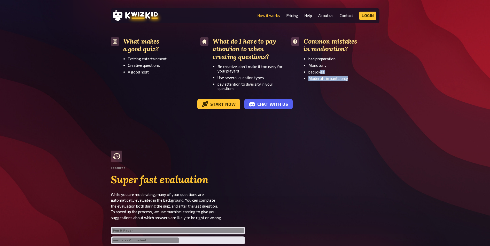
drag, startPoint x: 320, startPoint y: 72, endPoint x: 345, endPoint y: 80, distance: 25.6
click at [345, 80] on ul "bad preparation Monotony bad jokes Moderate in pants only" at bounding box center [341, 69] width 76 height 24
drag, startPoint x: 345, startPoint y: 80, endPoint x: 337, endPoint y: 78, distance: 8.1
click at [336, 79] on li "Moderate in pants only" at bounding box center [343, 78] width 71 height 4
click at [344, 77] on li "Moderate in pants only" at bounding box center [343, 78] width 71 height 4
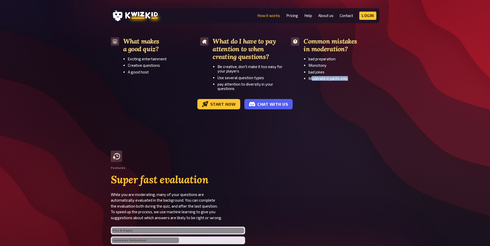
drag, startPoint x: 348, startPoint y: 78, endPoint x: 310, endPoint y: 82, distance: 38.1
click at [310, 82] on div "Common mistakes in moderation? bad preparation Monotony bad jokes Moderate in p…" at bounding box center [341, 63] width 76 height 53
drag, startPoint x: 310, startPoint y: 82, endPoint x: 309, endPoint y: 77, distance: 4.7
click at [309, 77] on ul "bad preparation Monotony bad jokes Moderate in pants only" at bounding box center [341, 69] width 76 height 24
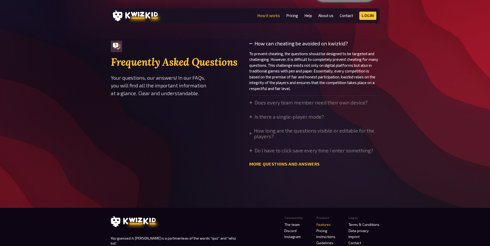
scroll to position [1730, 0]
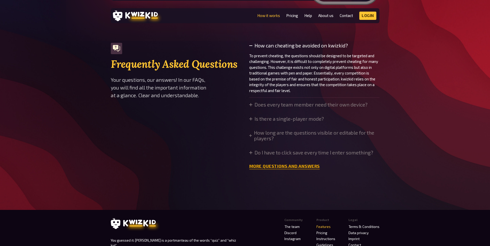
click at [292, 167] on link "More questions and answers" at bounding box center [284, 166] width 70 height 5
